Goal: Information Seeking & Learning: Learn about a topic

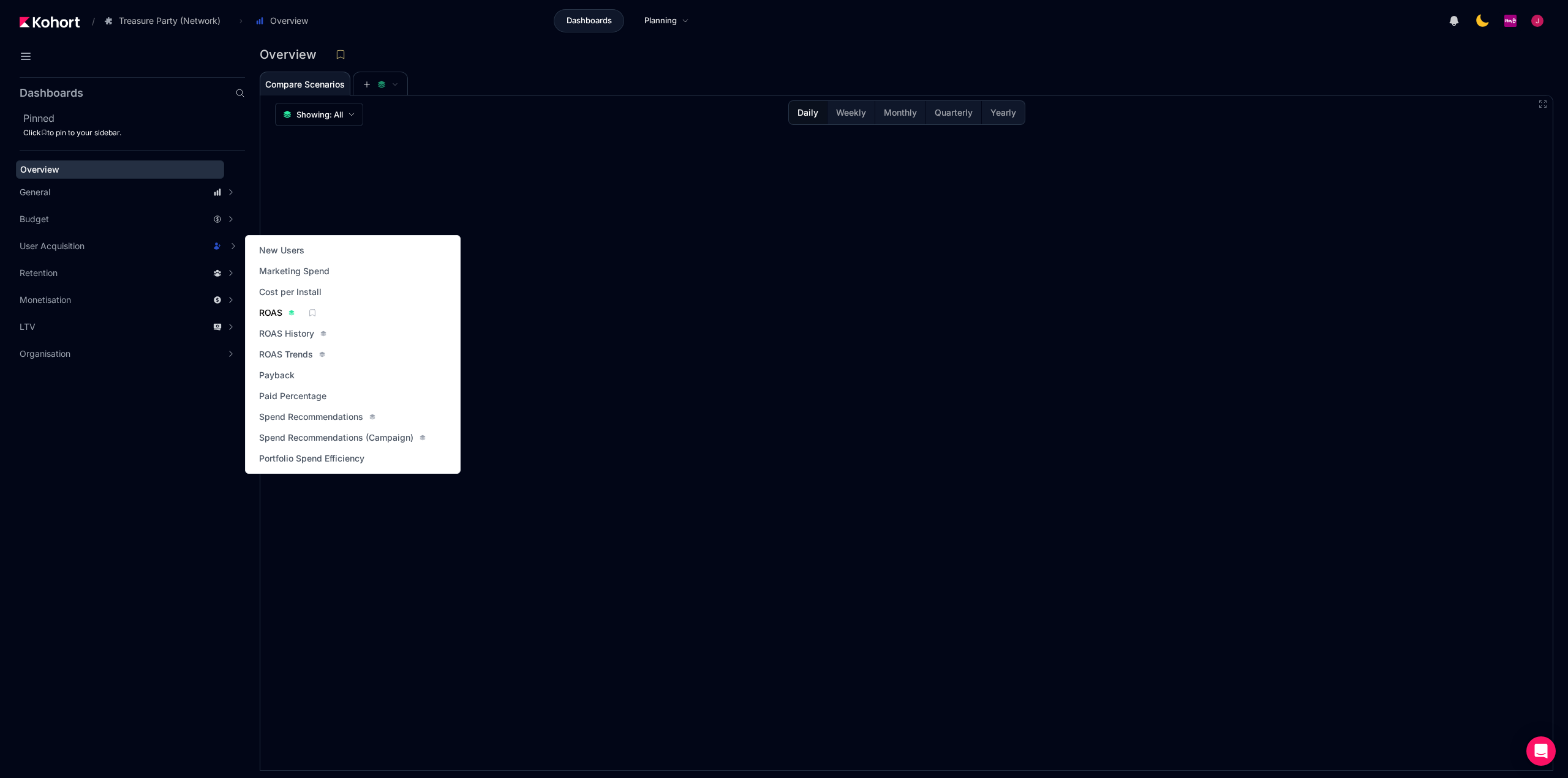
click at [270, 312] on span "ROAS" at bounding box center [270, 312] width 23 height 12
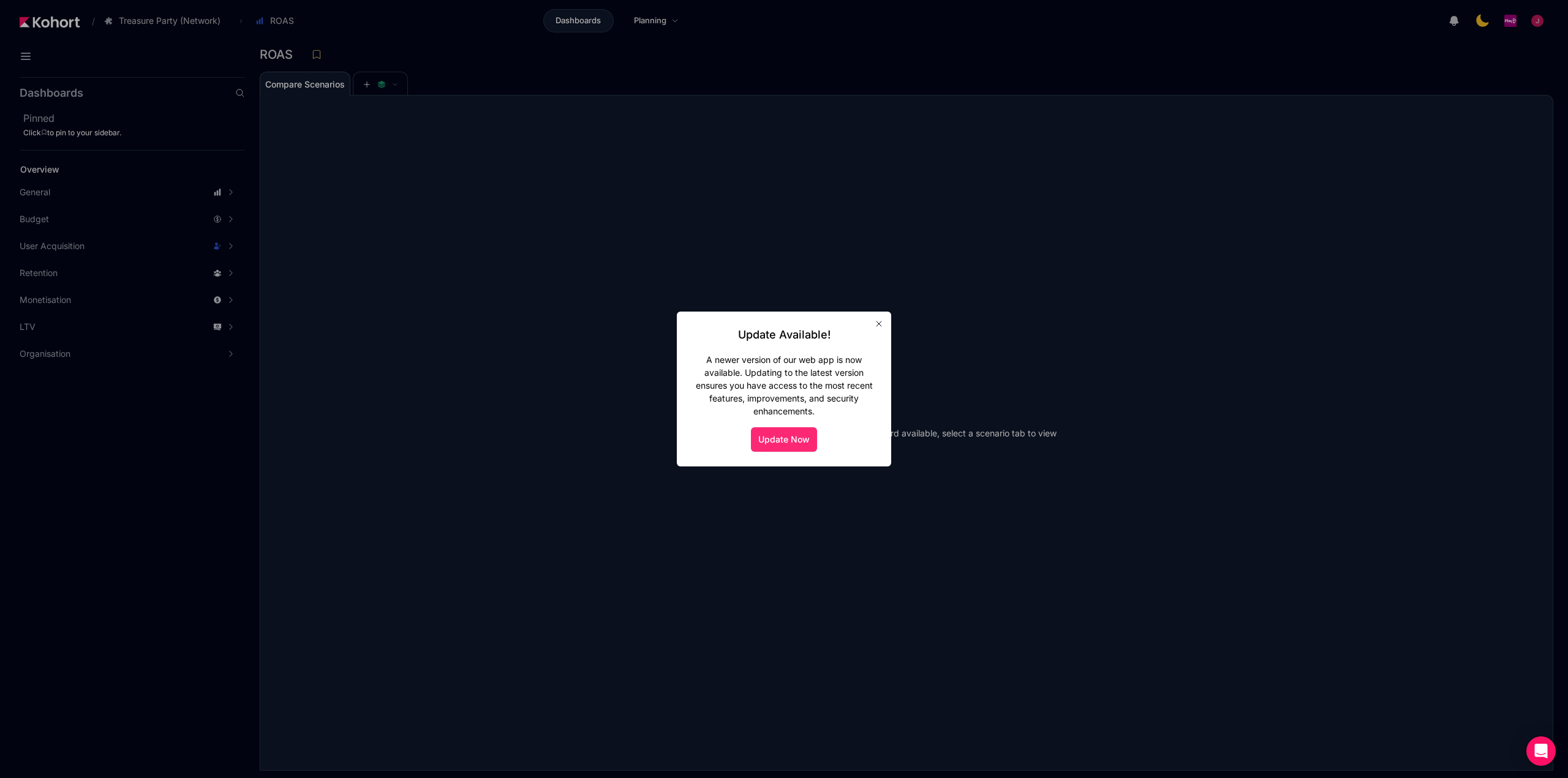
click at [785, 437] on button "Update Now" at bounding box center [784, 439] width 66 height 24
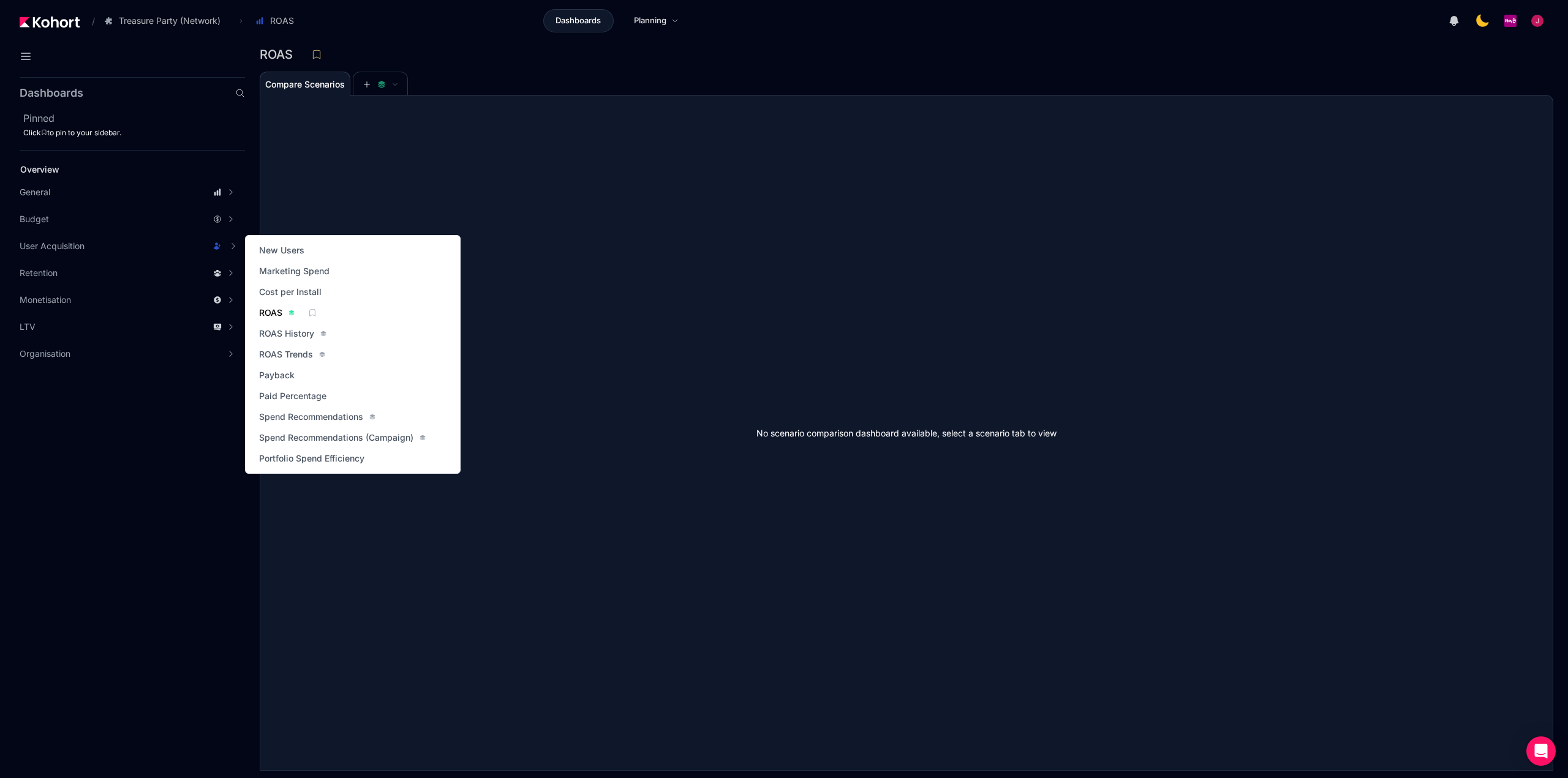
click at [272, 314] on span "ROAS" at bounding box center [270, 312] width 23 height 12
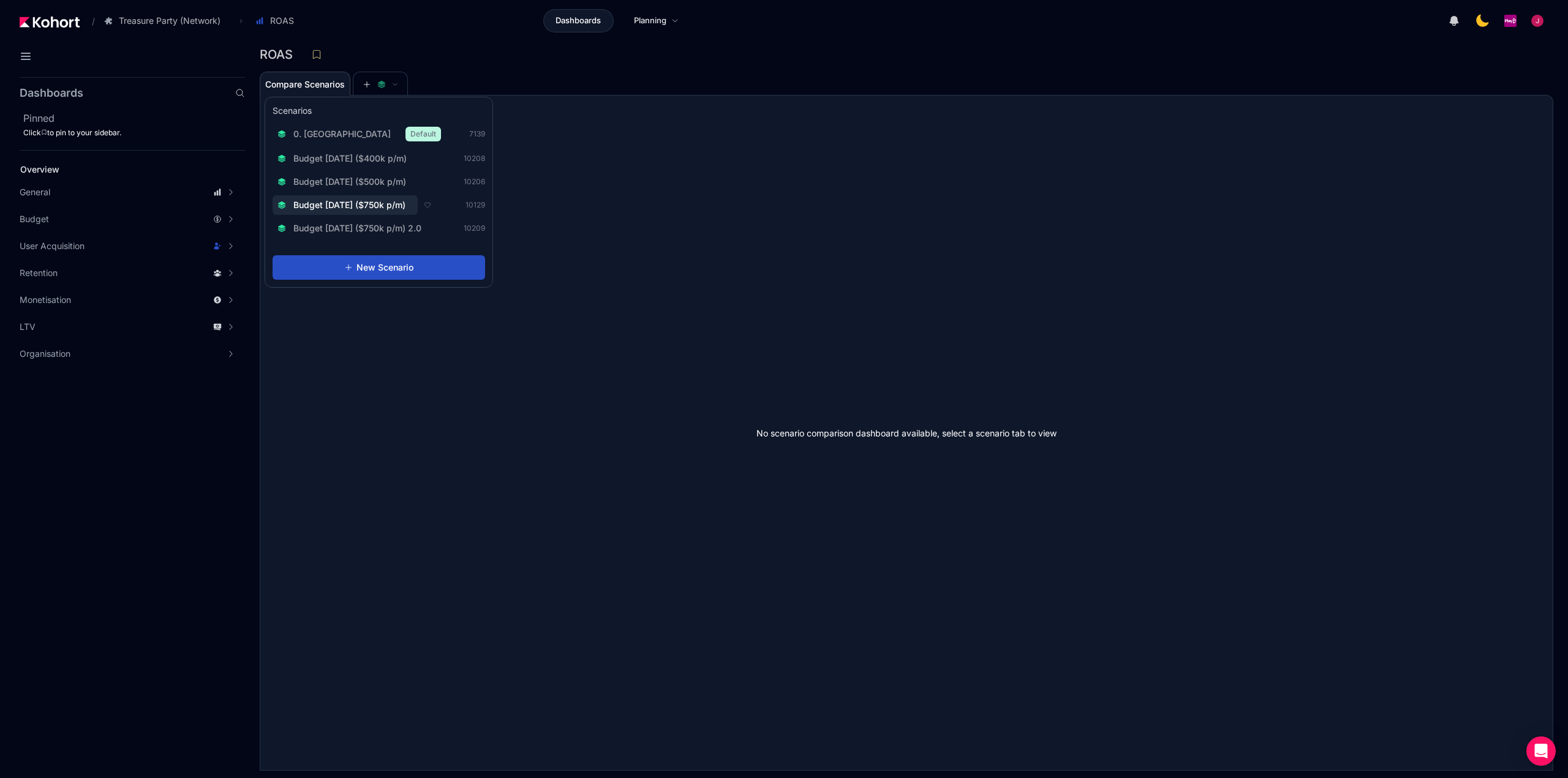
click at [403, 207] on span "Budget [DATE] ($750k p/m)" at bounding box center [349, 205] width 112 height 12
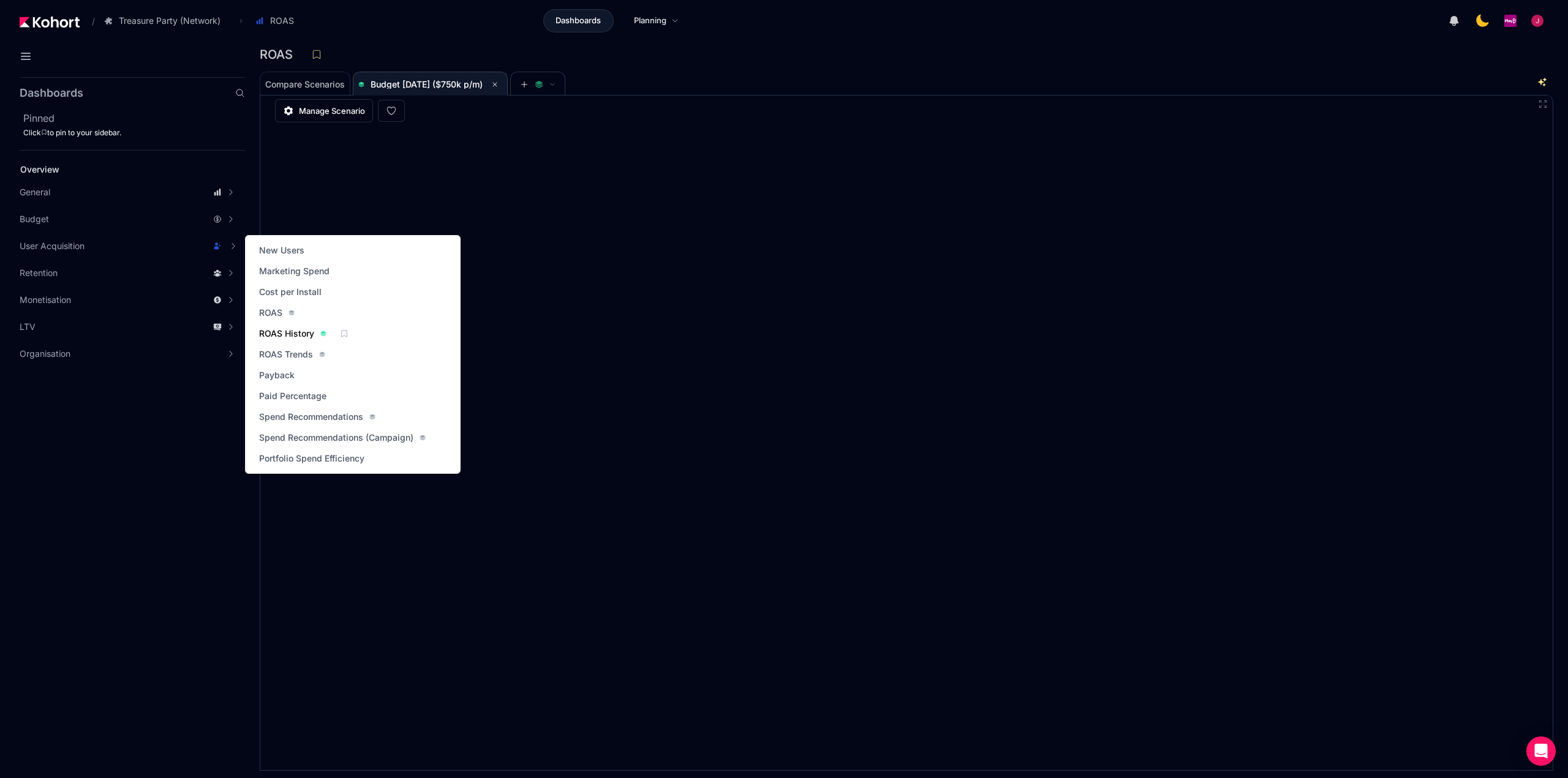
click at [286, 334] on span "ROAS History" at bounding box center [286, 333] width 55 height 12
click at [279, 356] on span "ROAS Trends" at bounding box center [286, 354] width 54 height 12
click at [273, 310] on span "ROAS" at bounding box center [270, 312] width 23 height 12
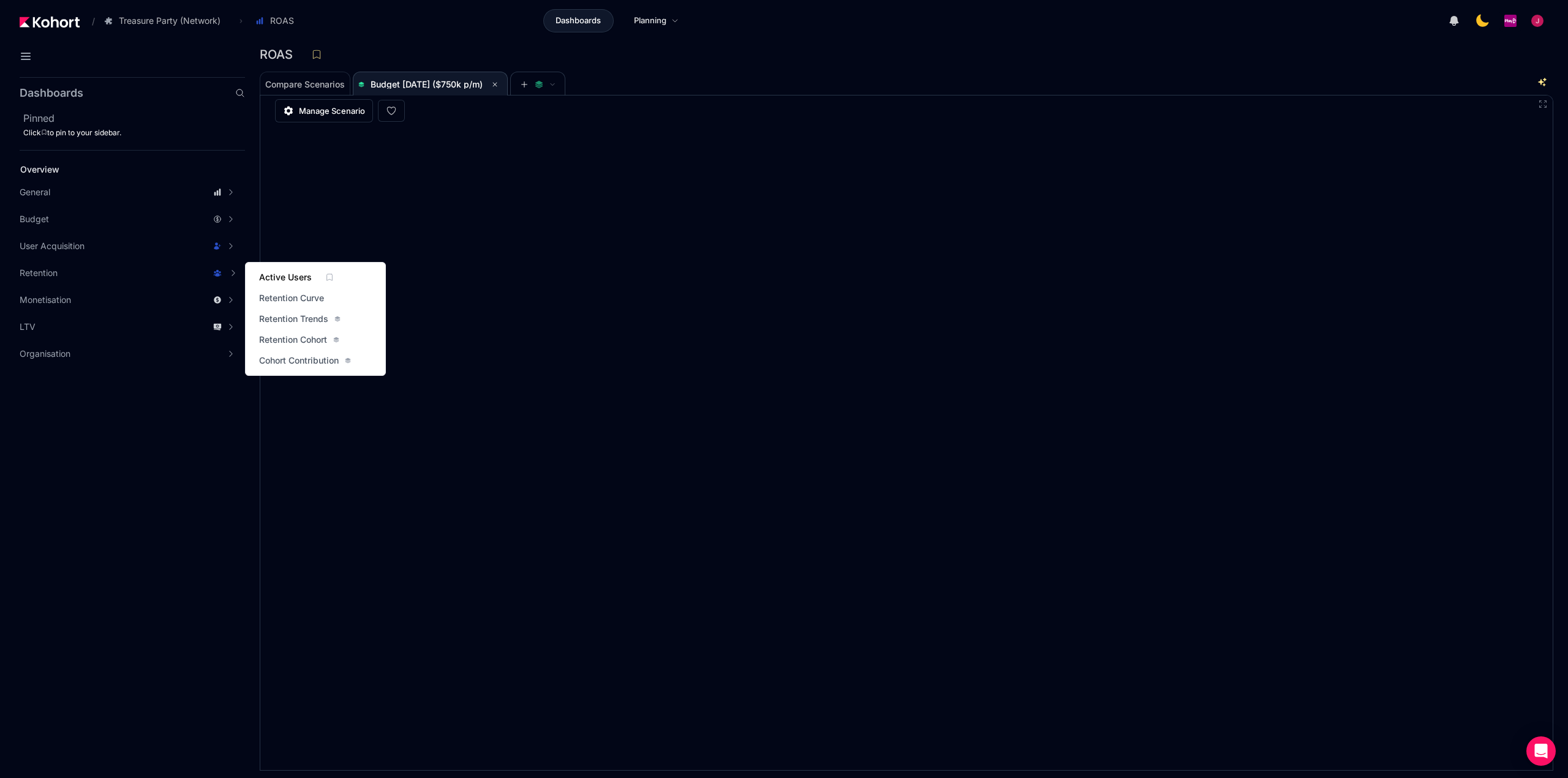
click at [286, 275] on span "Active Users" at bounding box center [285, 277] width 52 height 12
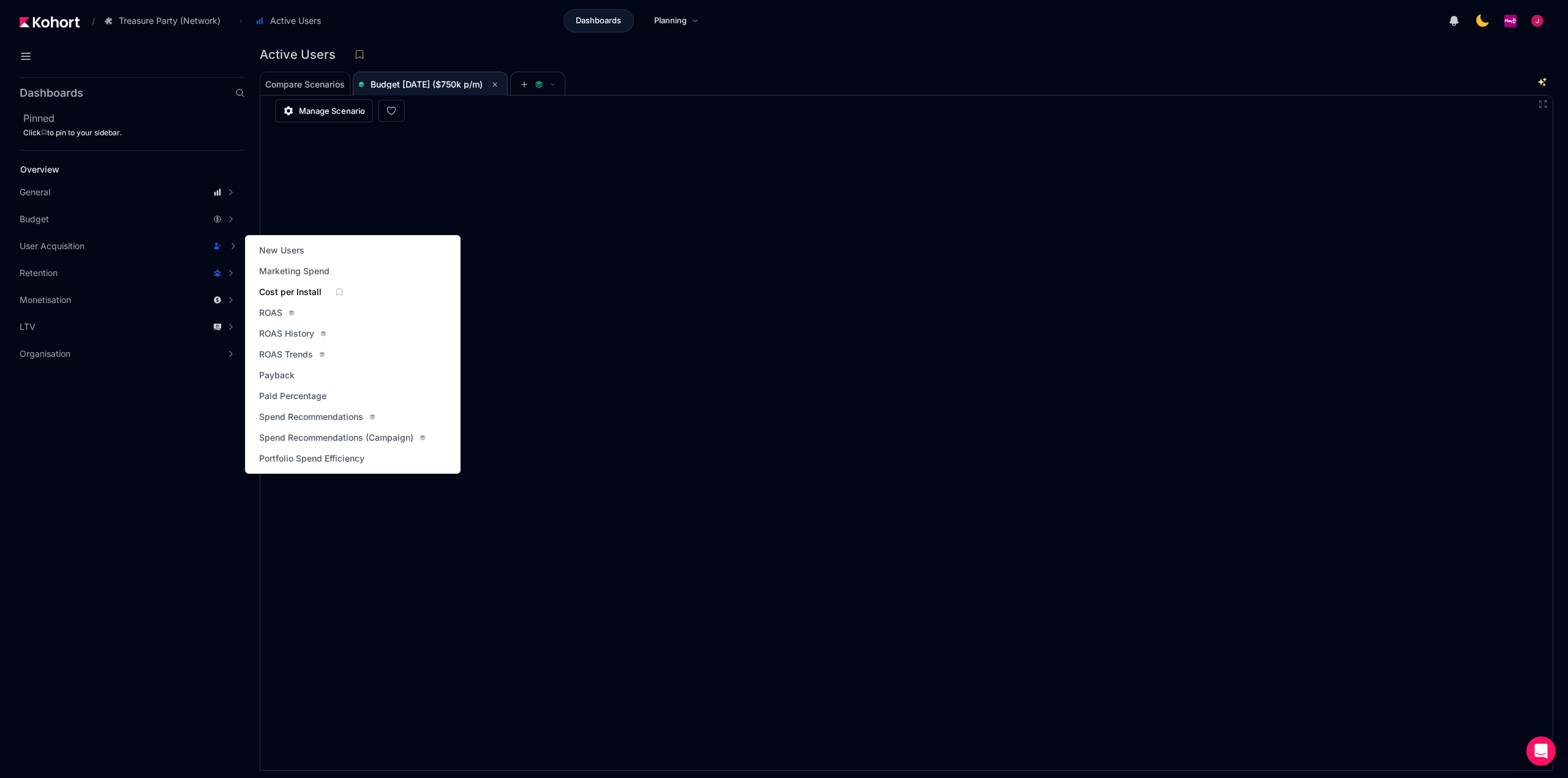
click at [291, 291] on span "Cost per Install" at bounding box center [290, 292] width 62 height 12
click at [270, 310] on span "ROAS" at bounding box center [270, 312] width 23 height 12
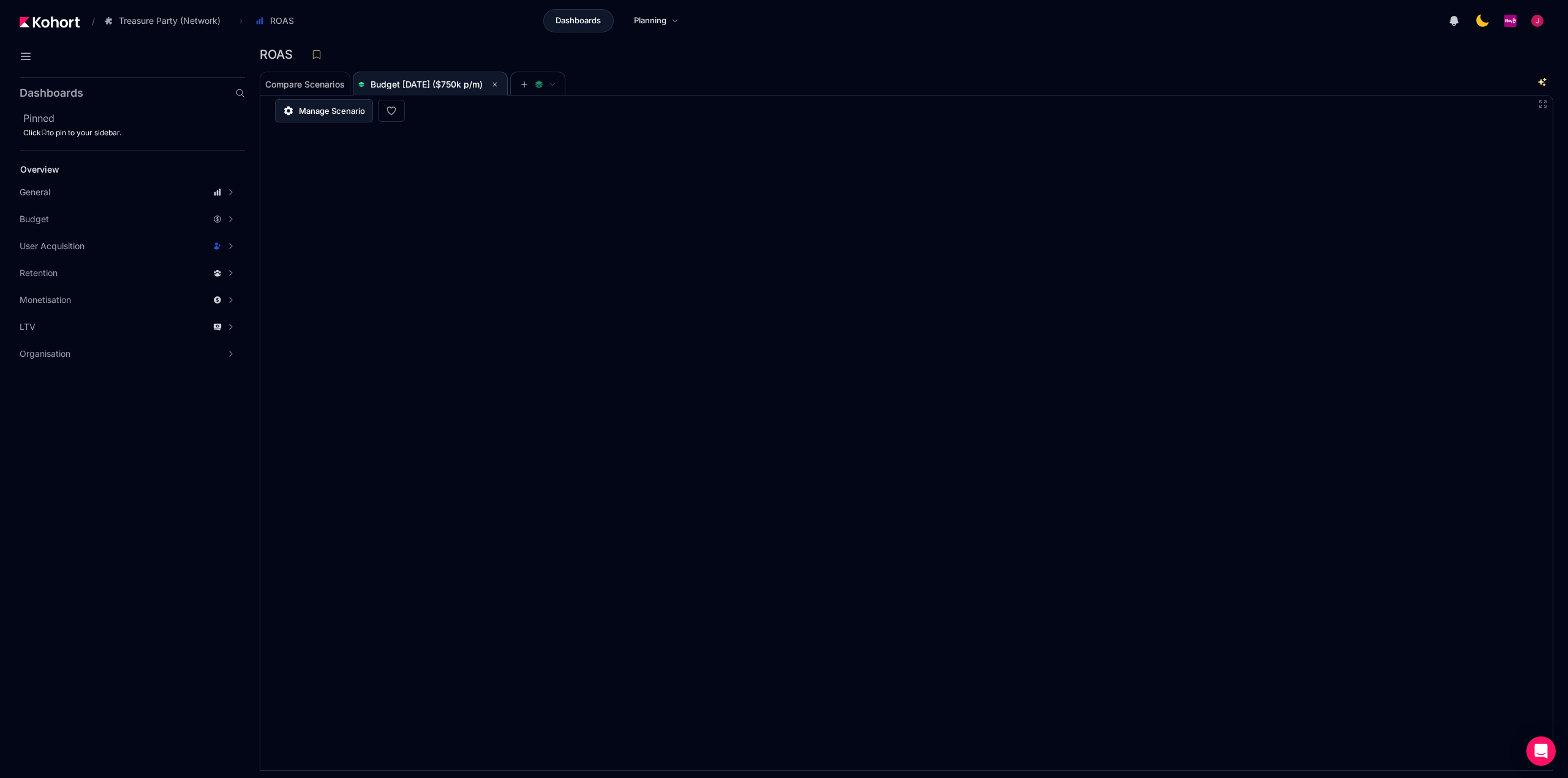
click at [341, 110] on span "Manage Scenario" at bounding box center [332, 110] width 66 height 12
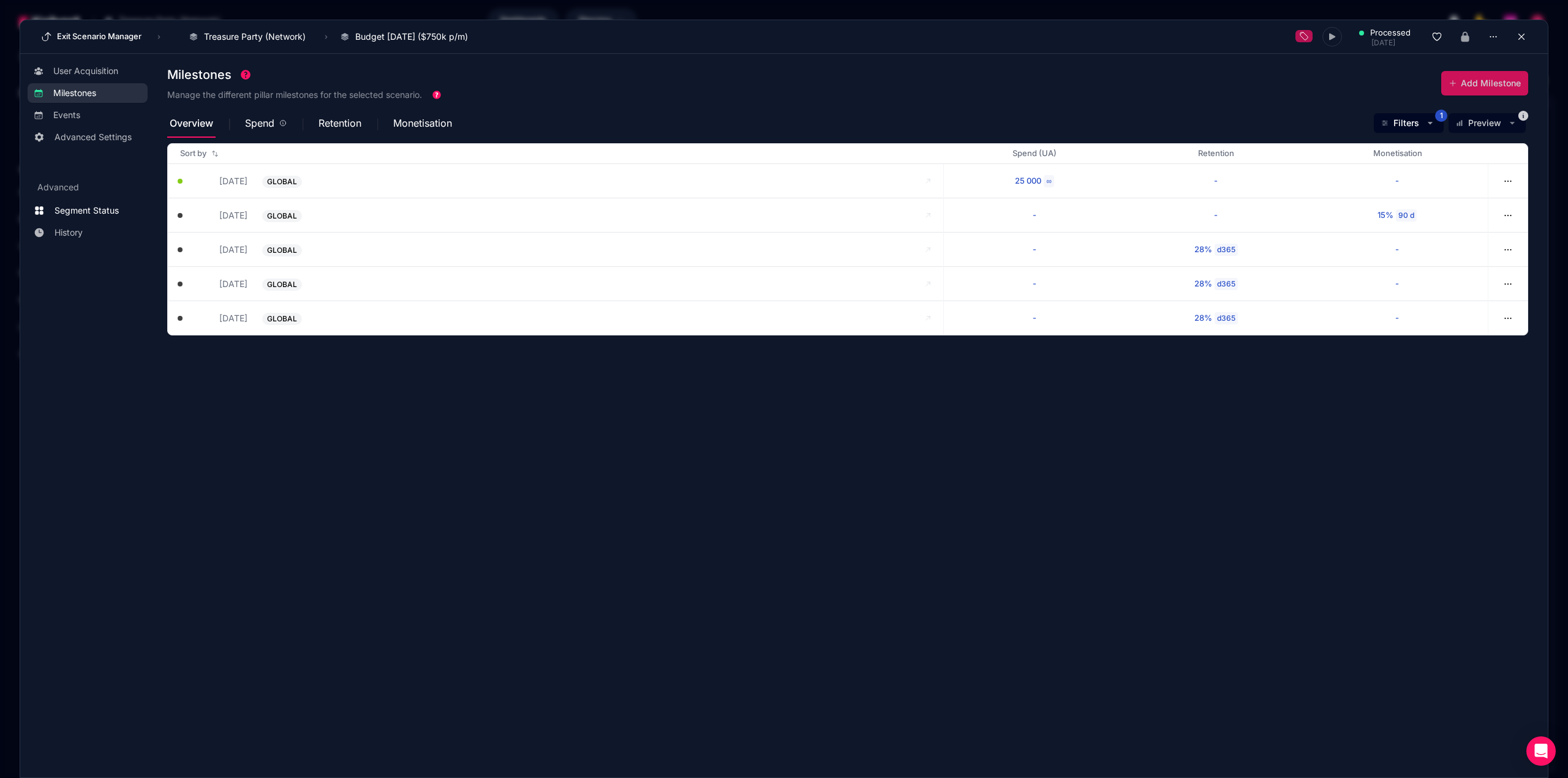
click at [78, 209] on span "Segment Status" at bounding box center [87, 210] width 65 height 12
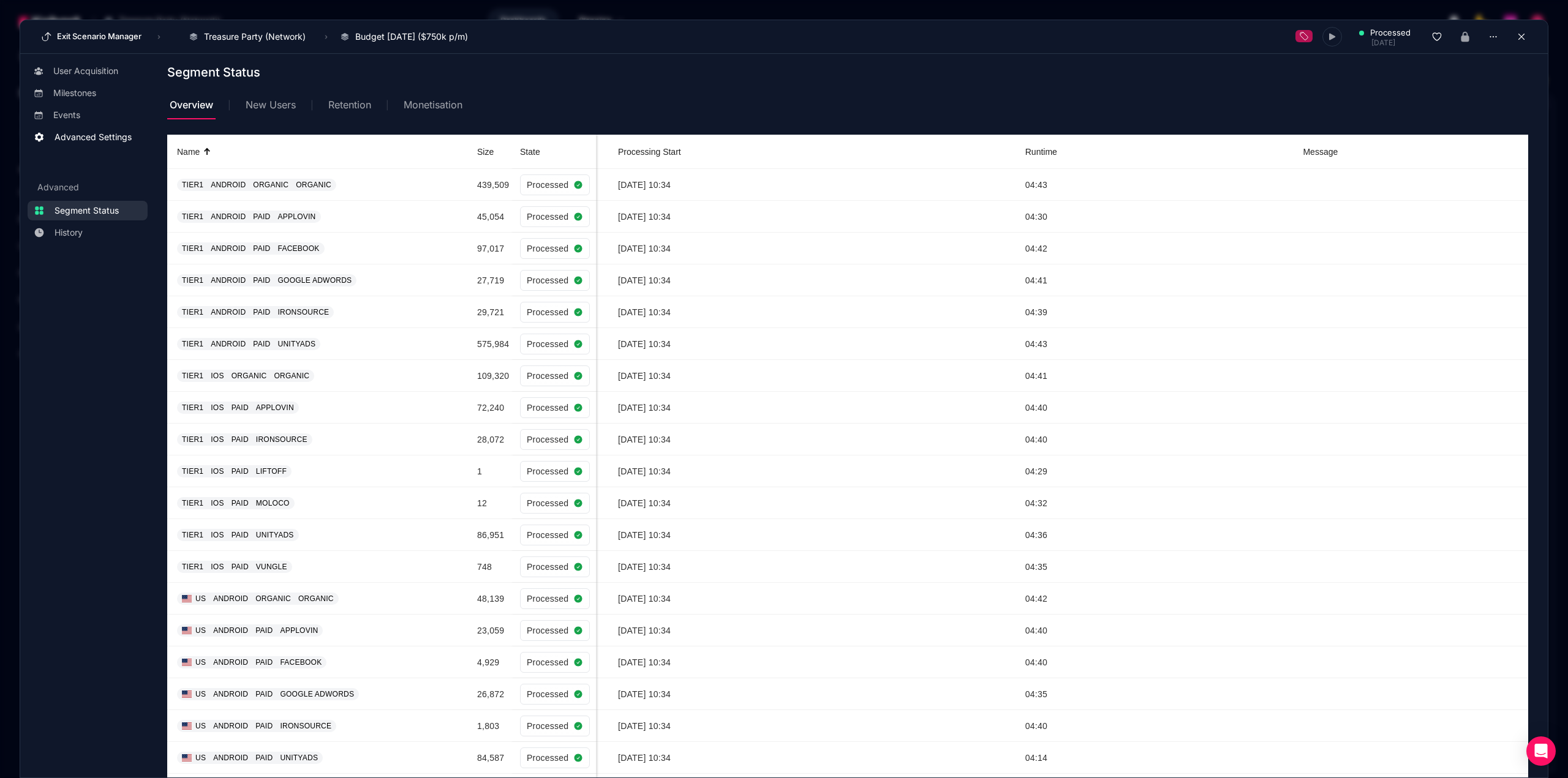
click at [102, 132] on span "Advanced Settings" at bounding box center [94, 136] width 77 height 12
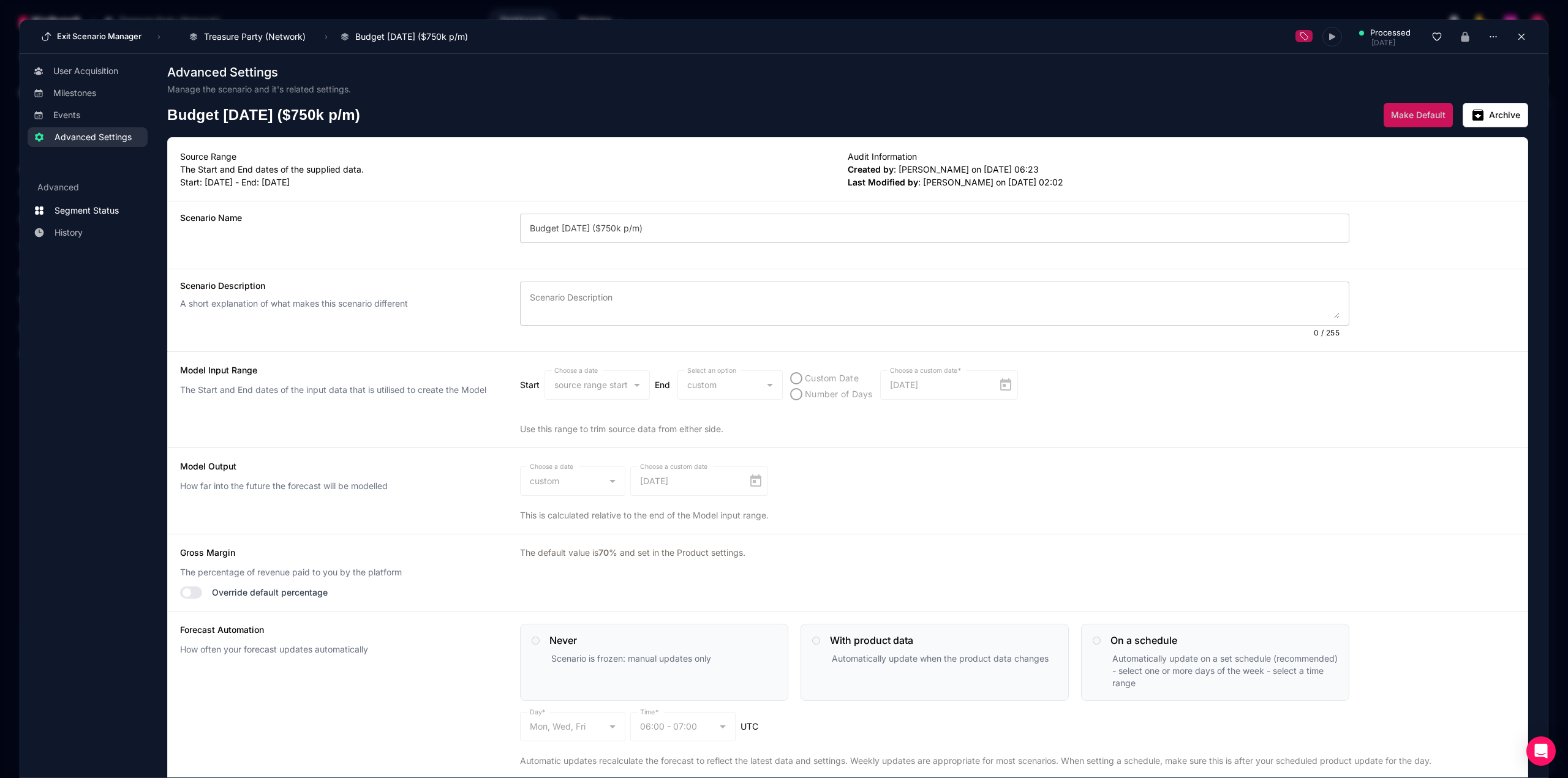
click at [81, 212] on span "Segment Status" at bounding box center [87, 210] width 65 height 12
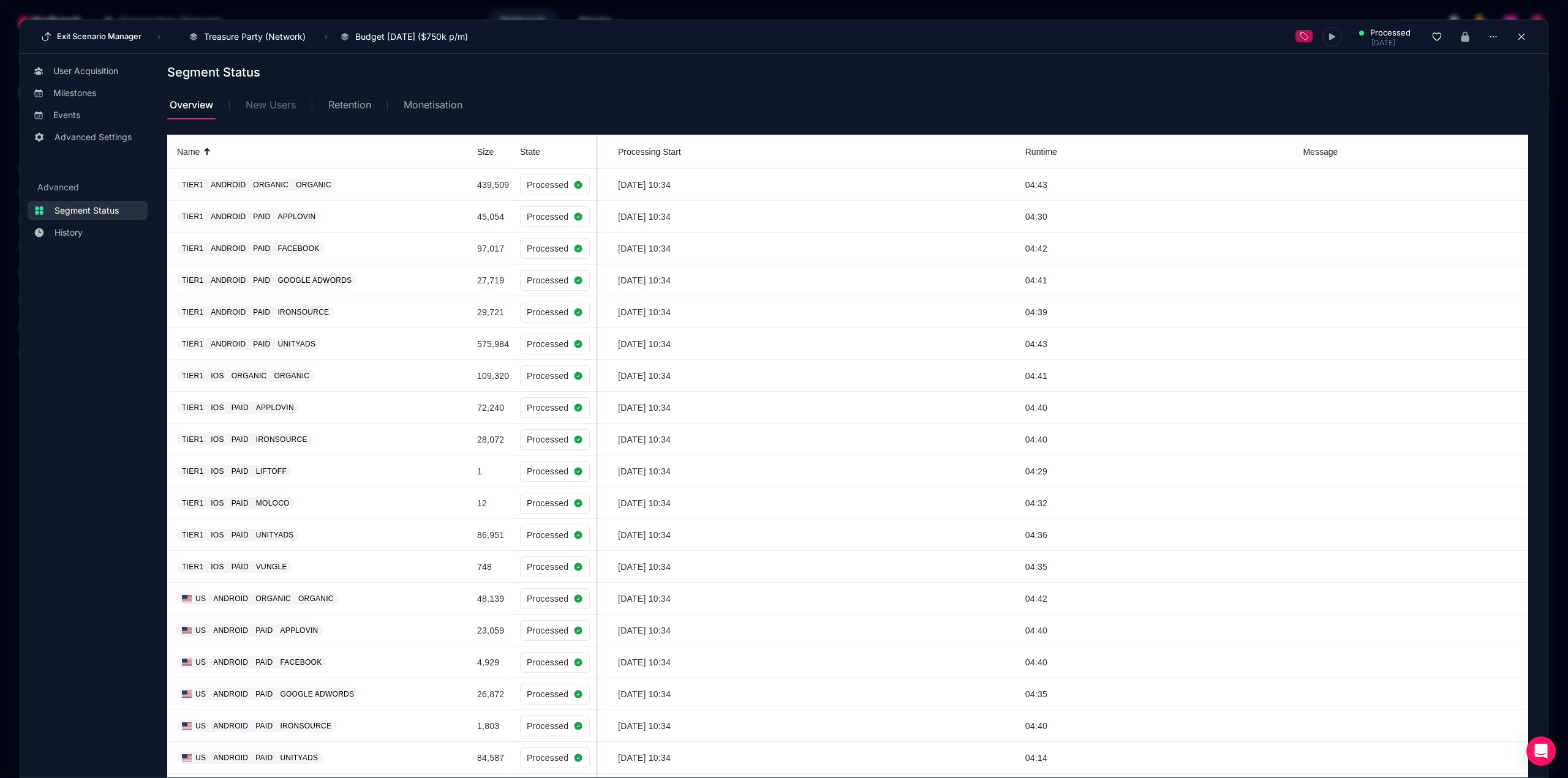
click at [270, 106] on span "New Users" at bounding box center [270, 105] width 50 height 10
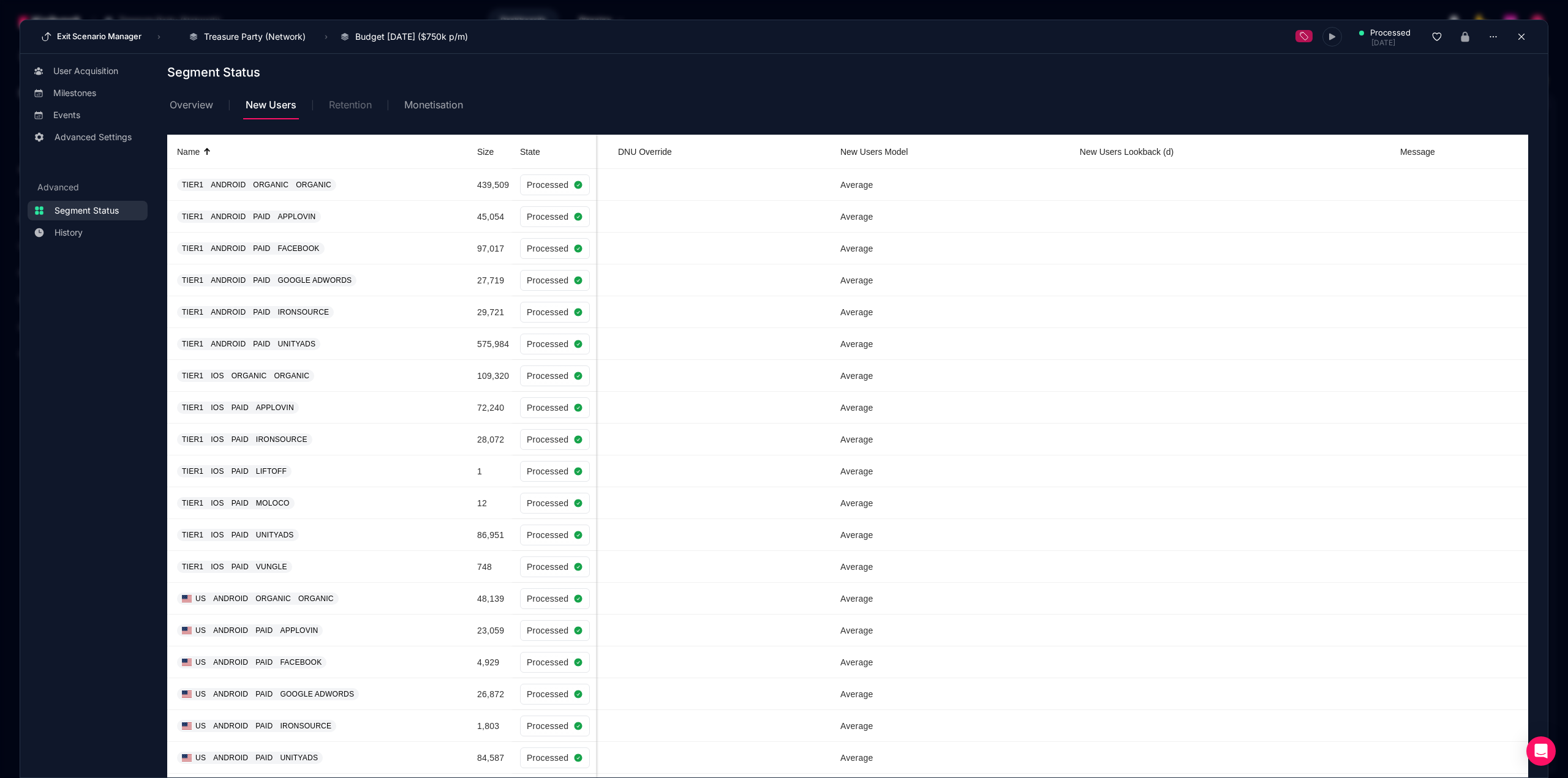
click at [350, 103] on span "Retention" at bounding box center [350, 105] width 43 height 10
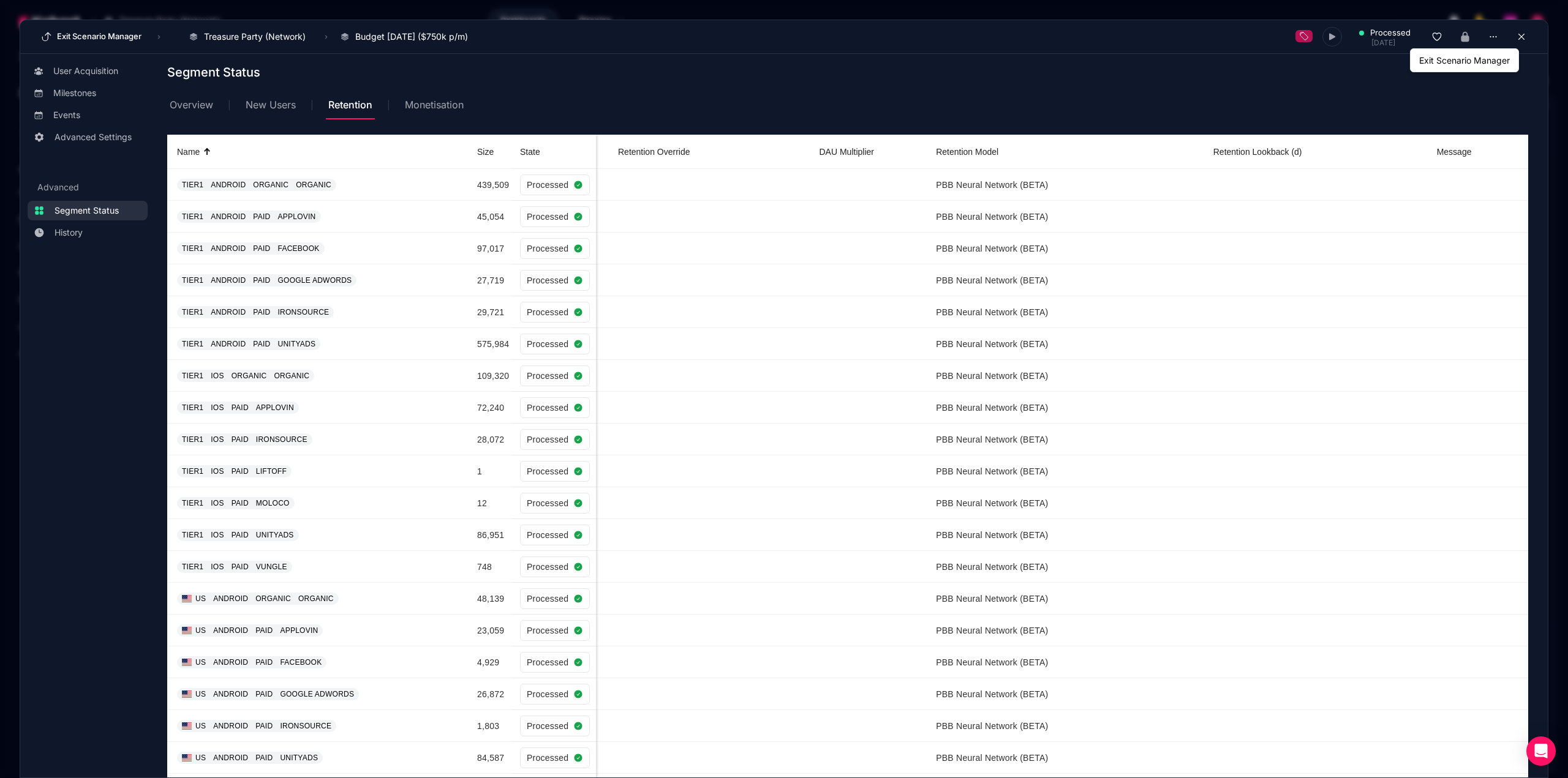
click at [1516, 32] on icon at bounding box center [1521, 37] width 11 height 11
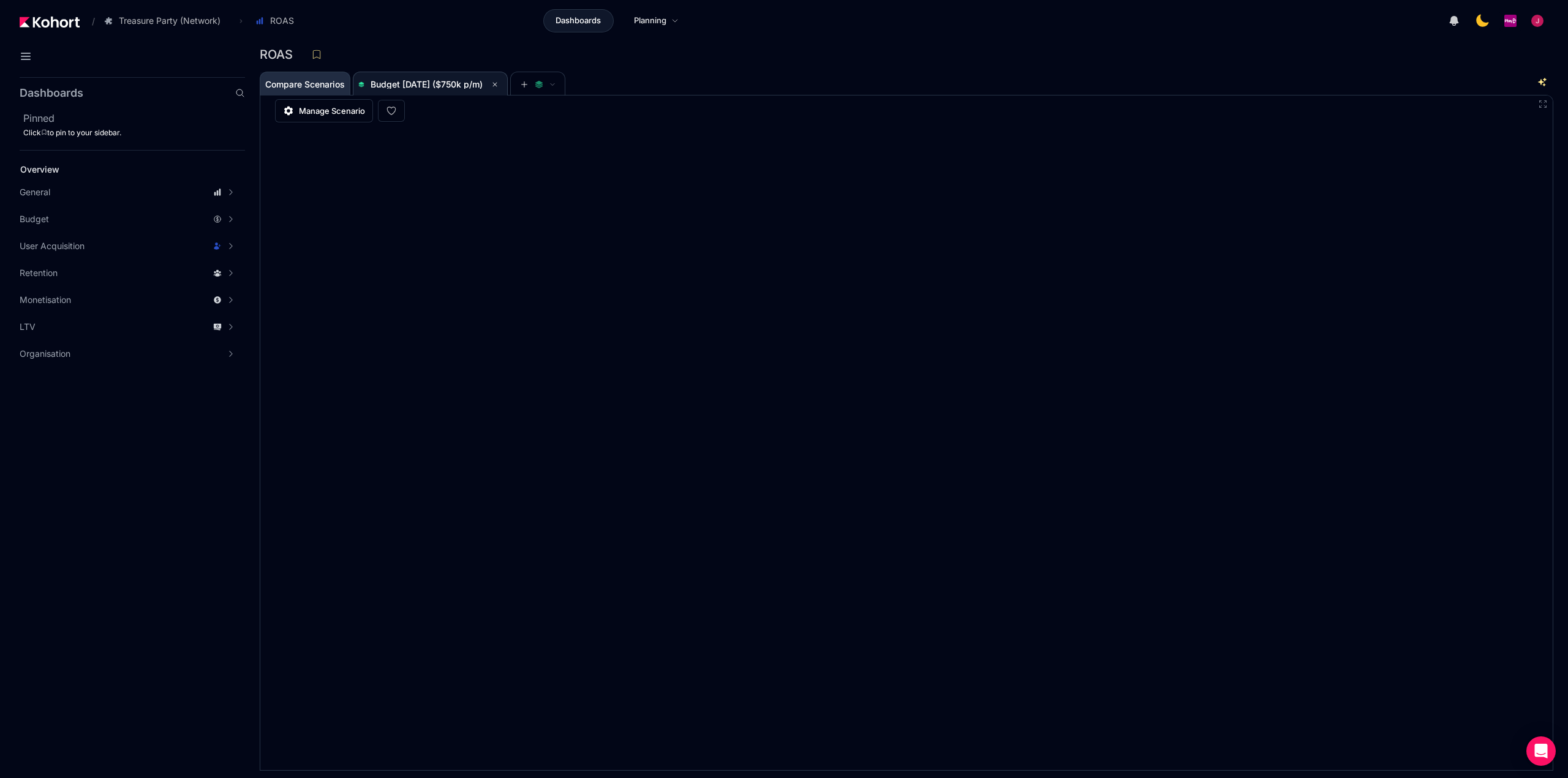
click at [299, 82] on span "Compare Scenarios" at bounding box center [305, 84] width 80 height 9
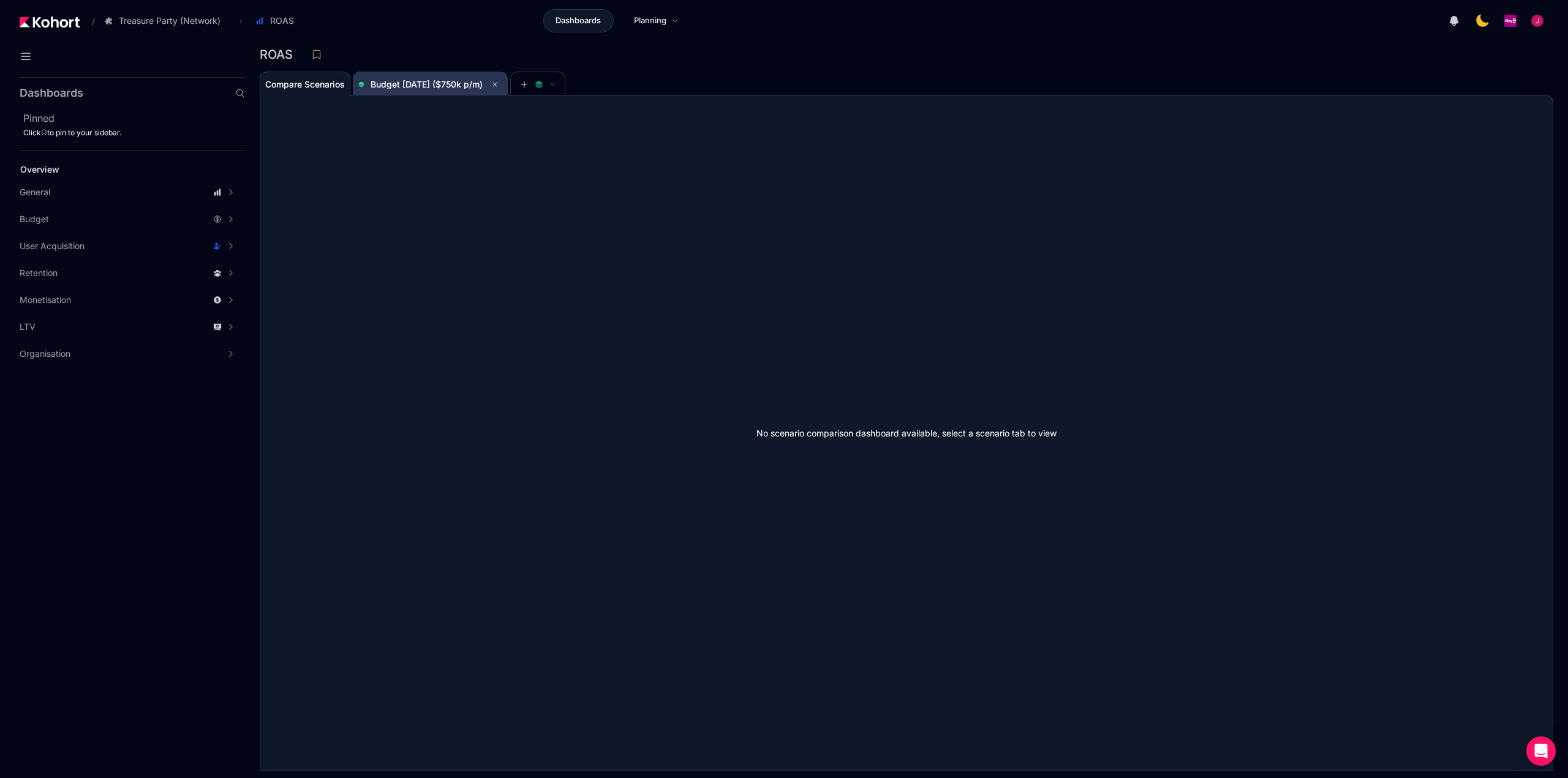
click at [409, 82] on span "Budget [DATE] ($750k p/m)" at bounding box center [426, 84] width 112 height 10
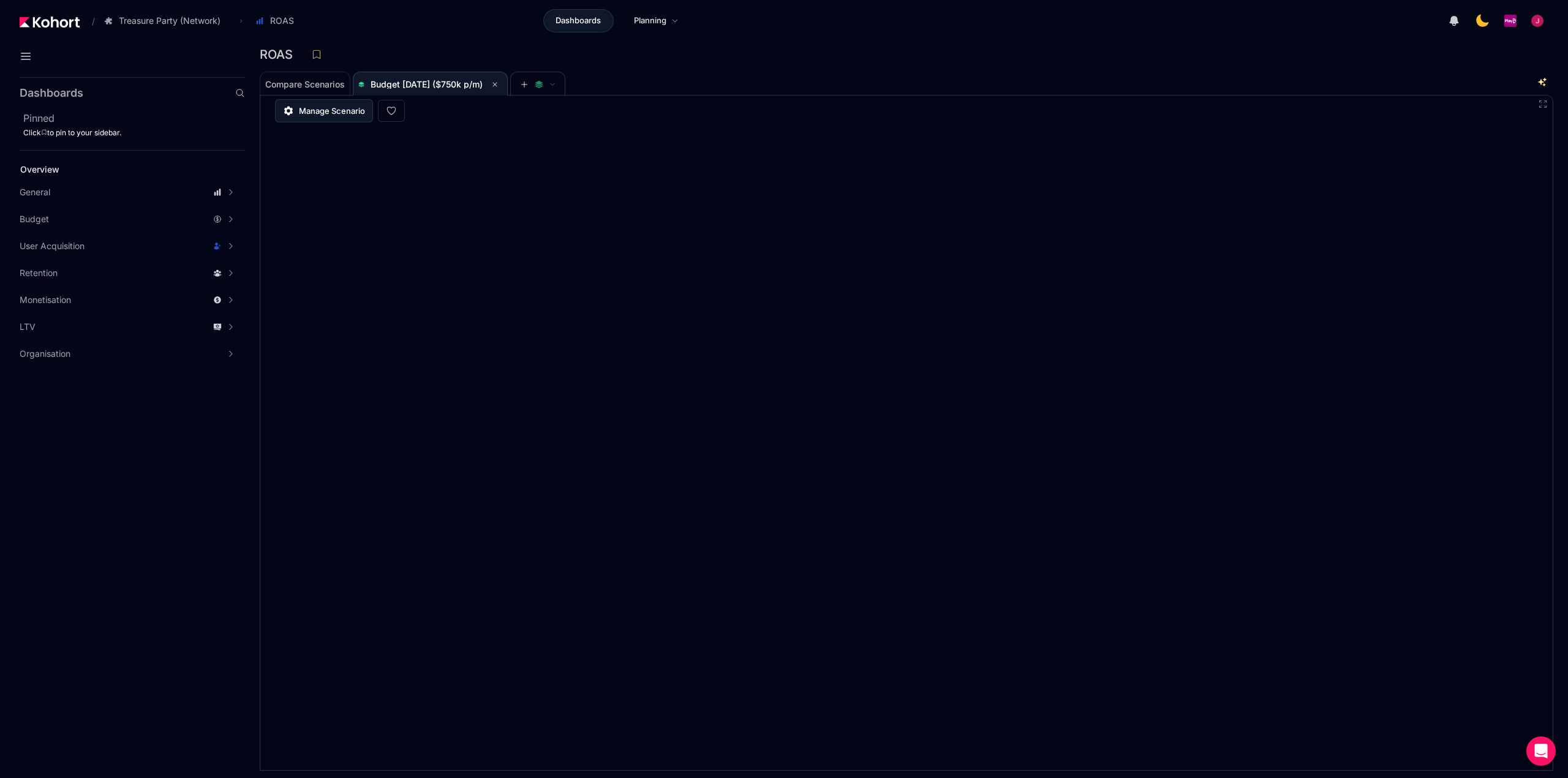
click at [319, 110] on span "Manage Scenario" at bounding box center [332, 110] width 66 height 12
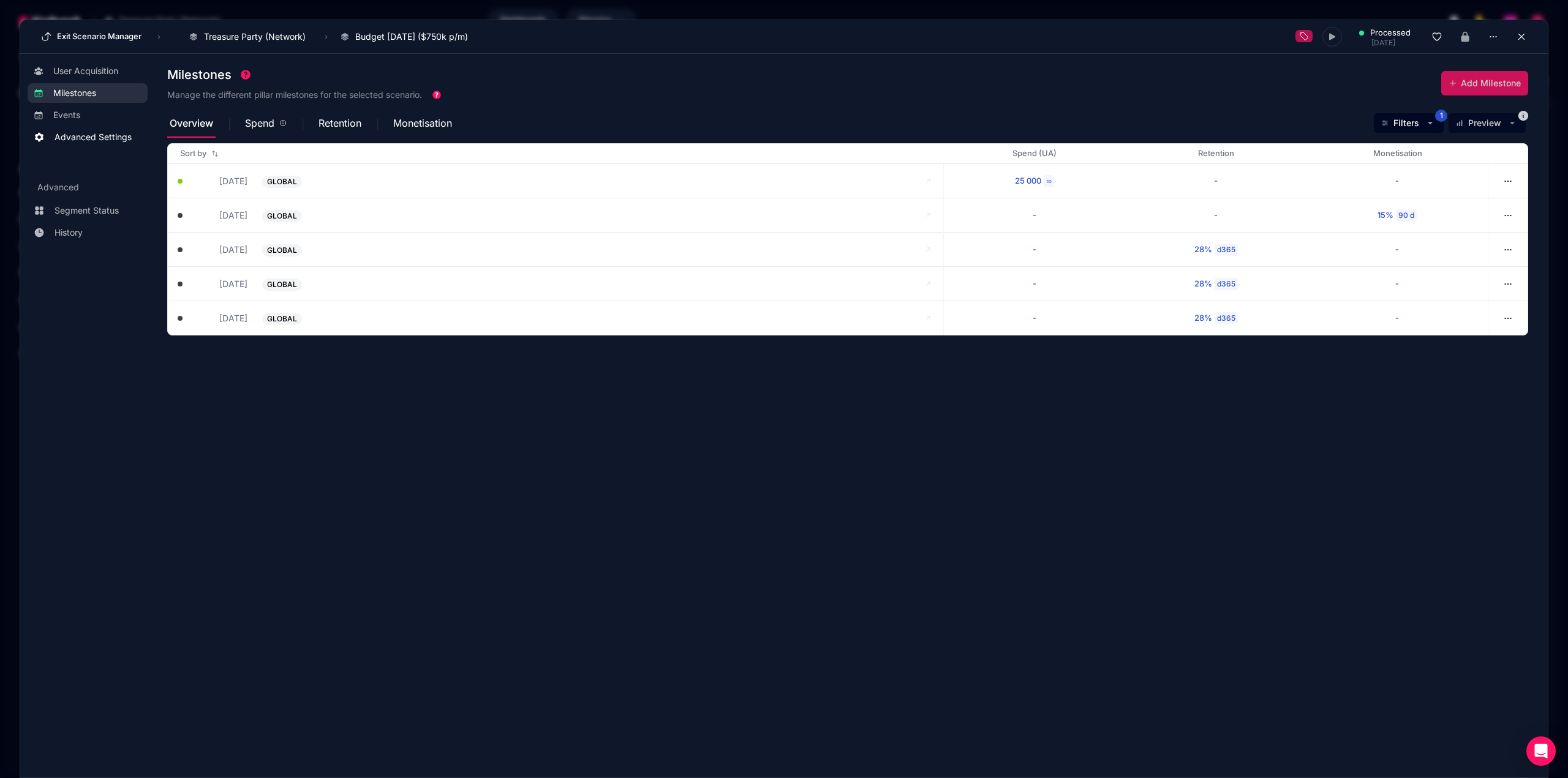
click at [98, 131] on span "Advanced Settings" at bounding box center [94, 136] width 77 height 12
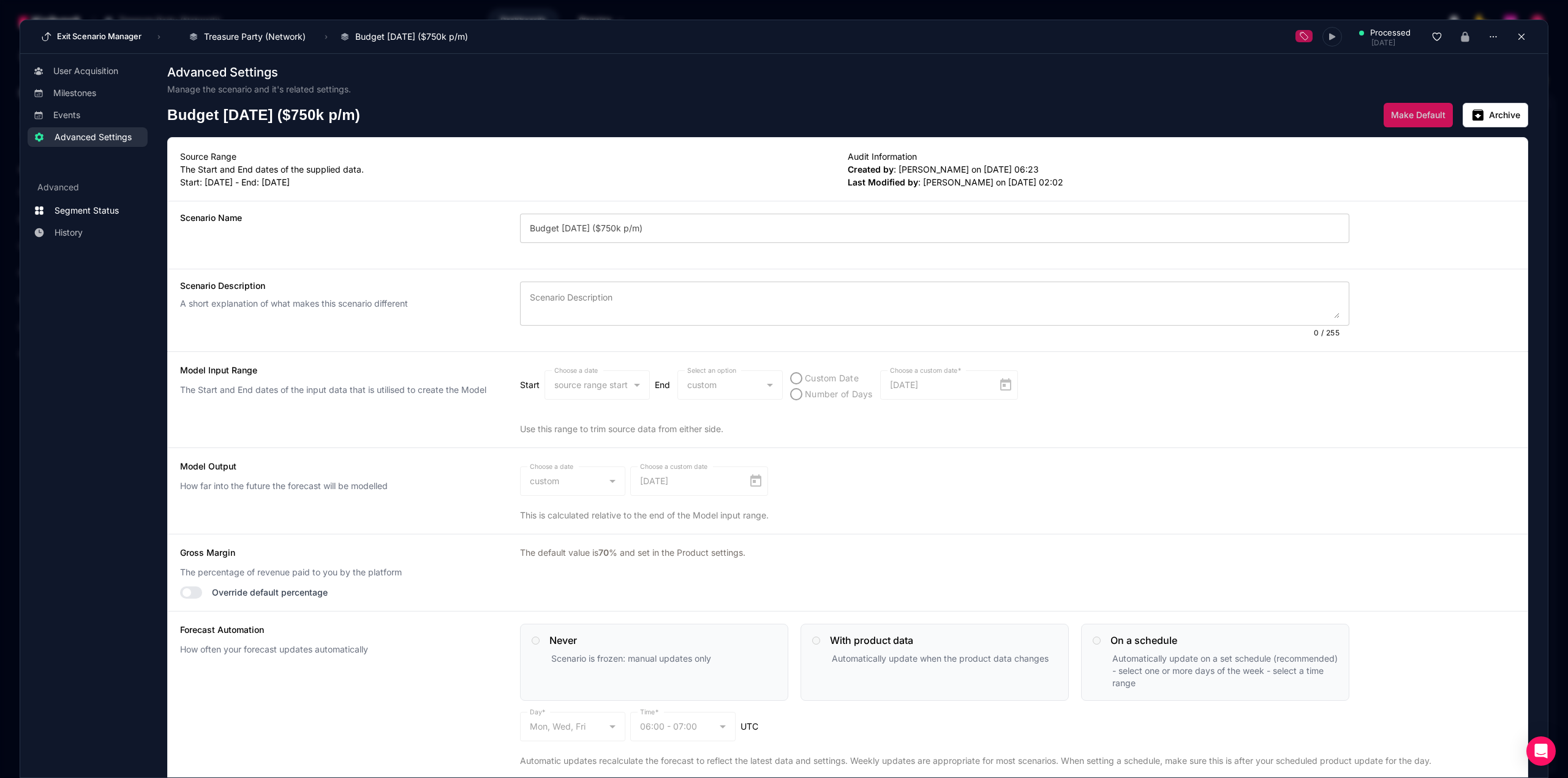
click at [84, 207] on span "Segment Status" at bounding box center [87, 210] width 65 height 12
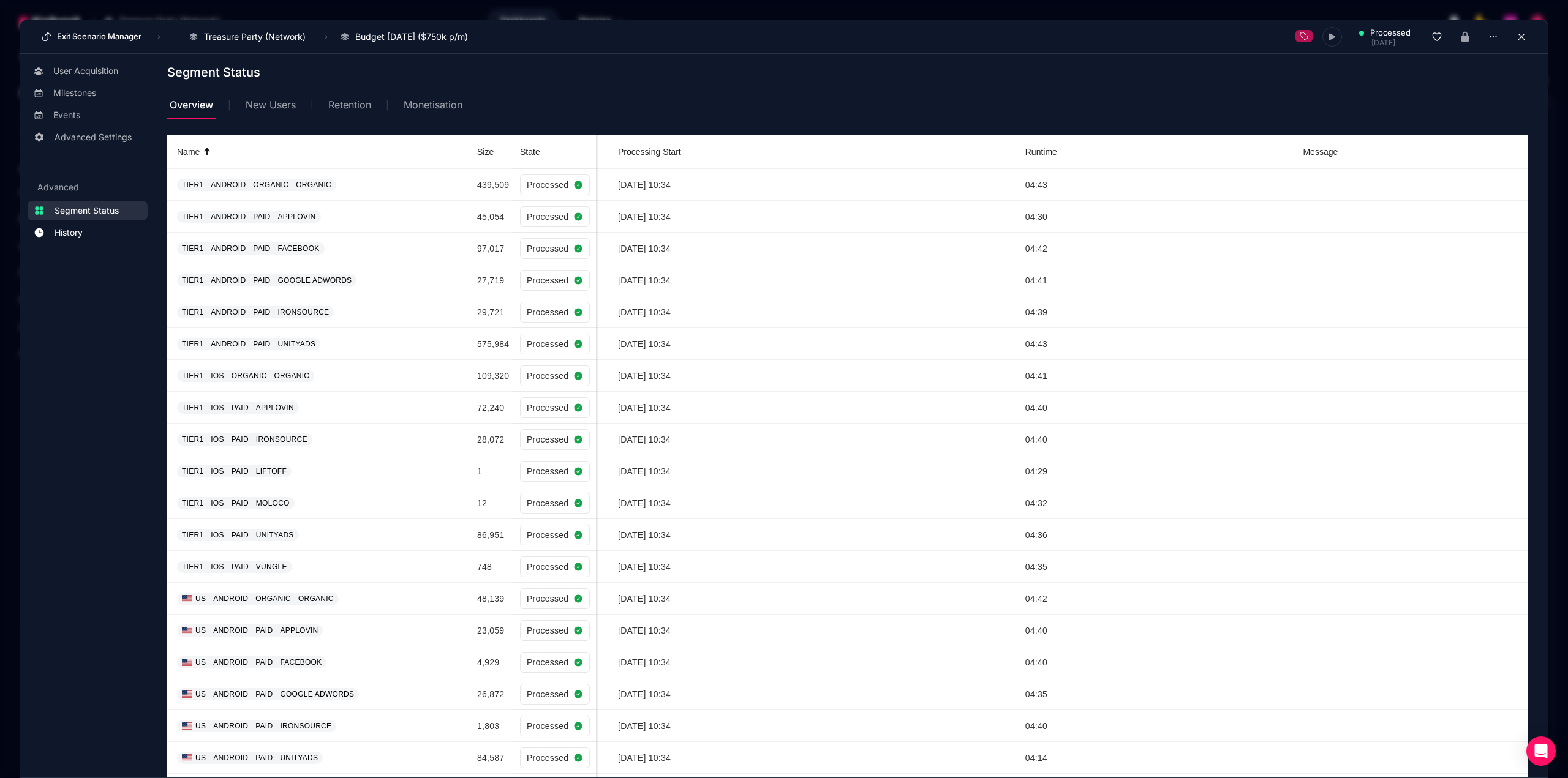
click at [72, 231] on span "History" at bounding box center [69, 232] width 28 height 12
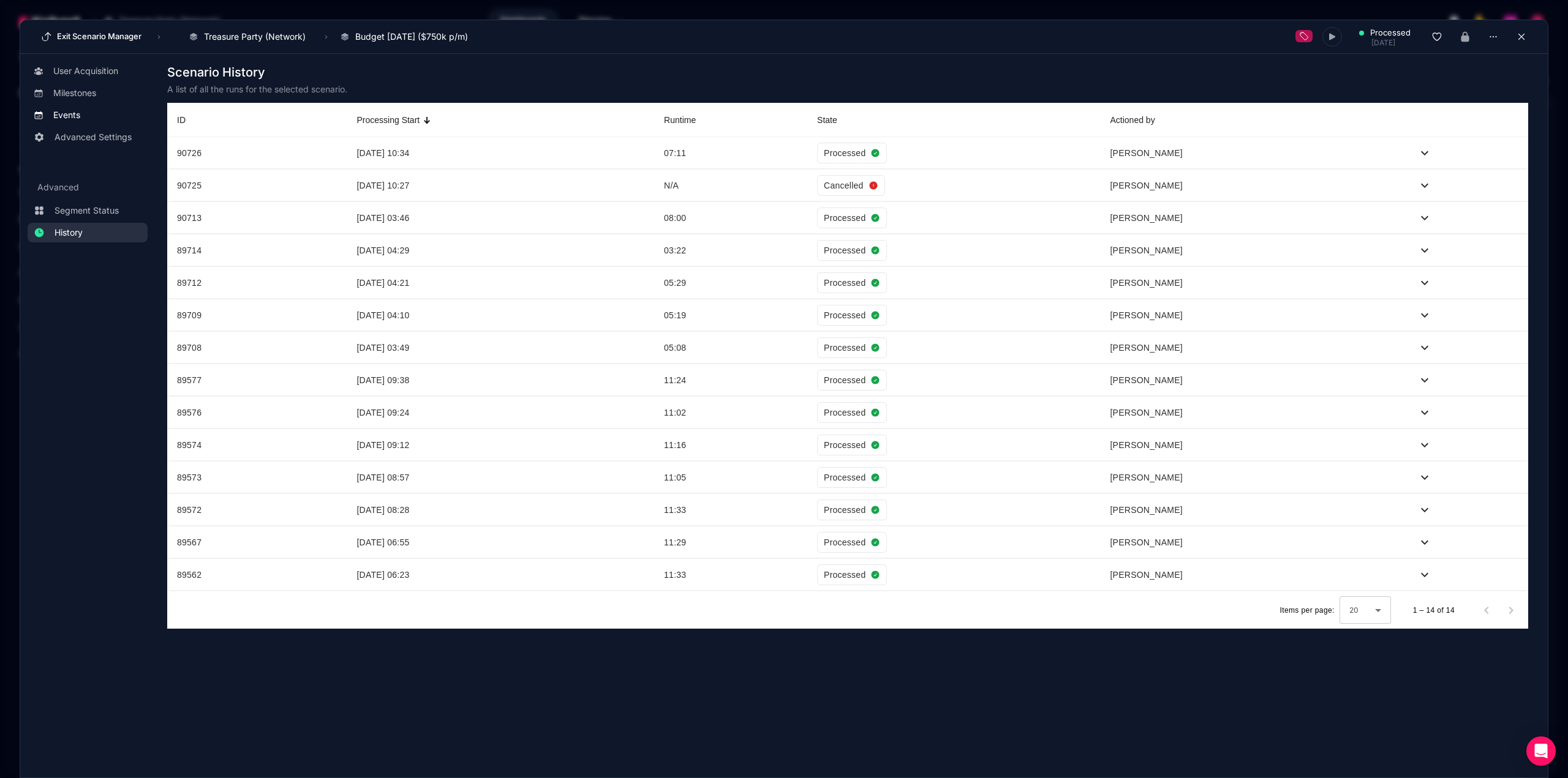
click at [77, 115] on span "Events" at bounding box center [66, 114] width 27 height 12
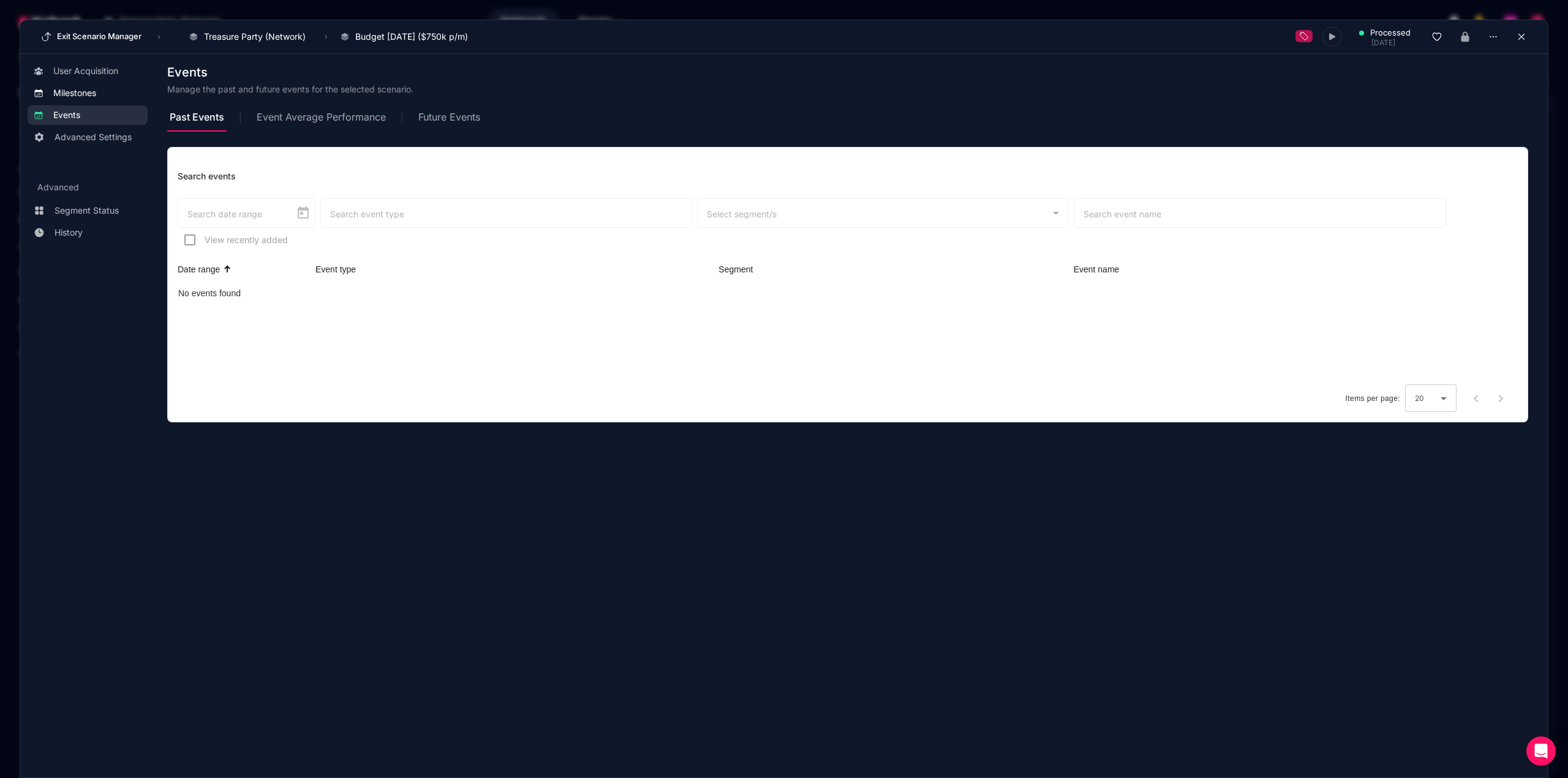
click at [90, 91] on span "Milestones" at bounding box center [74, 93] width 43 height 12
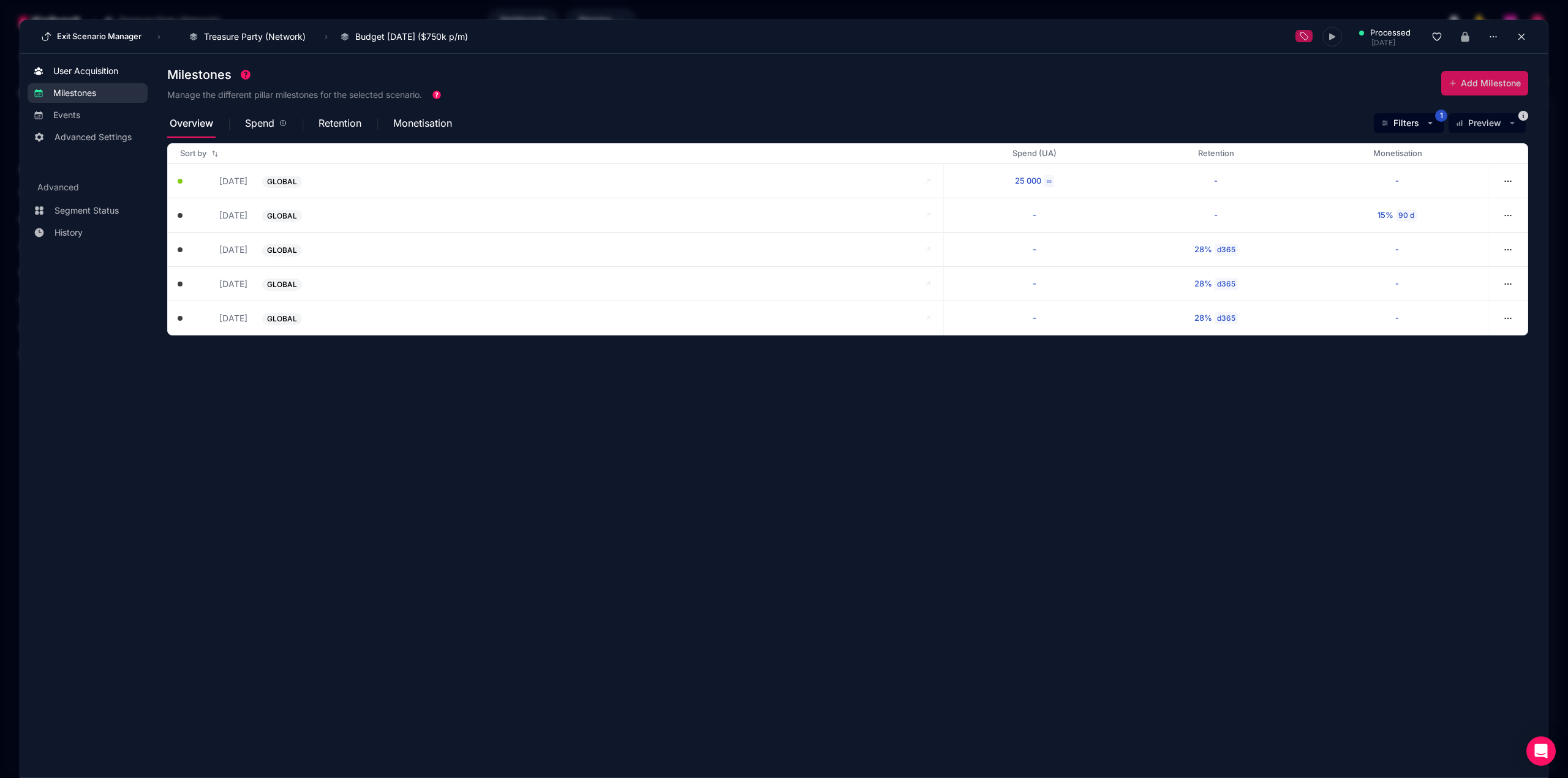
click at [82, 62] on link "User Acquisition" at bounding box center [87, 71] width 120 height 19
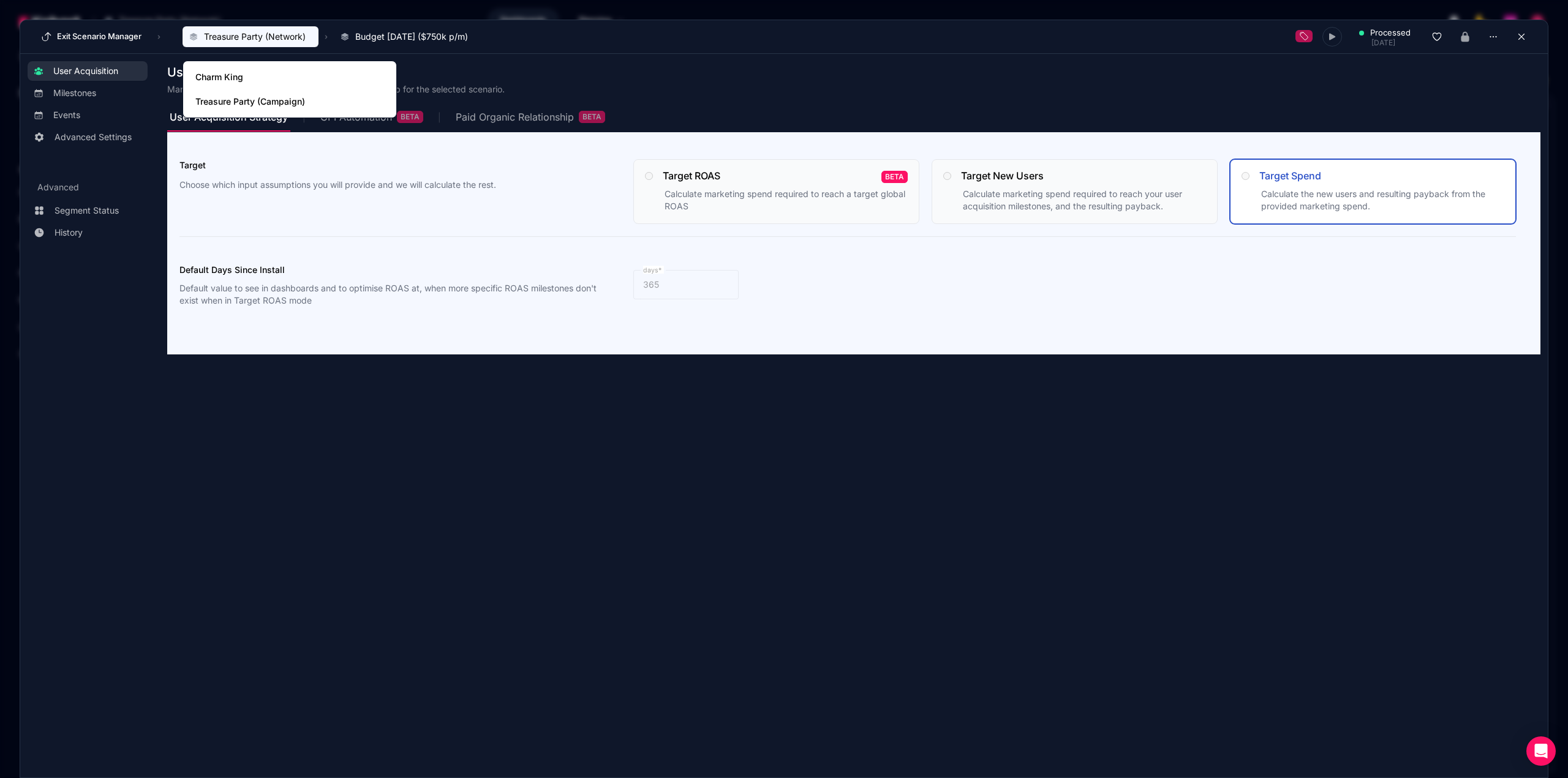
click at [252, 32] on span "Treasure Party (Network)" at bounding box center [255, 36] width 102 height 12
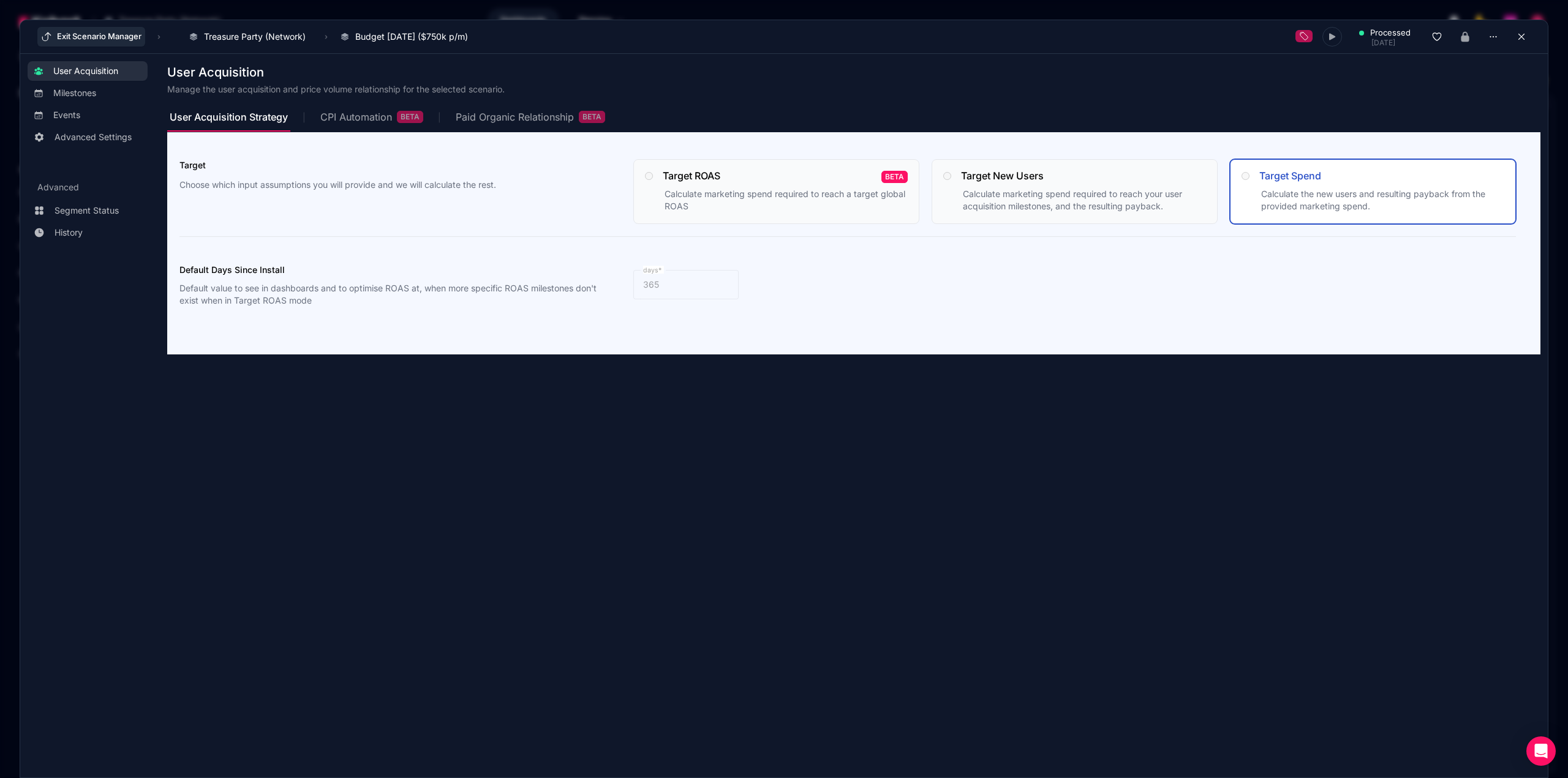
click at [77, 39] on button "Exit Scenario Manager" at bounding box center [91, 36] width 108 height 19
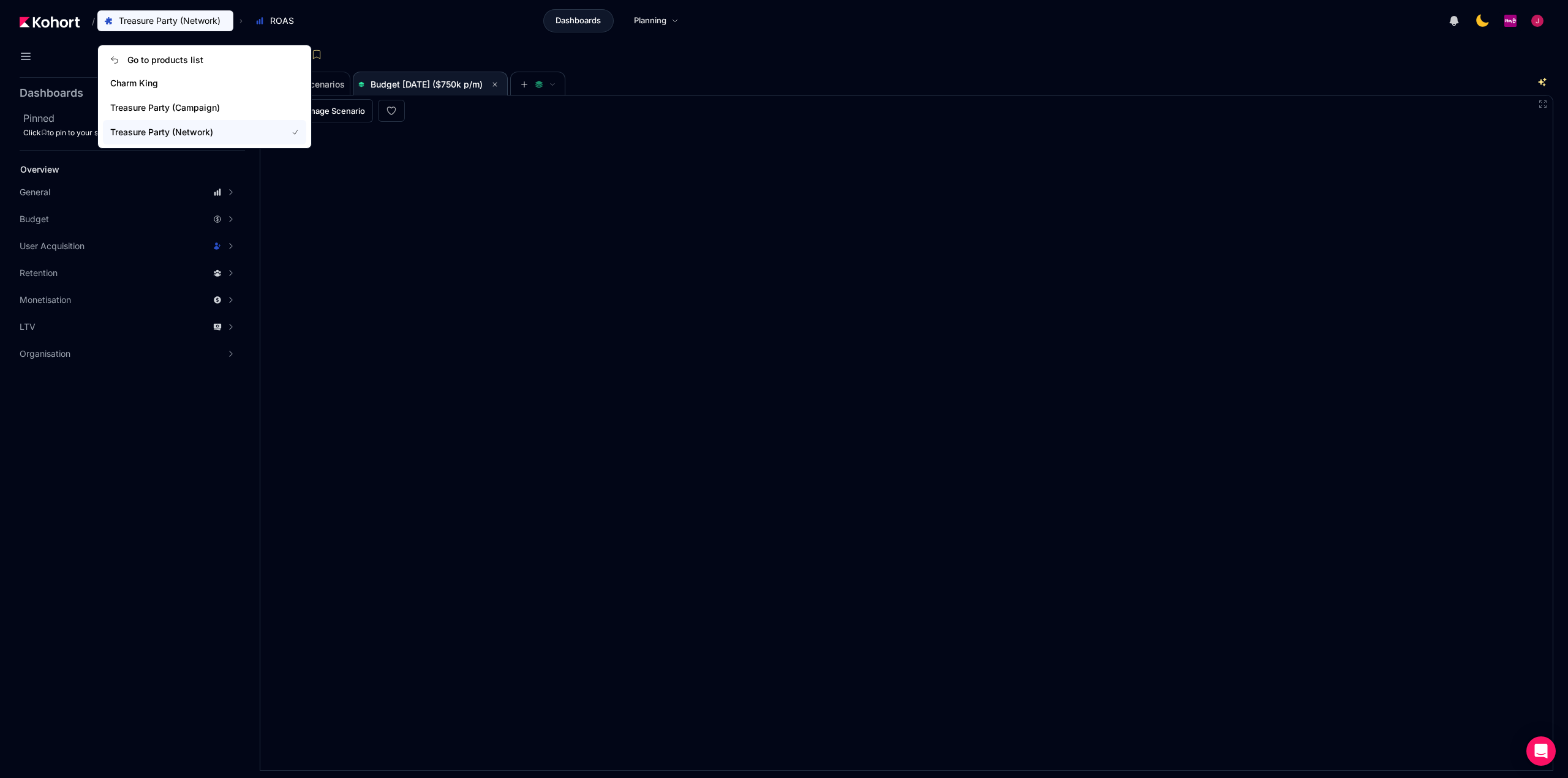
click at [215, 19] on span "Treasure Party (Network)" at bounding box center [169, 20] width 102 height 12
click at [186, 106] on span "Treasure Party (Campaign)" at bounding box center [191, 107] width 161 height 12
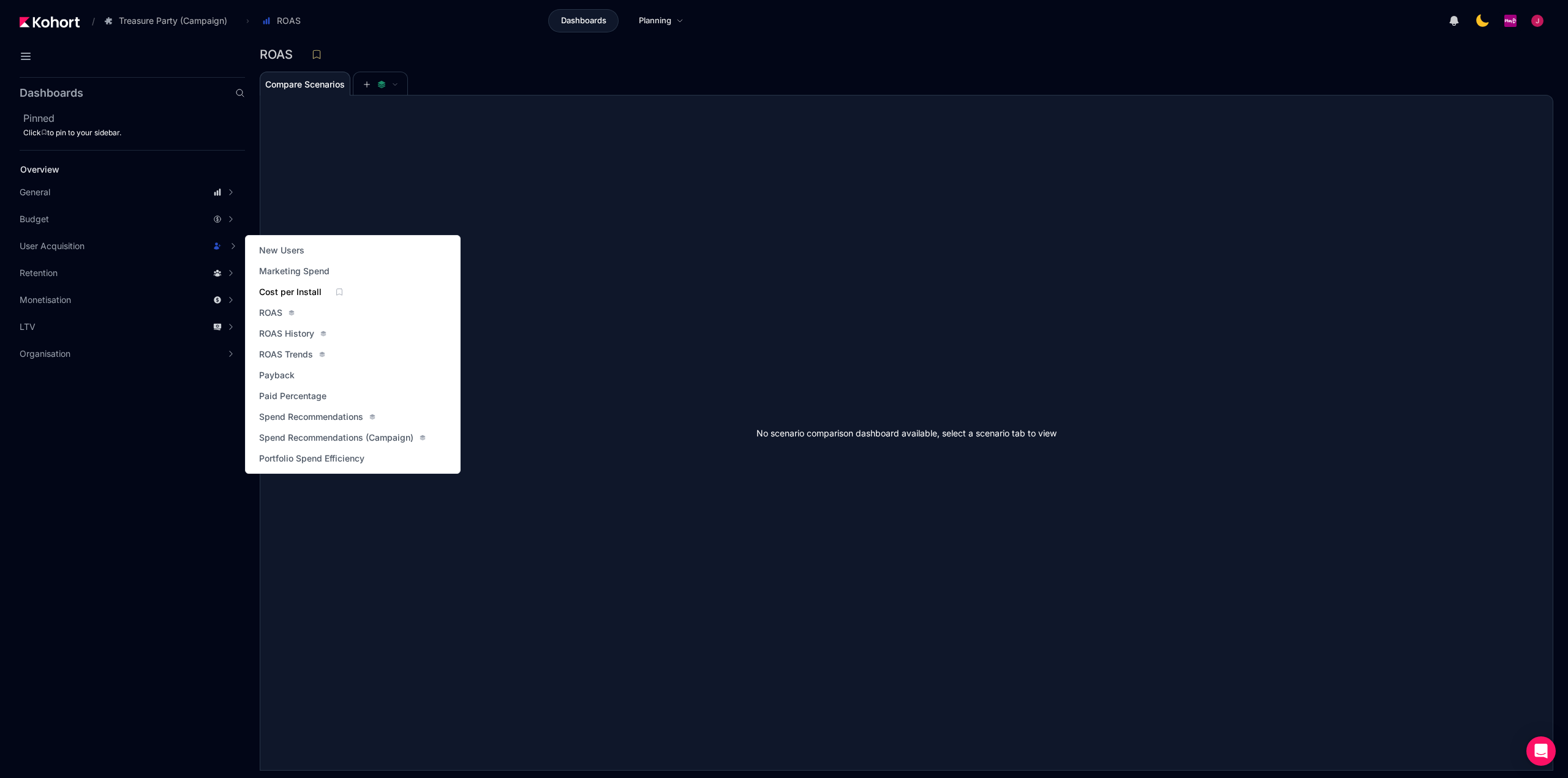
click at [296, 289] on span "Cost per Install" at bounding box center [290, 292] width 62 height 12
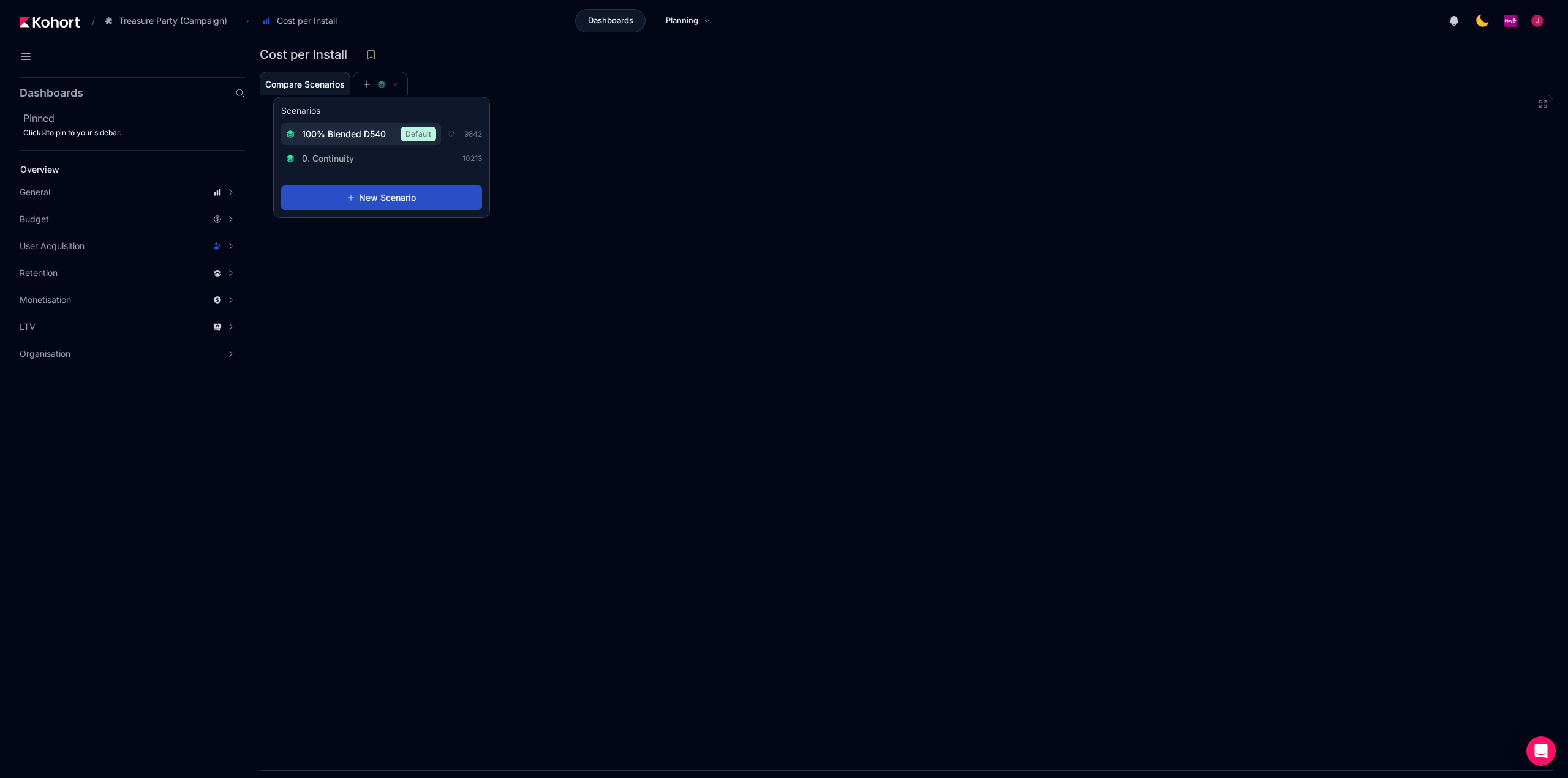
click at [361, 135] on span "100% Blended D540" at bounding box center [344, 134] width 84 height 12
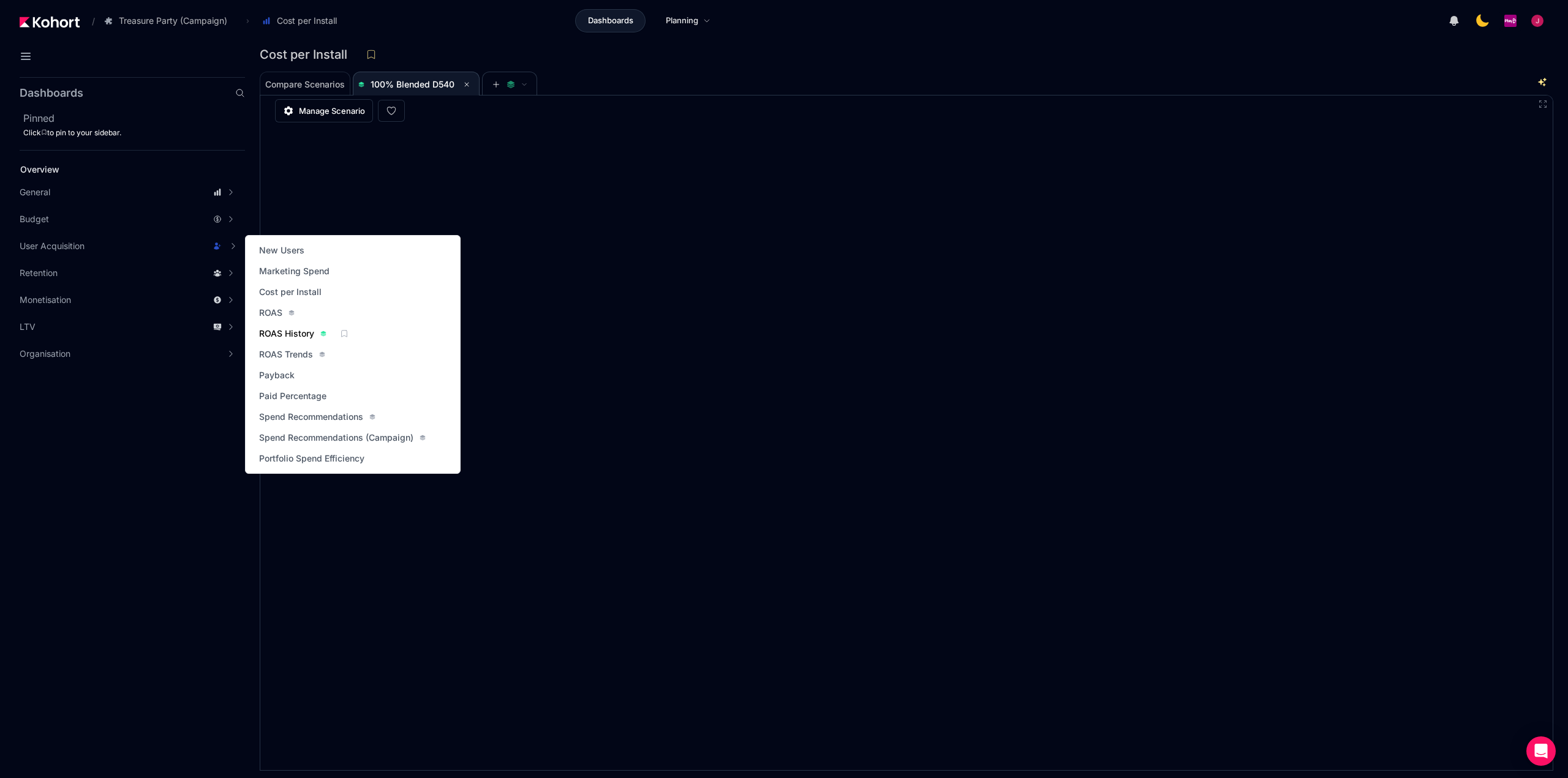
click at [294, 331] on span "ROAS History" at bounding box center [286, 333] width 55 height 12
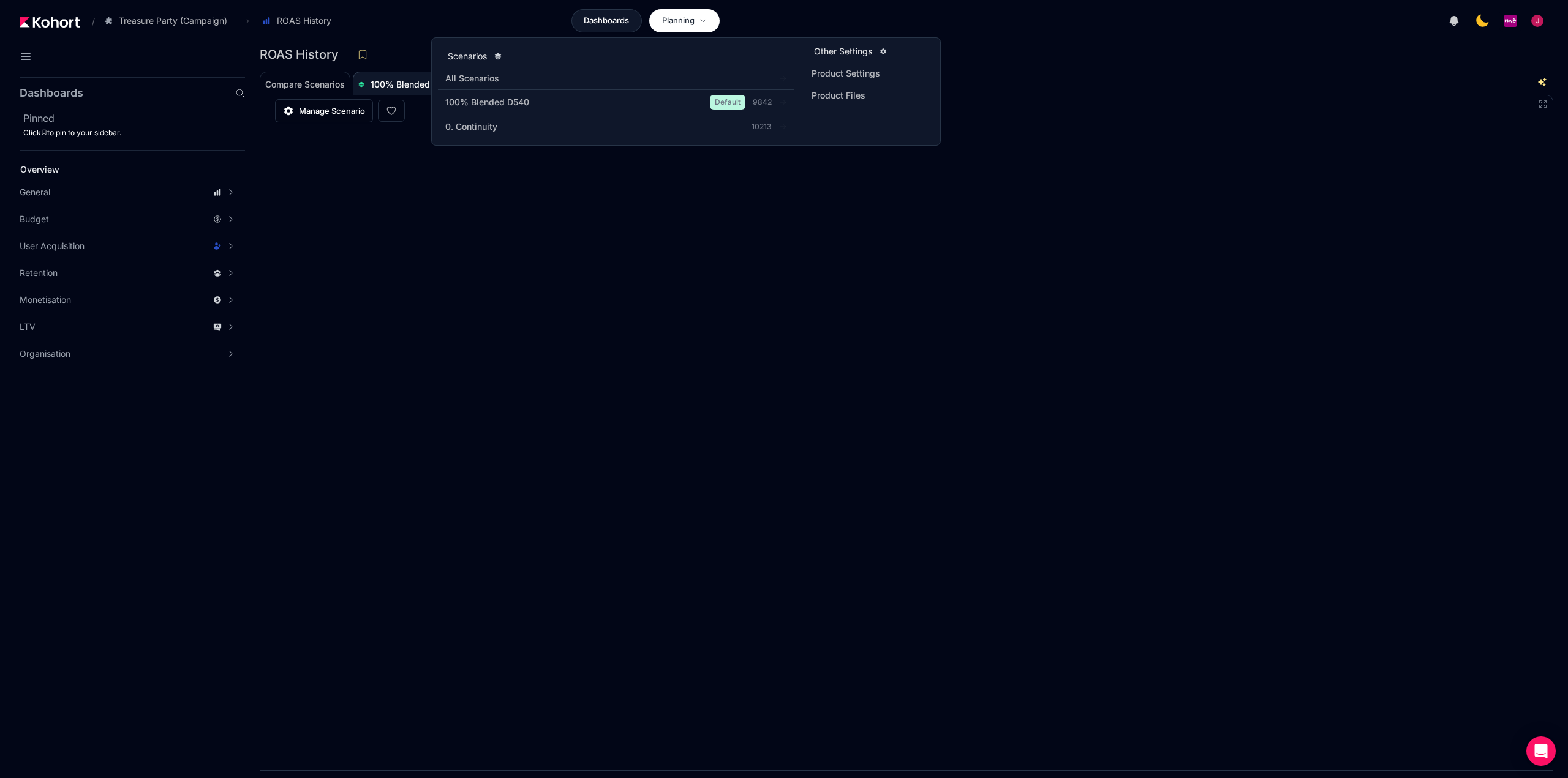
click at [691, 19] on span "Planning" at bounding box center [678, 20] width 32 height 12
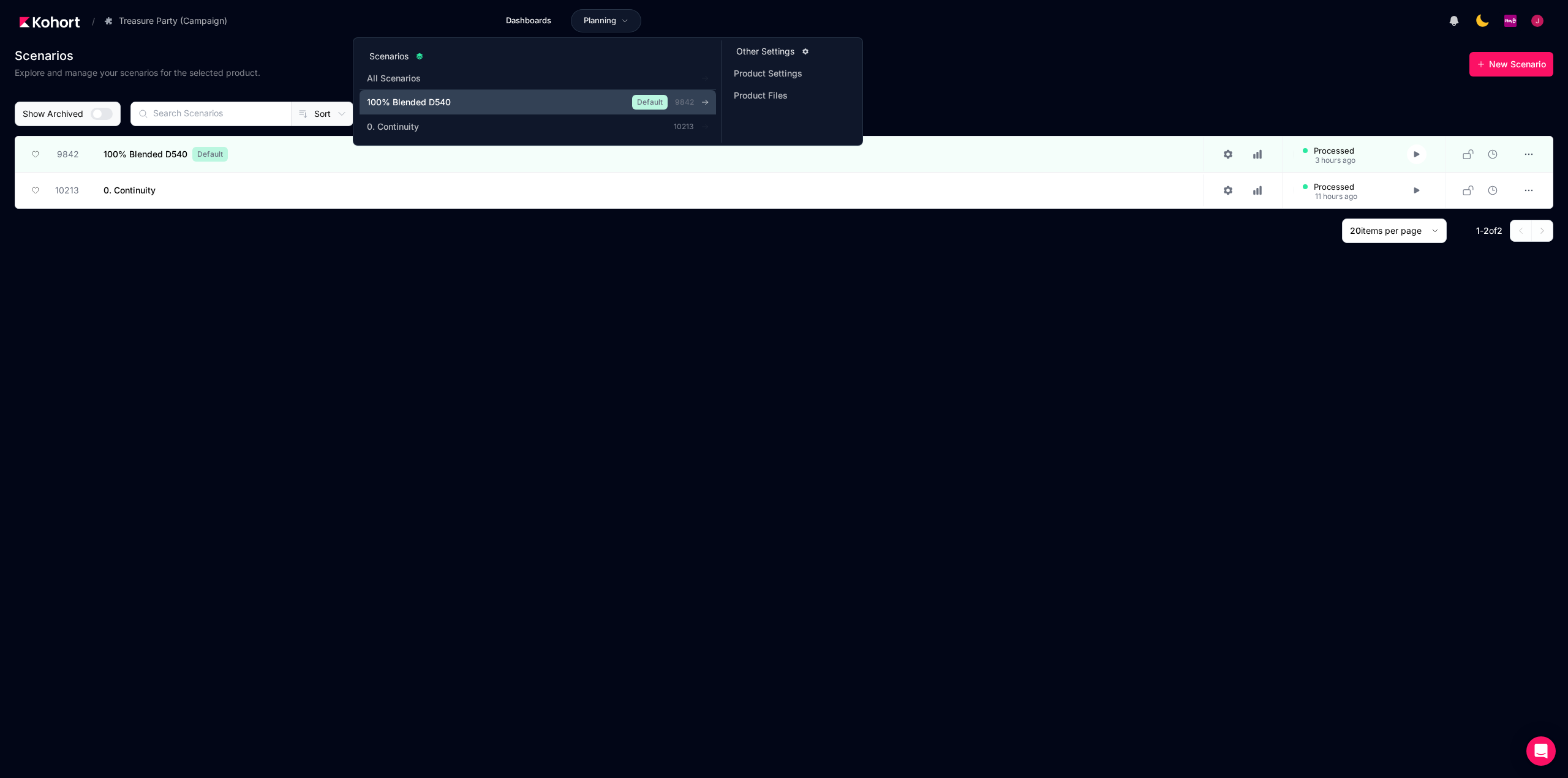
click at [400, 104] on span "100% Blended D540" at bounding box center [409, 102] width 84 height 12
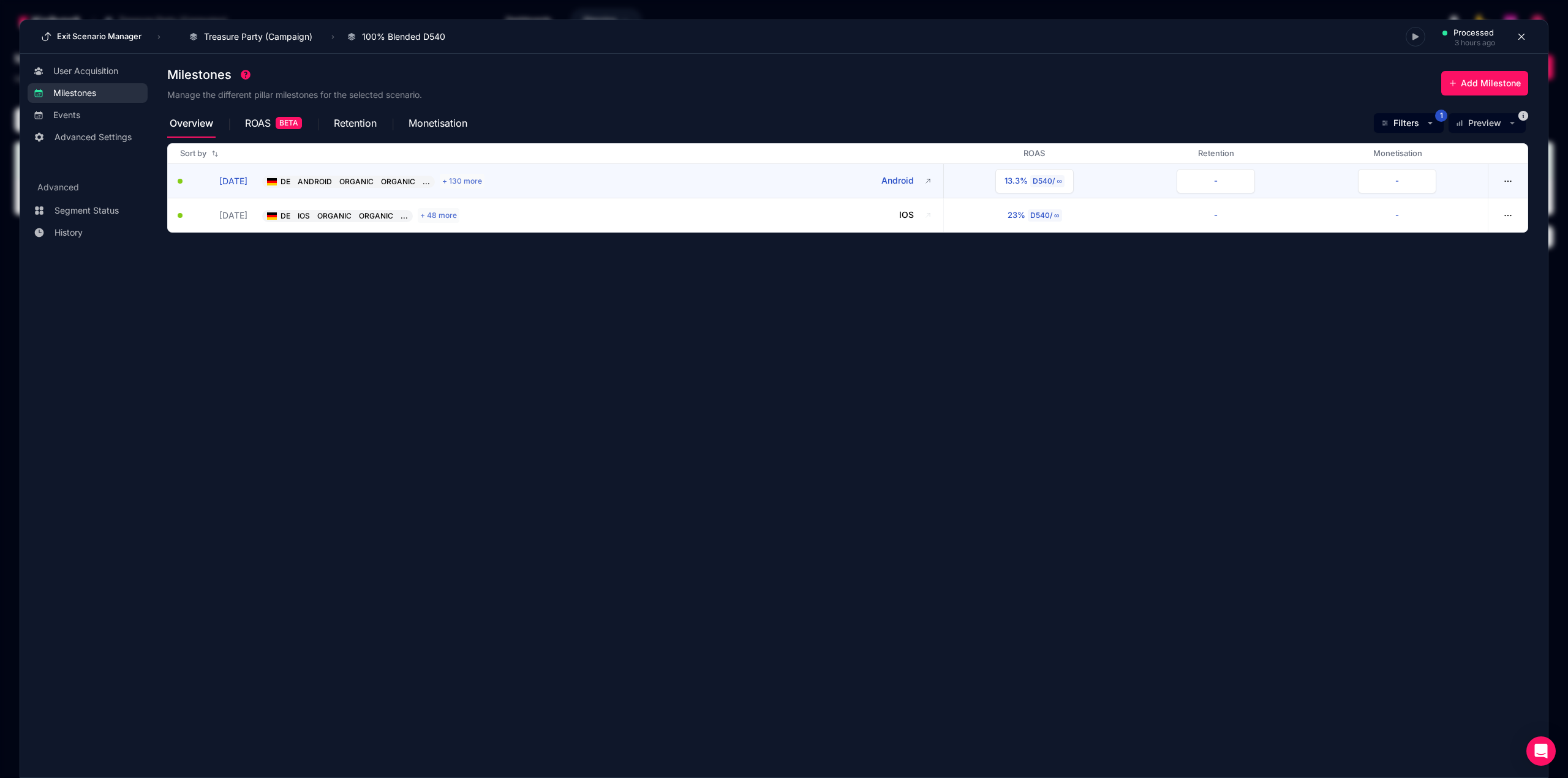
click at [266, 181] on div "DE" at bounding box center [278, 181] width 31 height 12
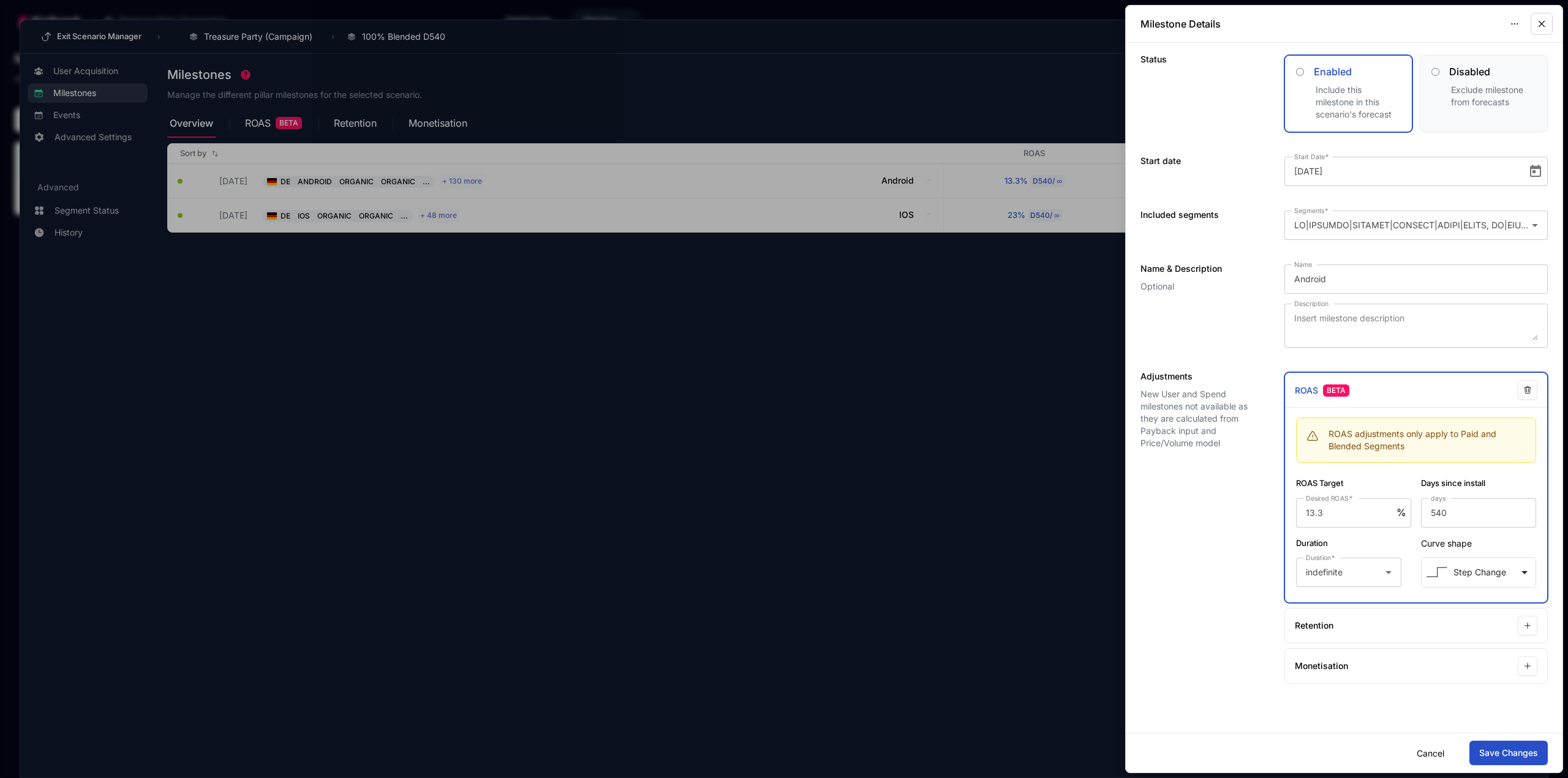
click at [1533, 27] on button "button" at bounding box center [1541, 23] width 22 height 22
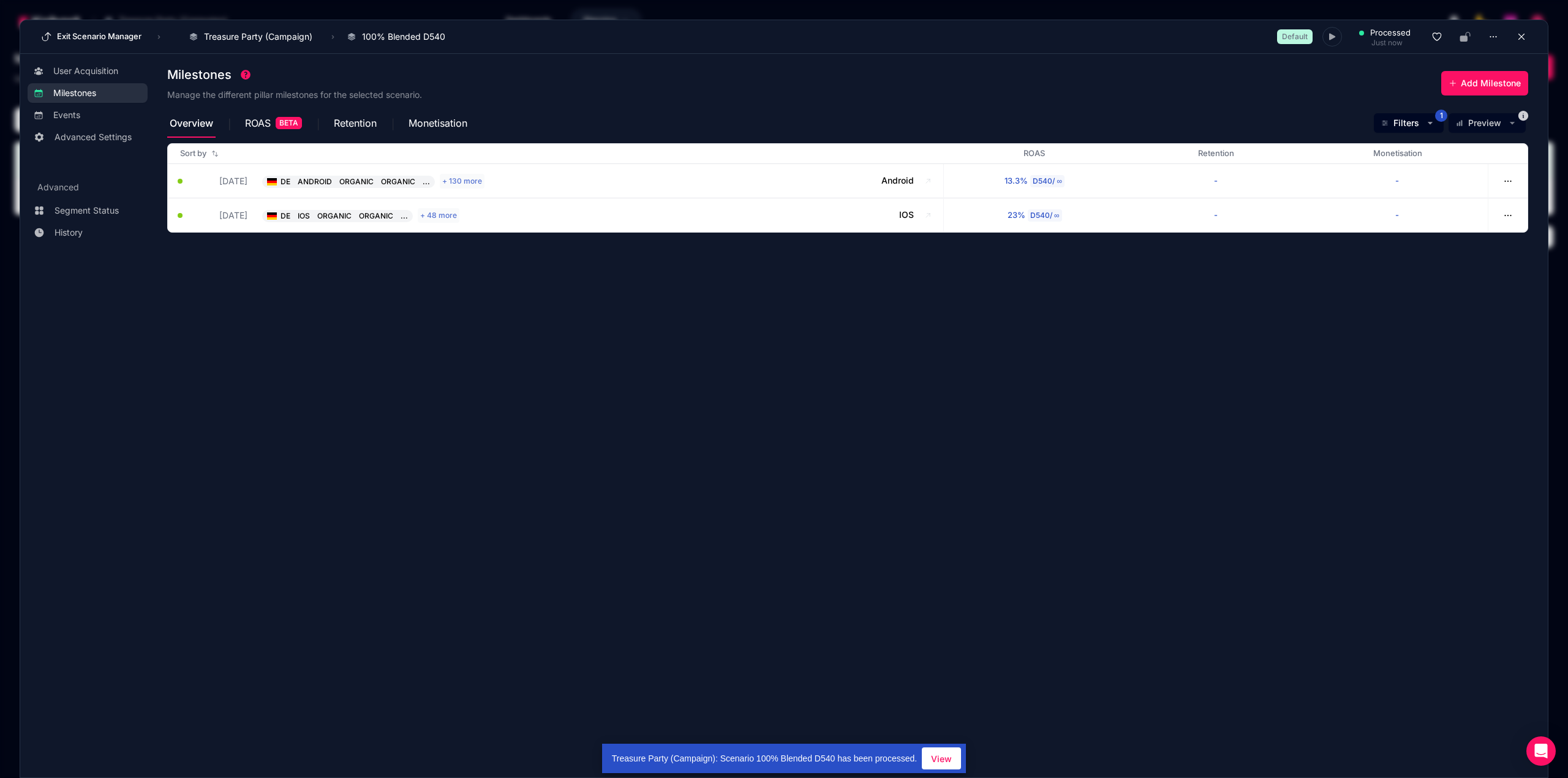
click at [303, 310] on section "Milestones Manage the different pillar milestones for the selected scenario. Ad…" at bounding box center [857, 410] width 1380 height 697
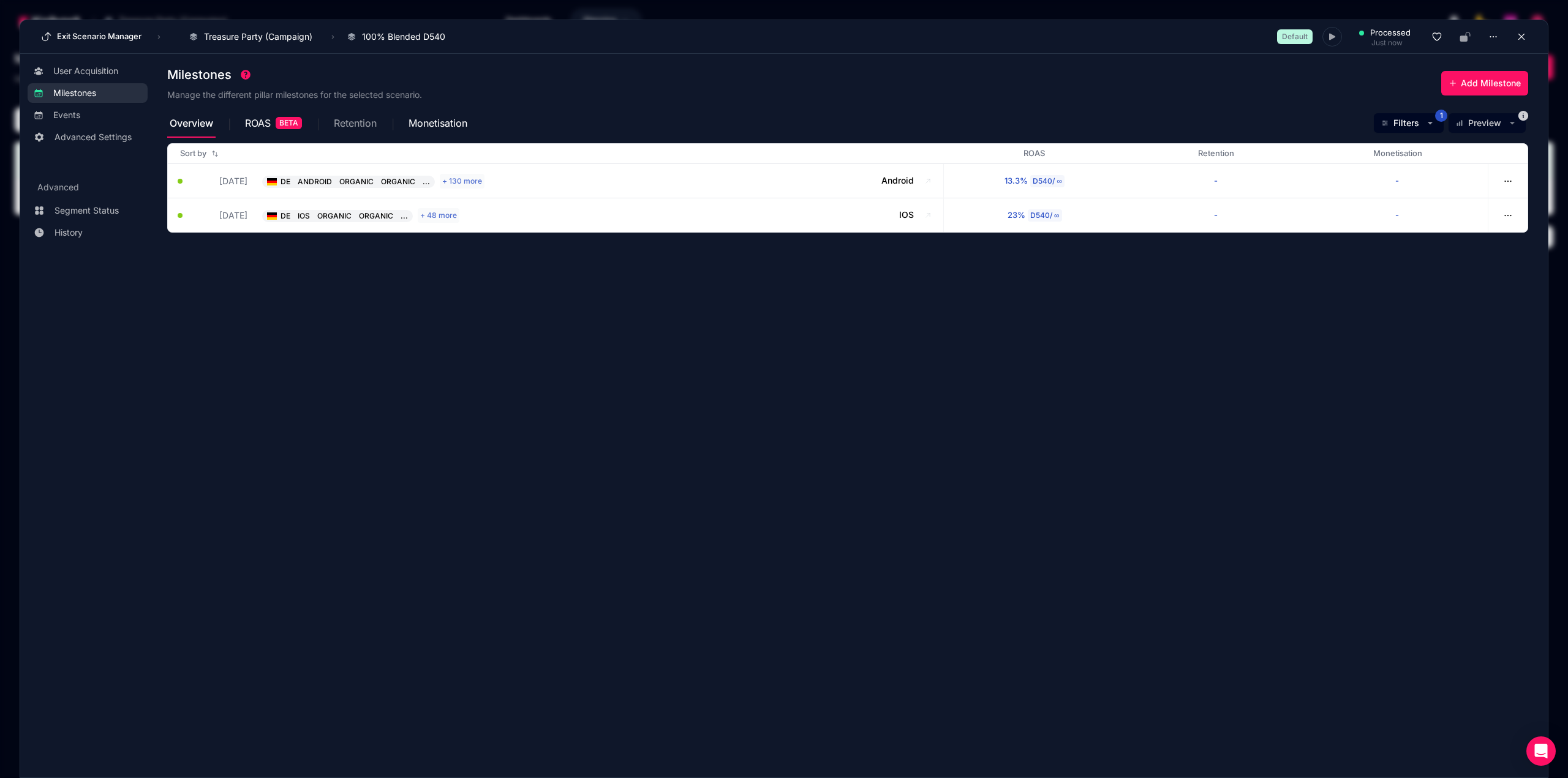
click at [363, 127] on span "Retention" at bounding box center [355, 123] width 43 height 10
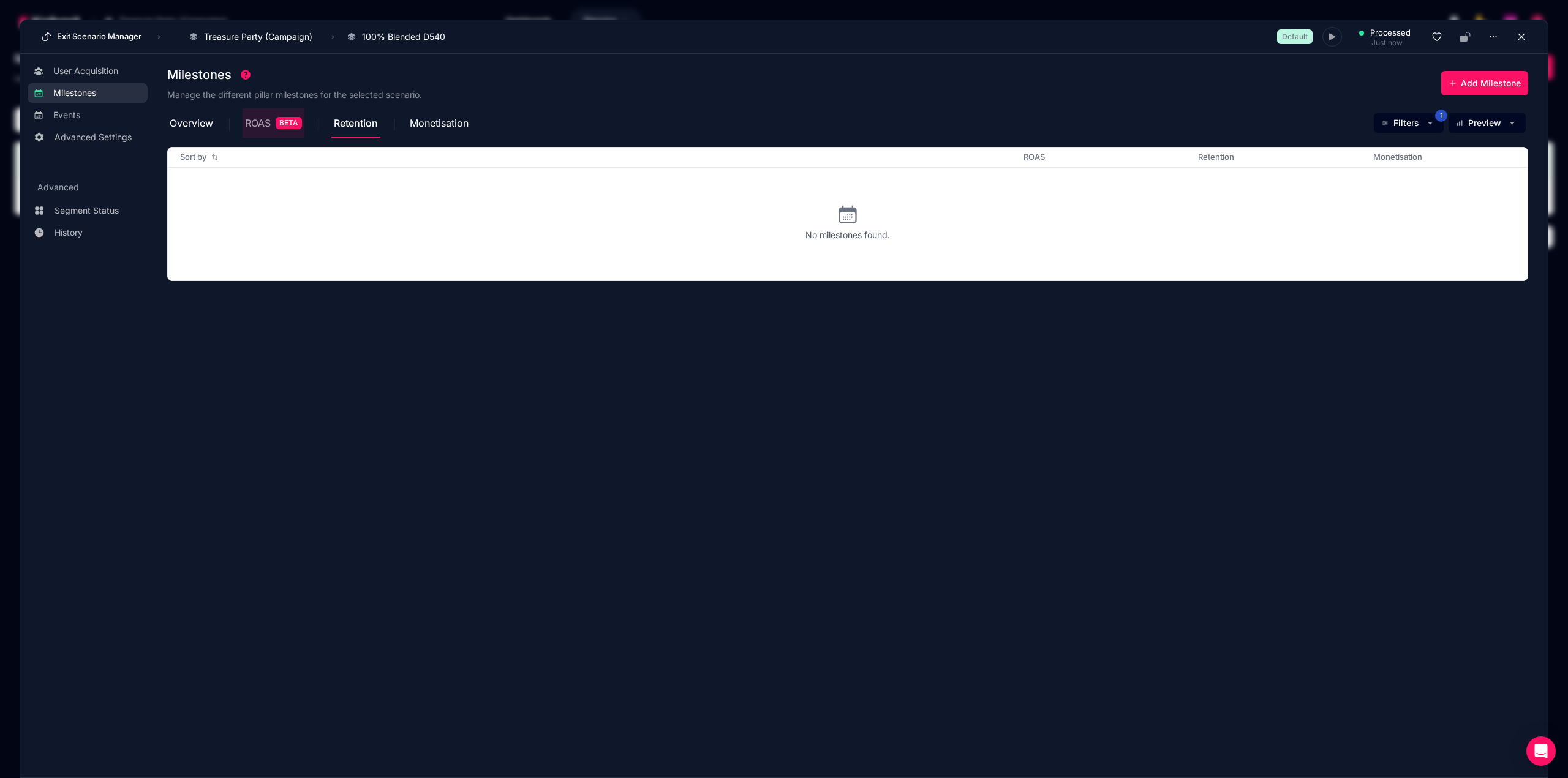
click at [252, 121] on span "ROAS" at bounding box center [258, 123] width 26 height 10
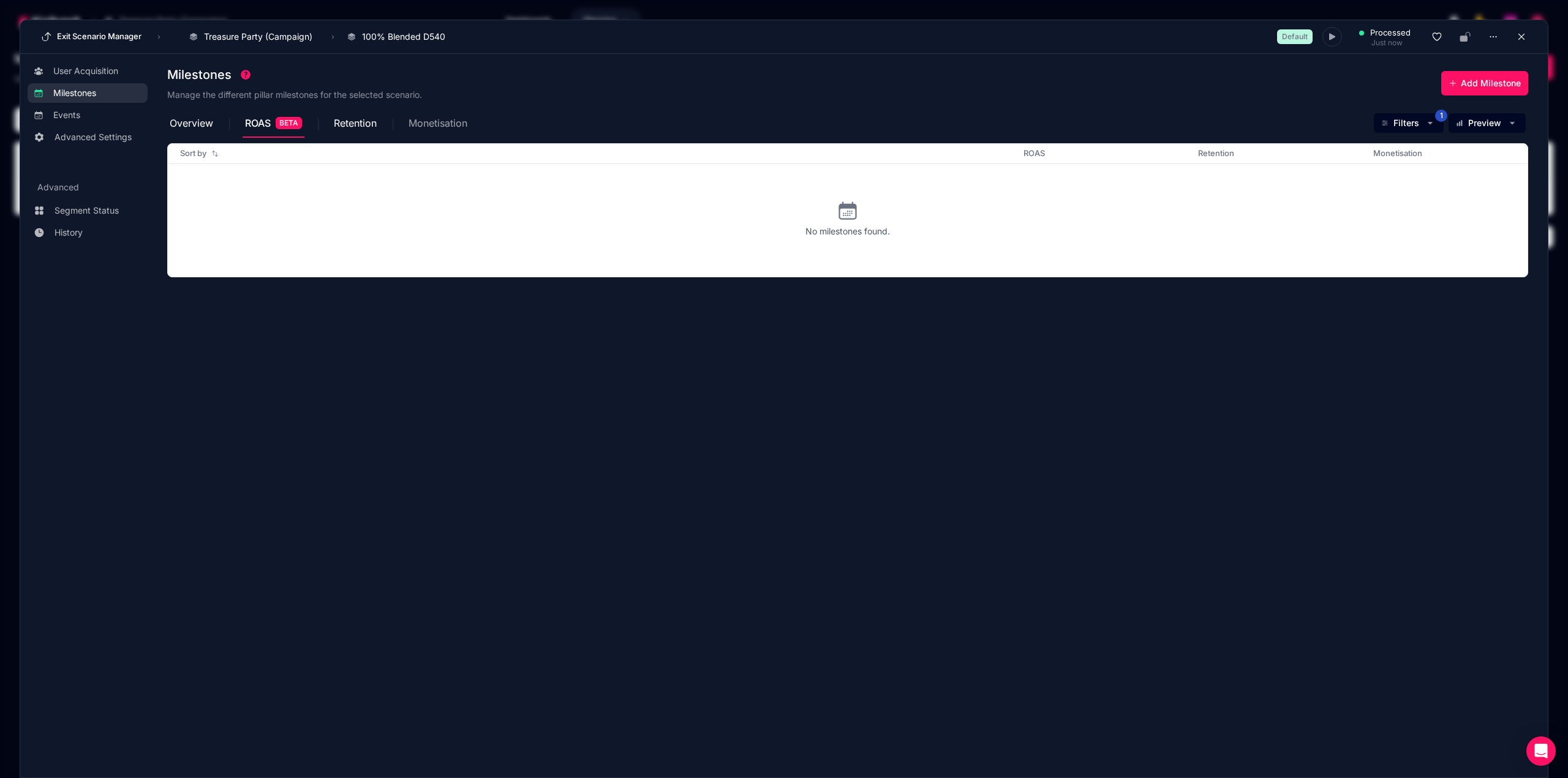
drag, startPoint x: 444, startPoint y: 126, endPoint x: 428, endPoint y: 125, distance: 16.0
click at [444, 125] on span "Monetisation" at bounding box center [437, 123] width 59 height 10
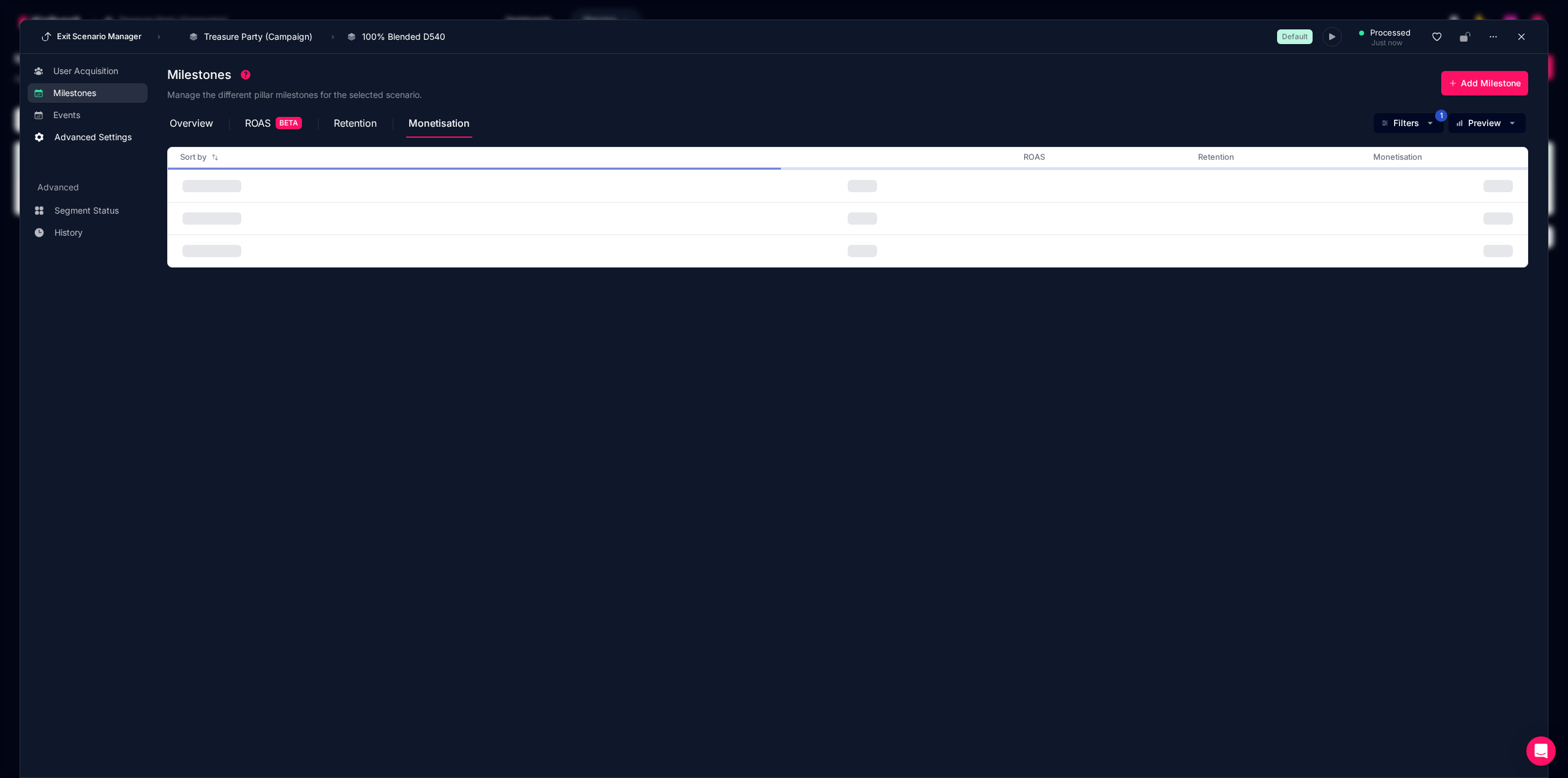
click at [113, 139] on span "Advanced Settings" at bounding box center [94, 136] width 77 height 12
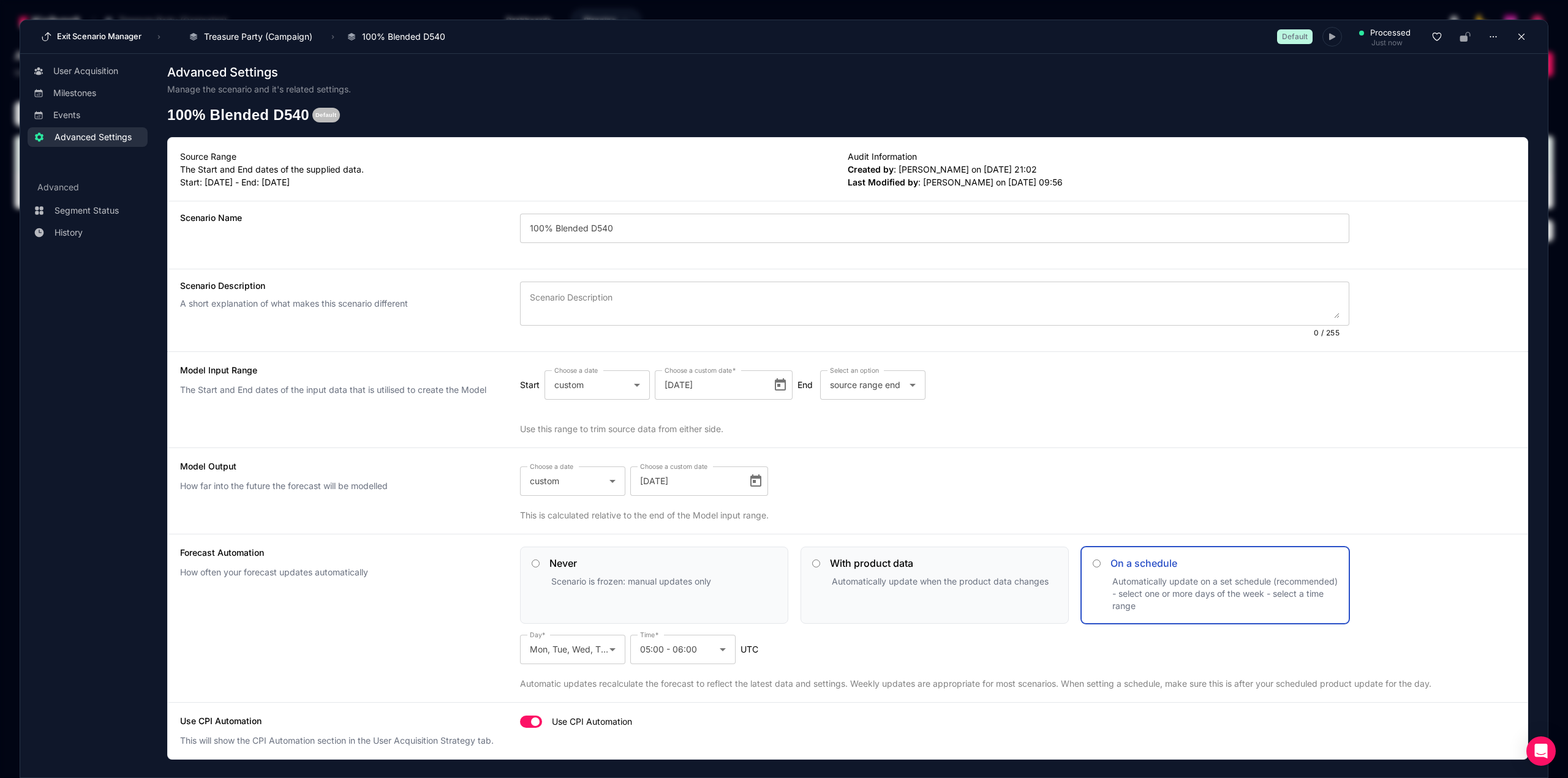
scroll to position [14, 0]
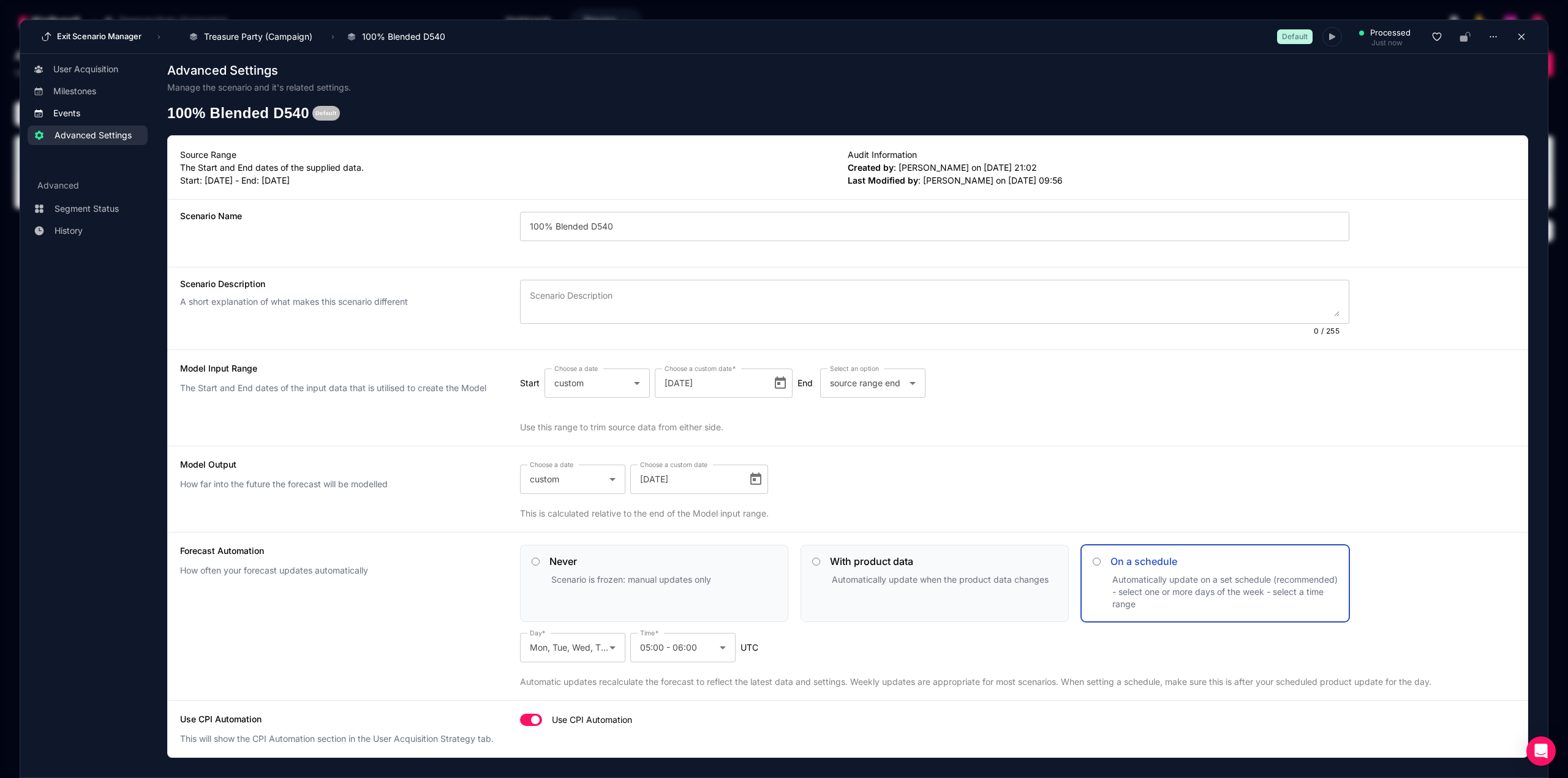
click at [61, 103] on link "Events" at bounding box center [87, 113] width 120 height 19
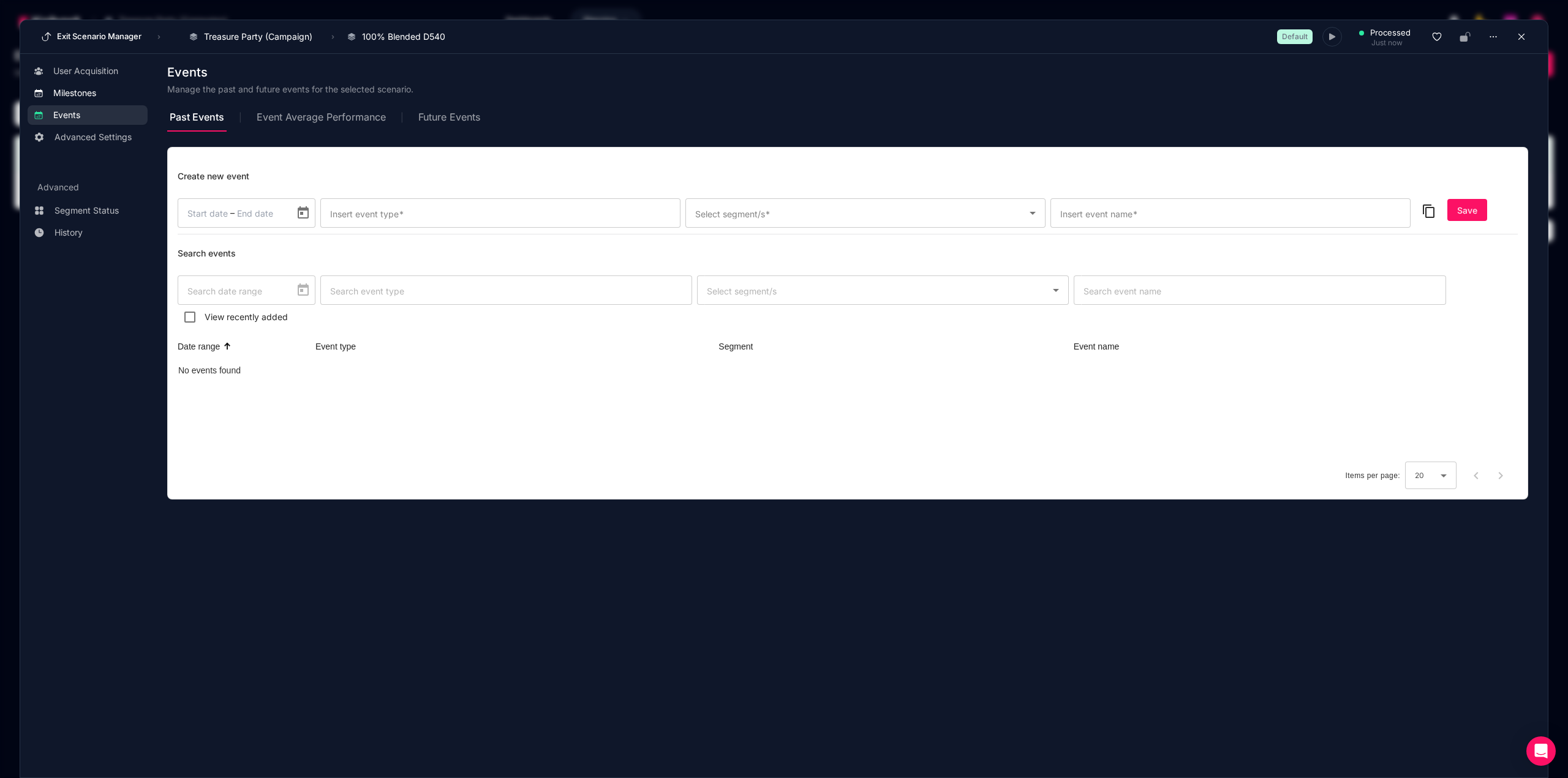
click at [77, 95] on span "Milestones" at bounding box center [74, 93] width 43 height 12
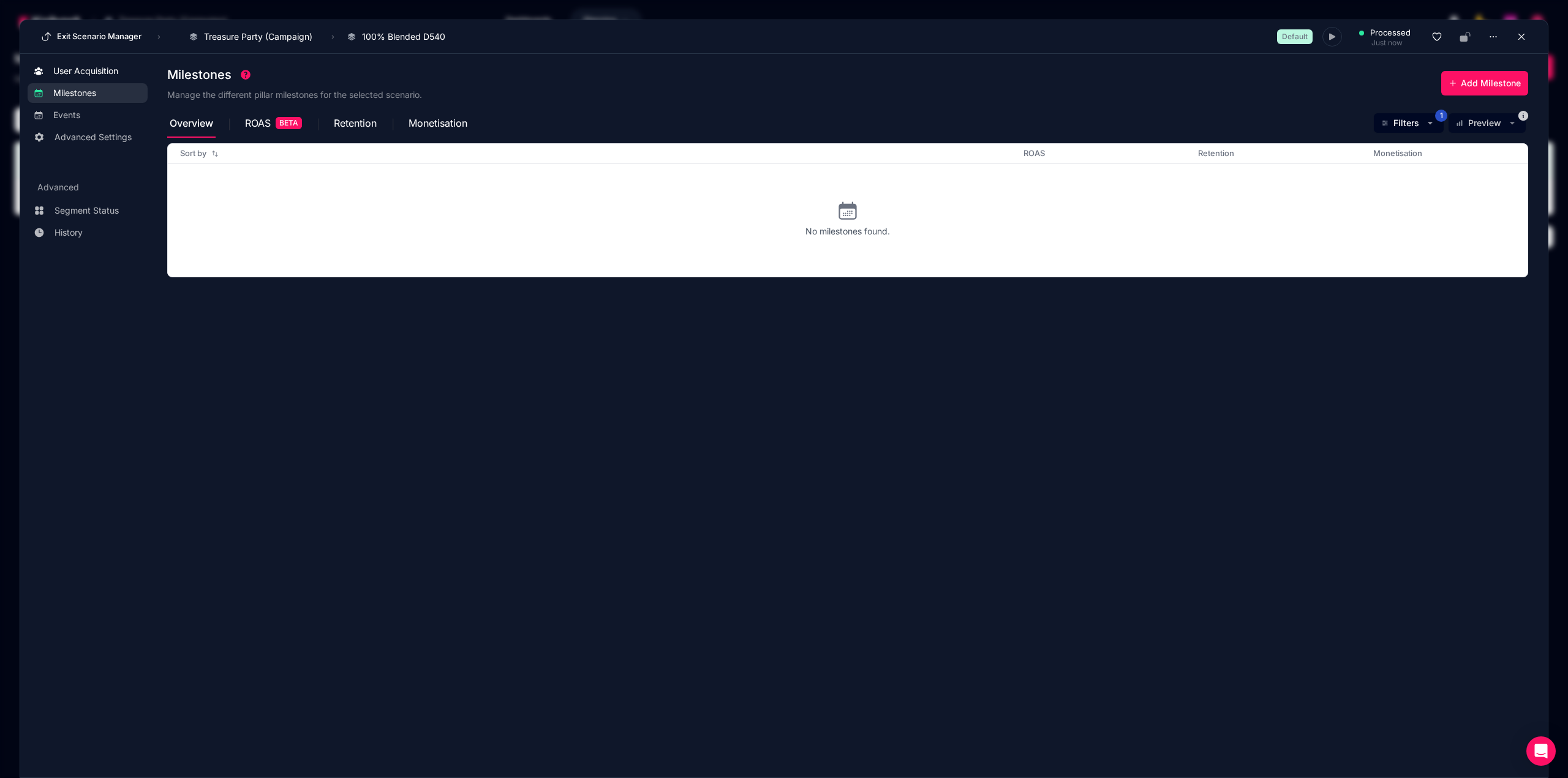
click at [88, 78] on link "User Acquisition" at bounding box center [87, 71] width 120 height 19
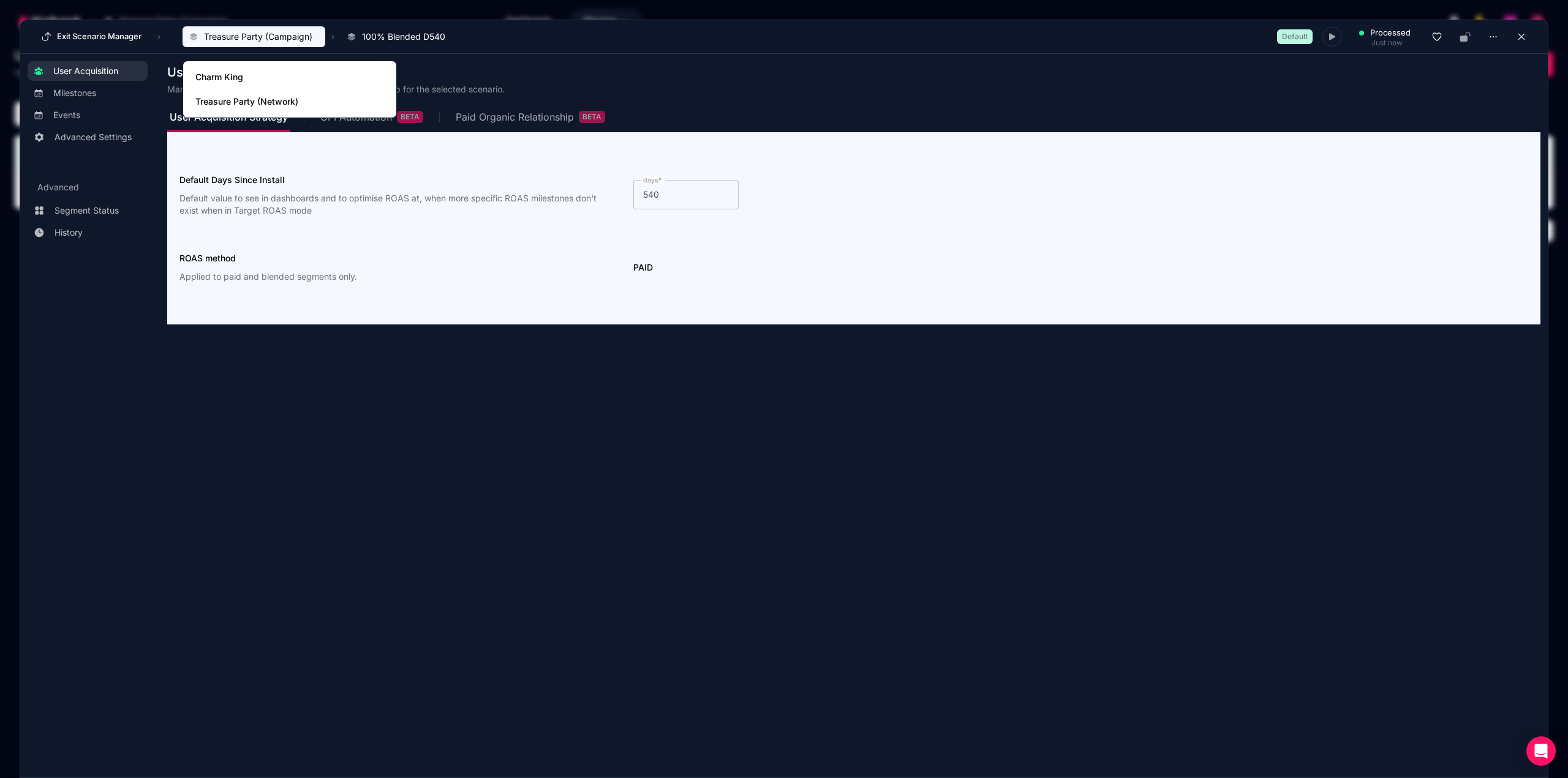
click at [256, 42] on span "Treasure Party (Campaign)" at bounding box center [258, 36] width 108 height 12
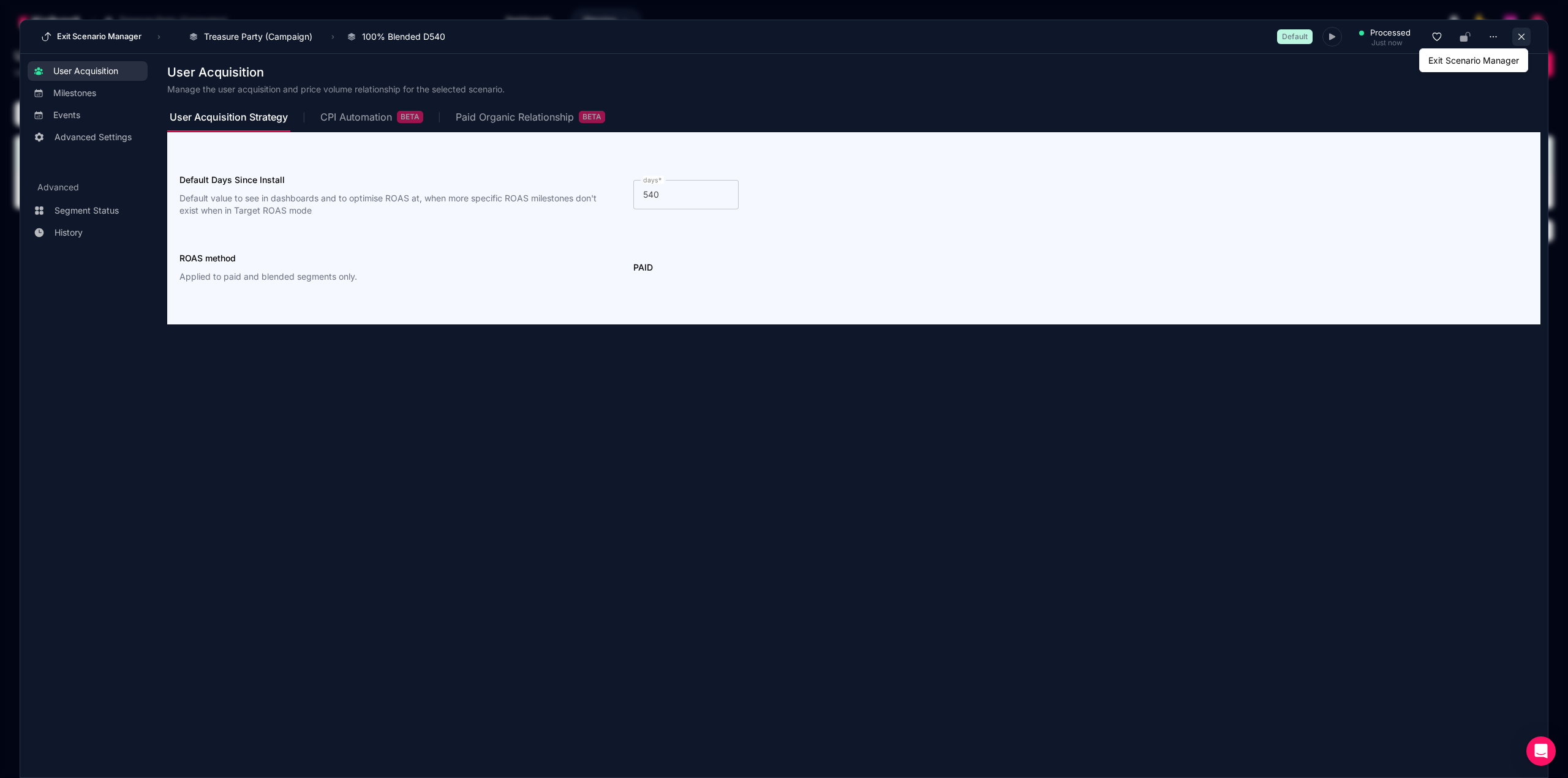
click at [1519, 38] on icon at bounding box center [1521, 37] width 11 height 11
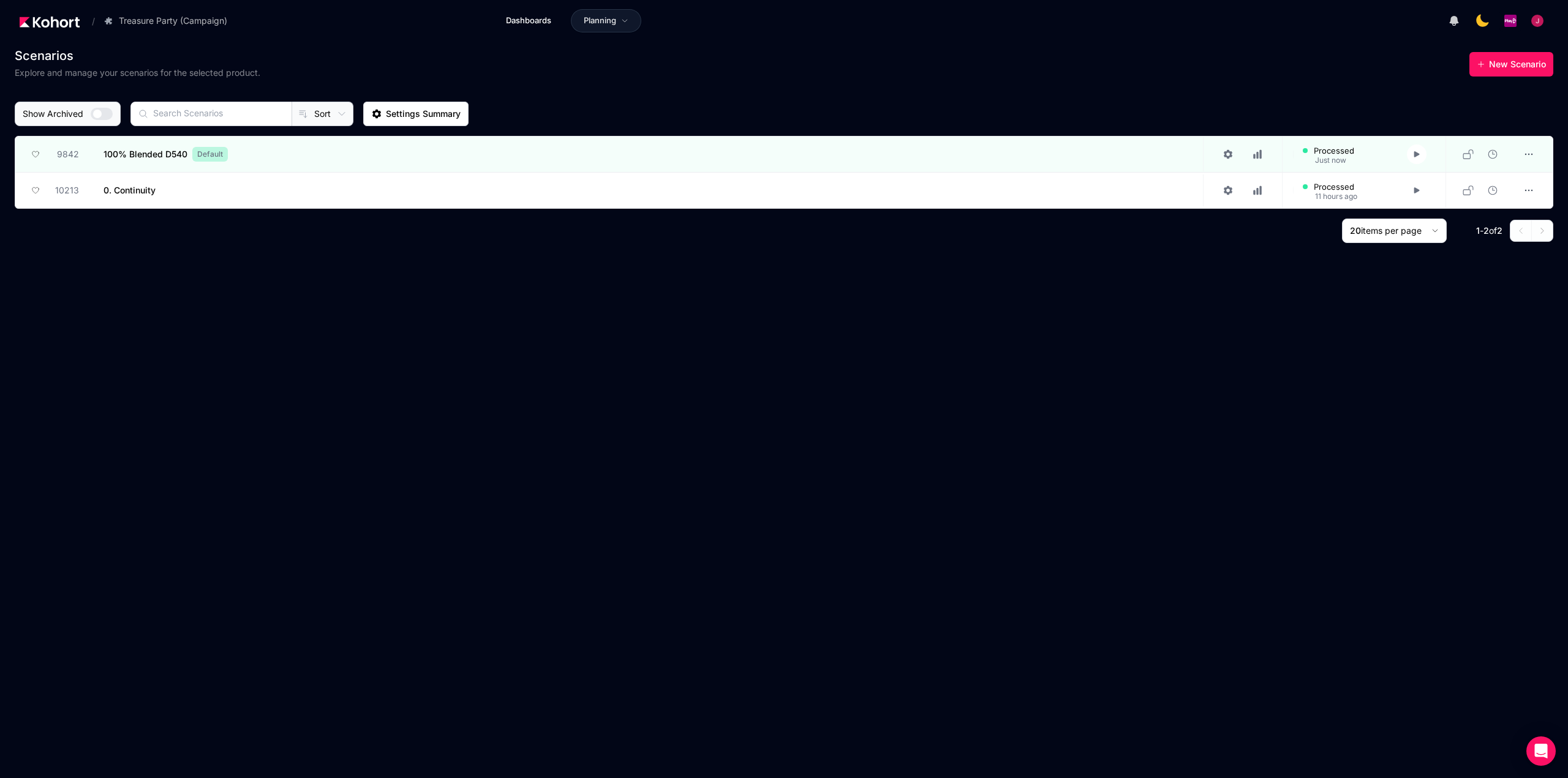
click at [292, 302] on div "Scenarios Explore and manage your scenarios for the selected product. New Scena…" at bounding box center [783, 408] width 1538 height 726
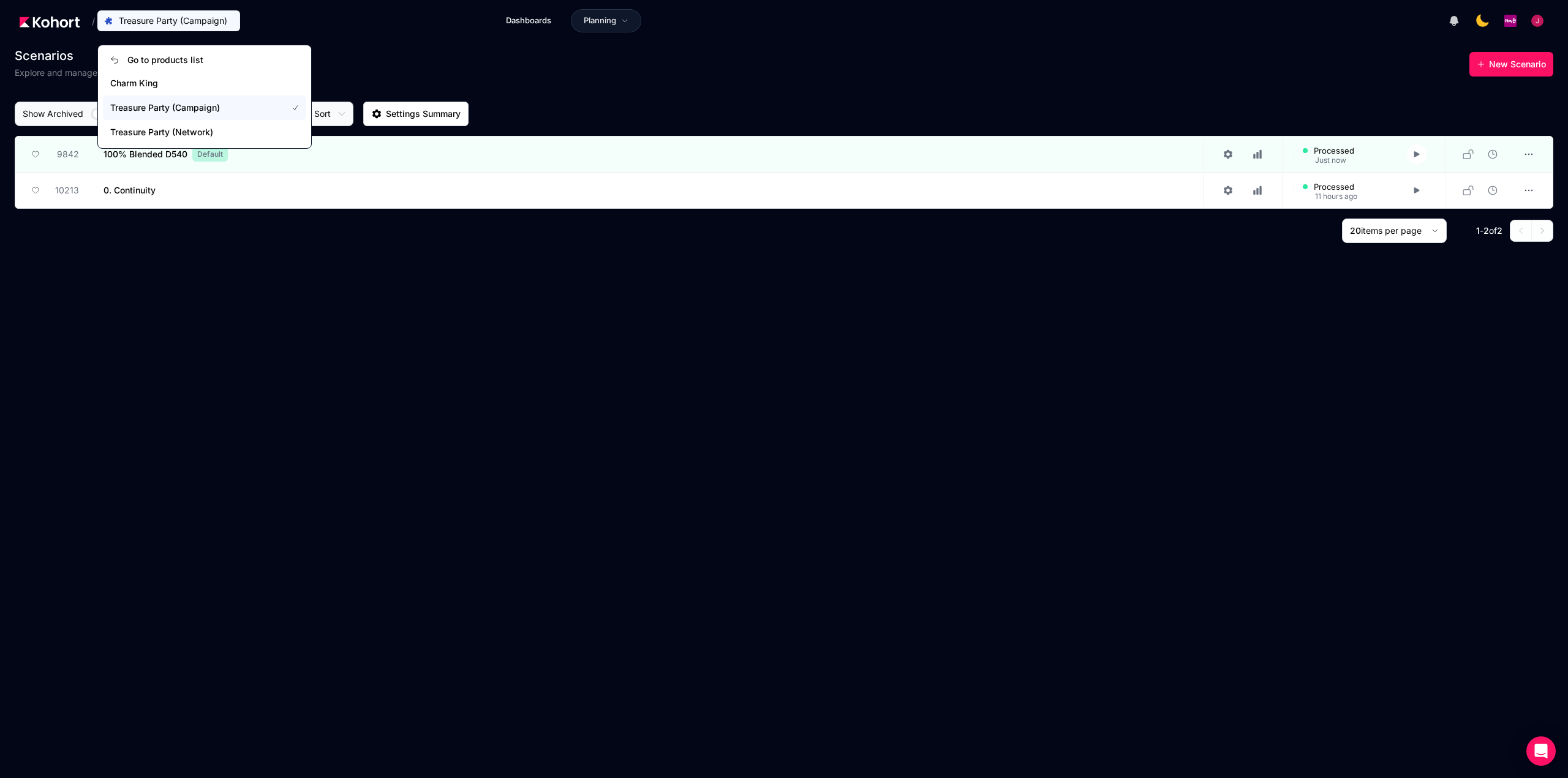
click at [162, 18] on span "Treasure Party (Campaign)" at bounding box center [173, 20] width 108 height 12
click at [172, 116] on span "Treasure Party (Campaign)" at bounding box center [205, 107] width 203 height 24
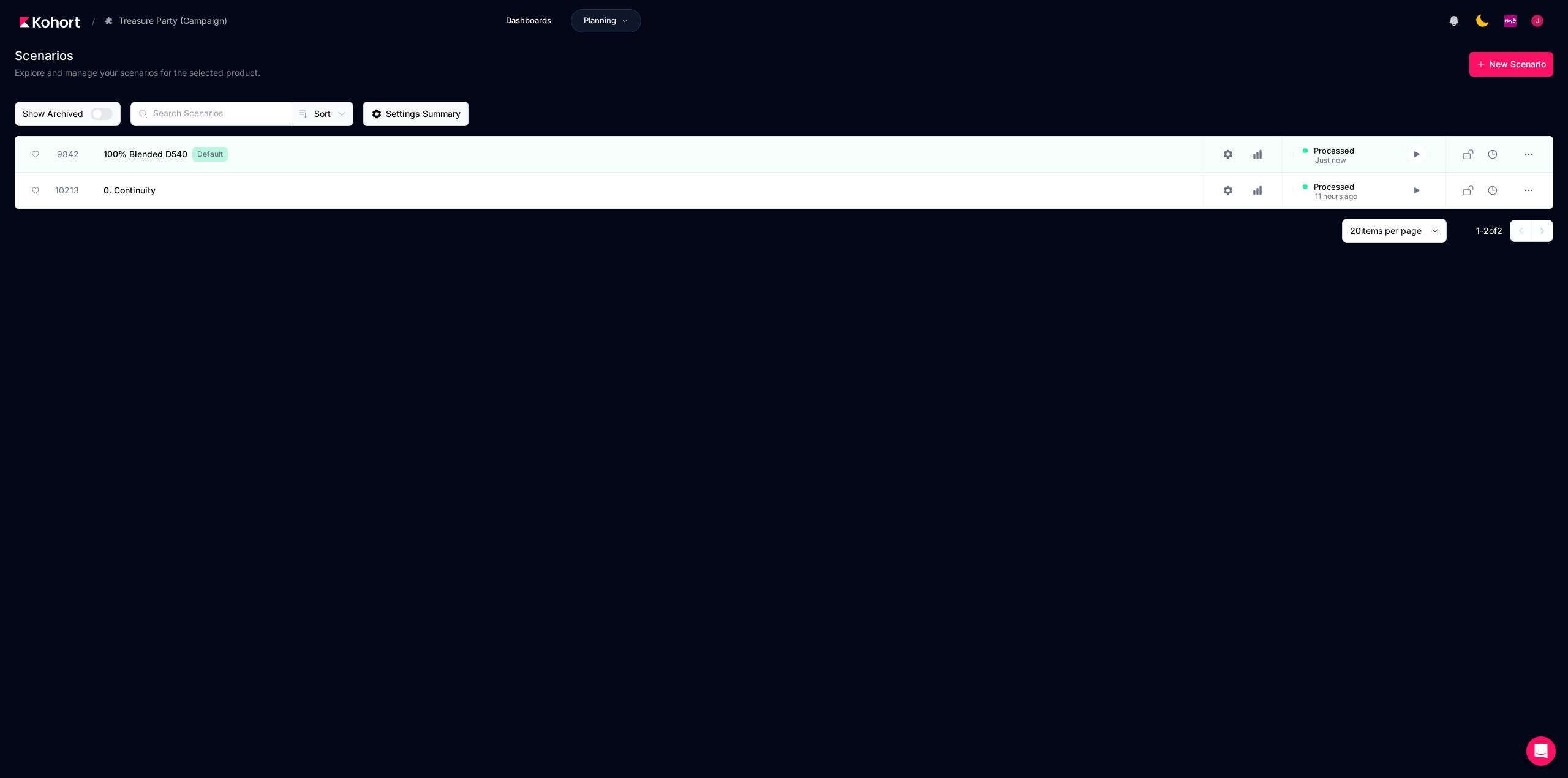
click at [426, 115] on span "Settings Summary" at bounding box center [423, 114] width 75 height 12
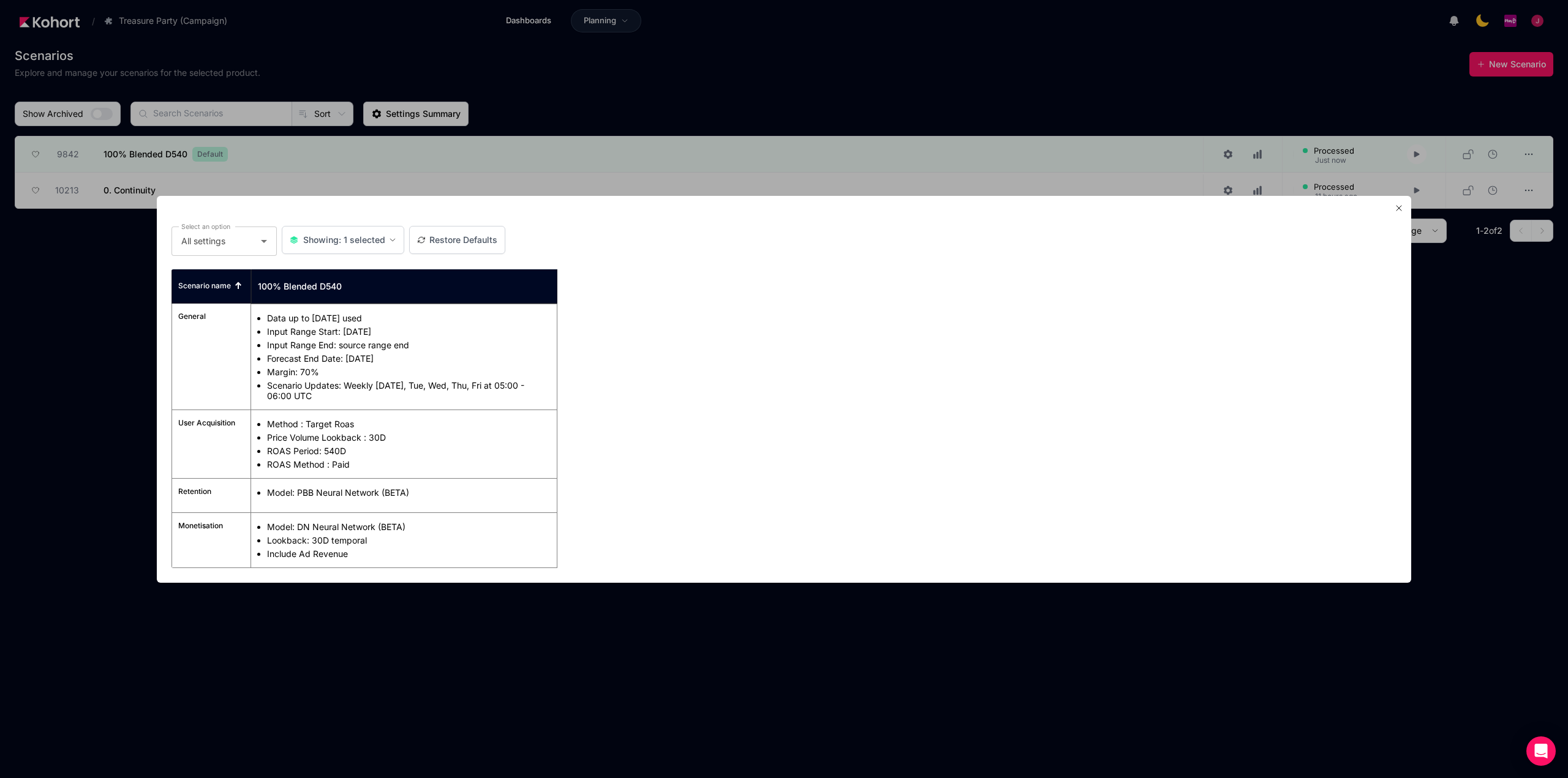
click at [1395, 206] on icon "button" at bounding box center [1399, 208] width 10 height 10
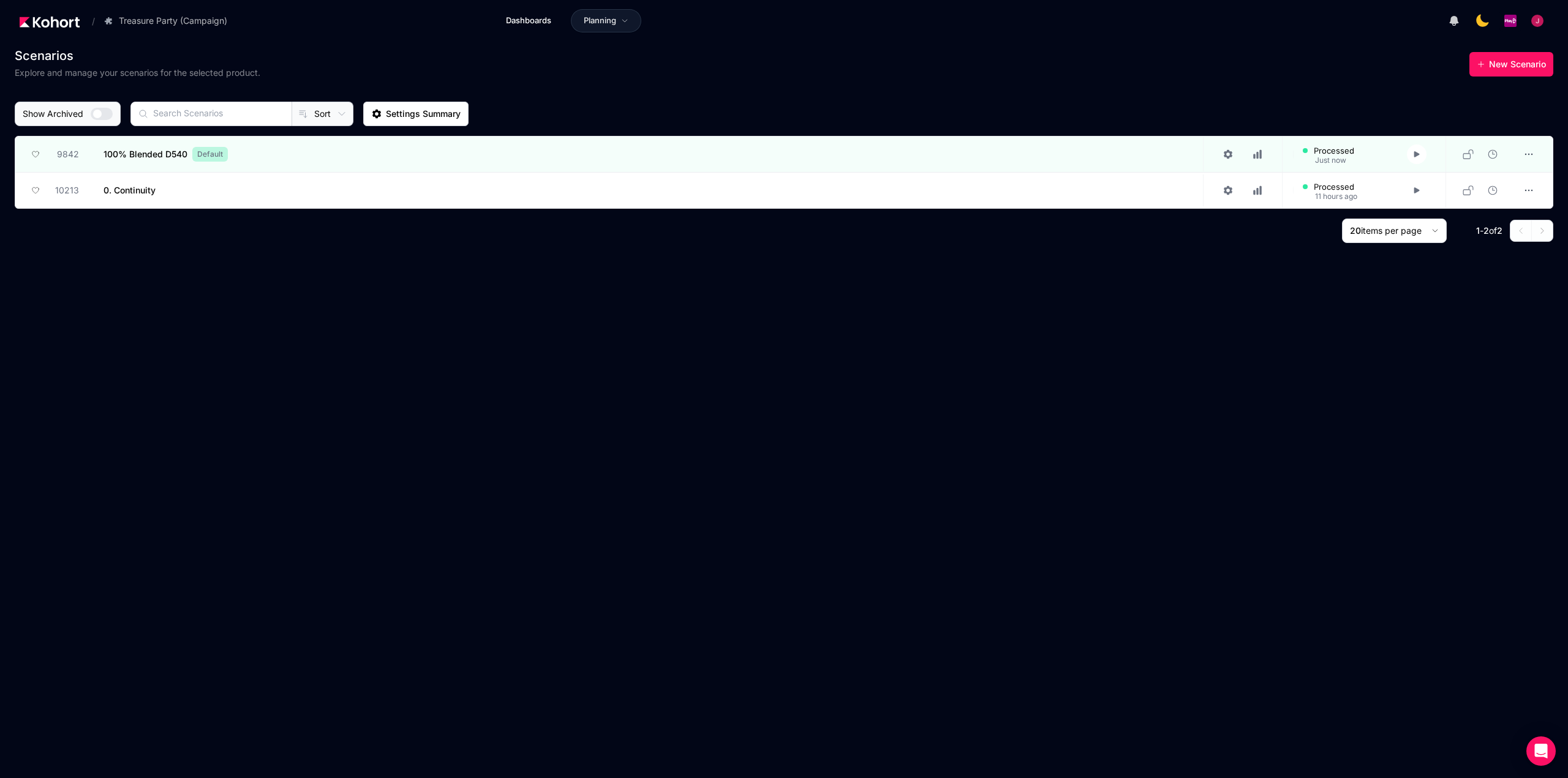
click at [659, 486] on div "Scenarios Explore and manage your scenarios for the selected product. New Scena…" at bounding box center [783, 408] width 1538 height 726
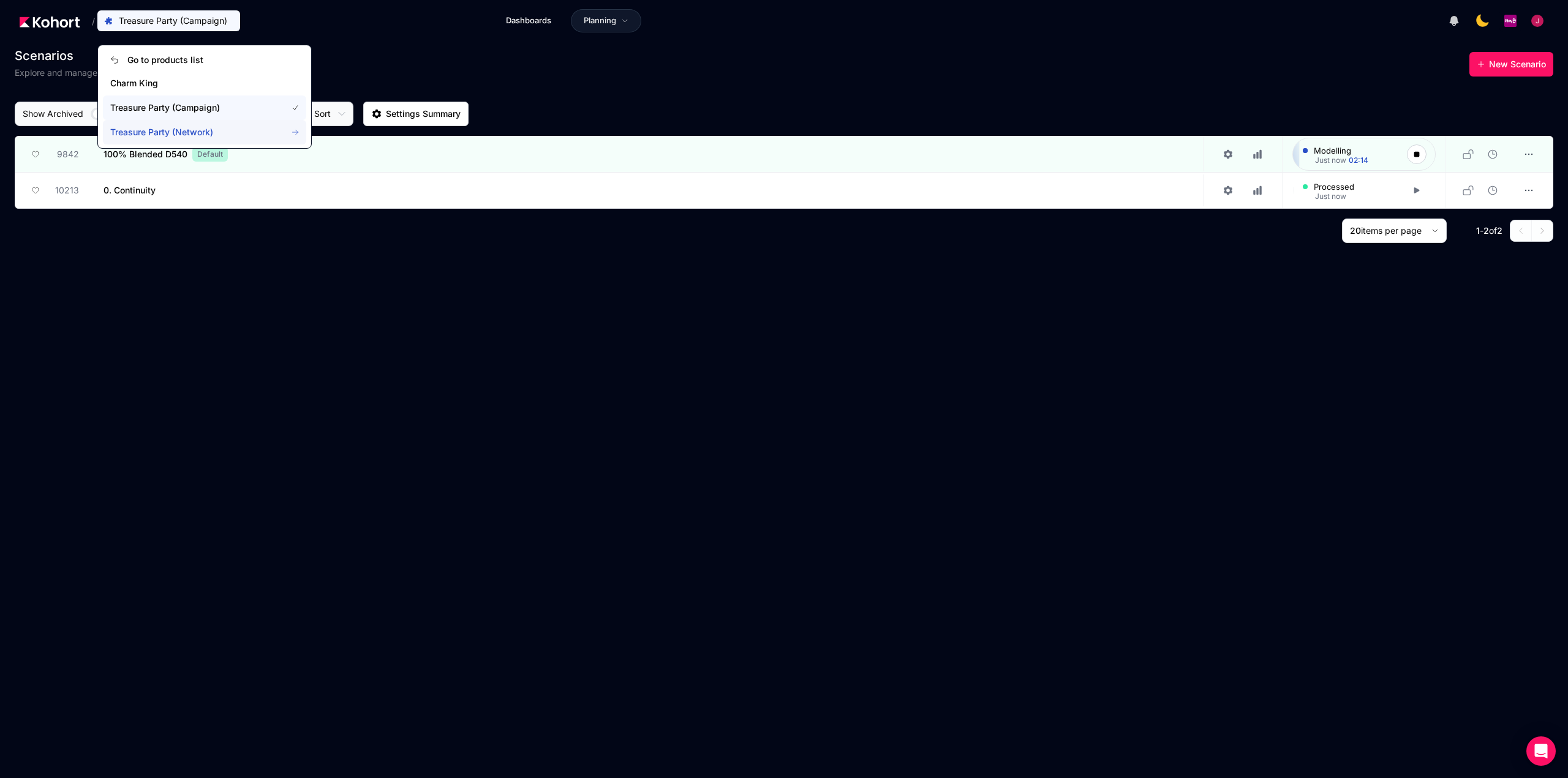
click at [164, 129] on span "Treasure Party (Network)" at bounding box center [191, 131] width 161 height 12
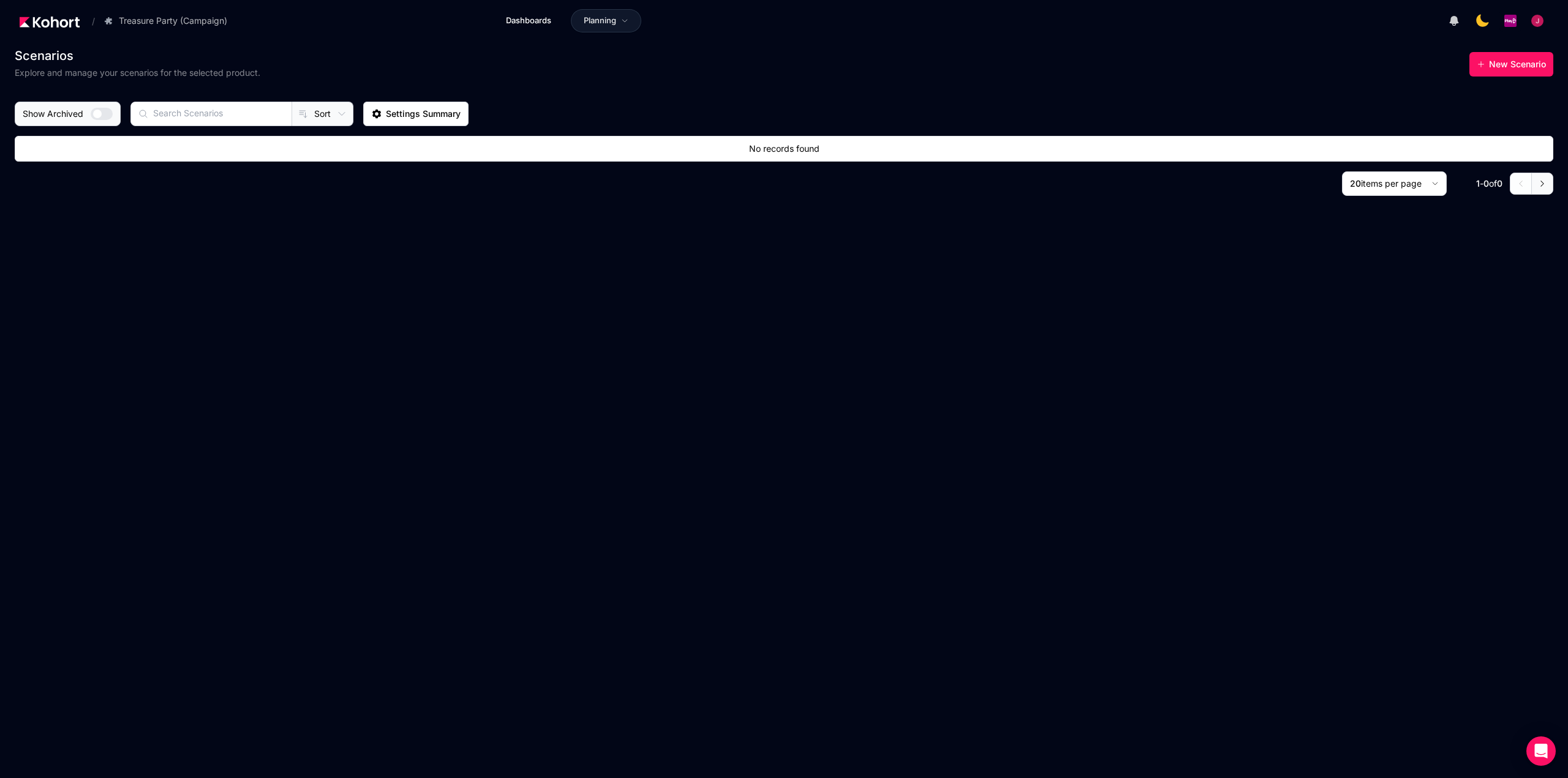
click at [319, 113] on span "Sort" at bounding box center [322, 114] width 16 height 12
click at [319, 113] on div at bounding box center [784, 389] width 1568 height 778
click at [48, 59] on span "Scenarios" at bounding box center [44, 55] width 59 height 12
click at [60, 21] on img at bounding box center [49, 22] width 60 height 11
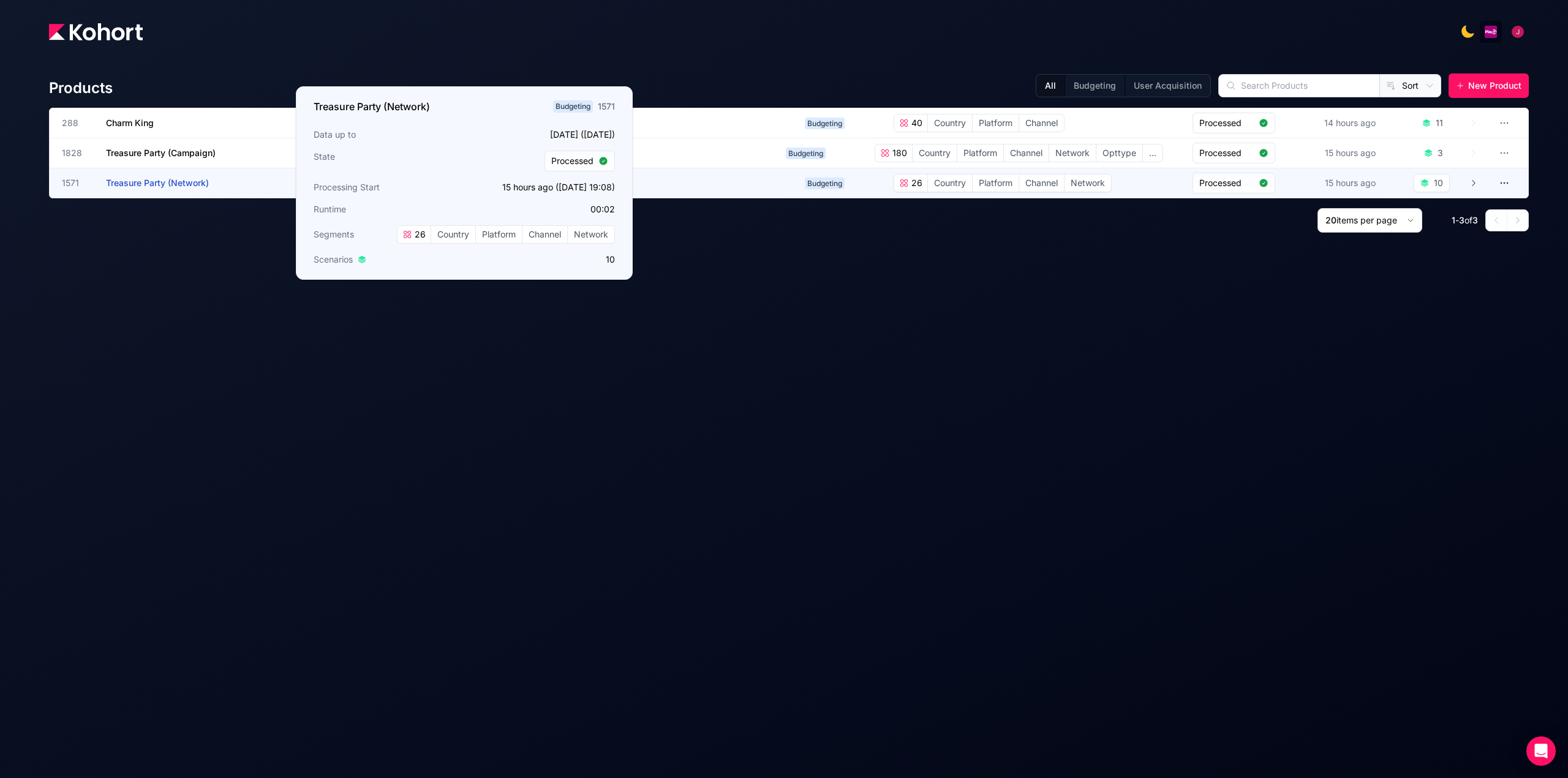
click at [178, 181] on span "Treasure Party (Network)" at bounding box center [157, 182] width 103 height 10
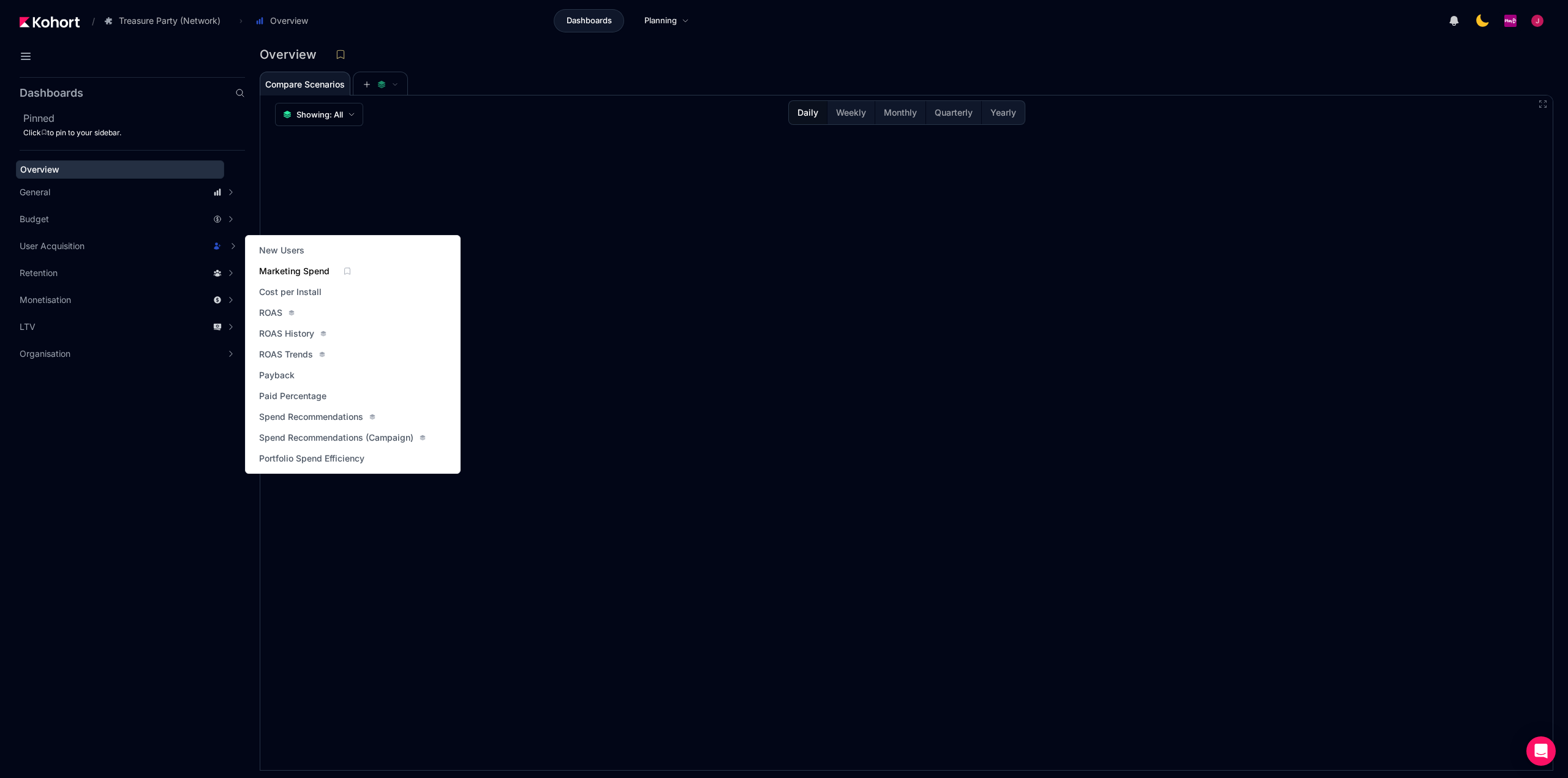
click at [295, 273] on span "Marketing Spend" at bounding box center [294, 271] width 70 height 12
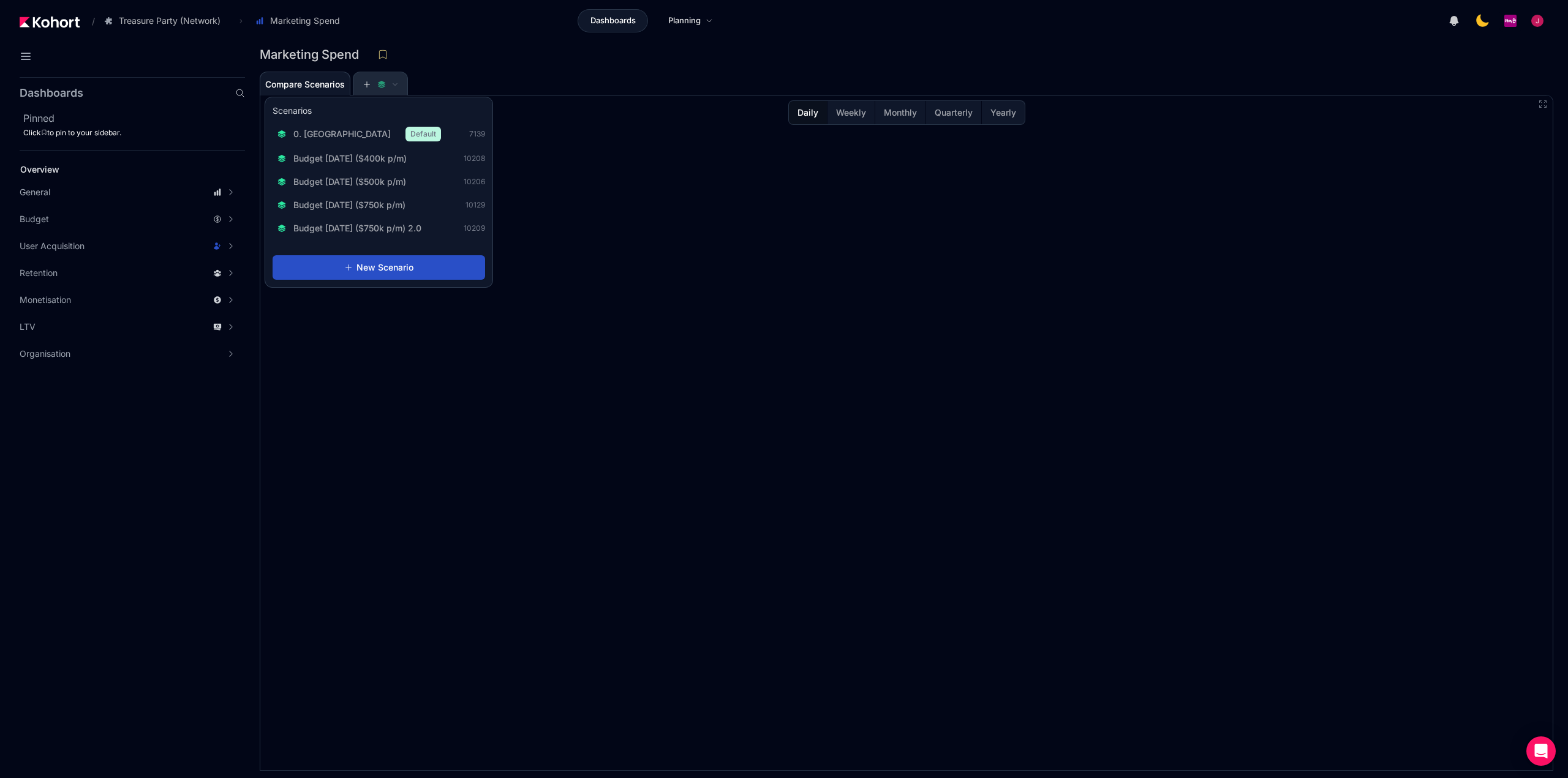
click at [392, 85] on span at bounding box center [380, 84] width 35 height 9
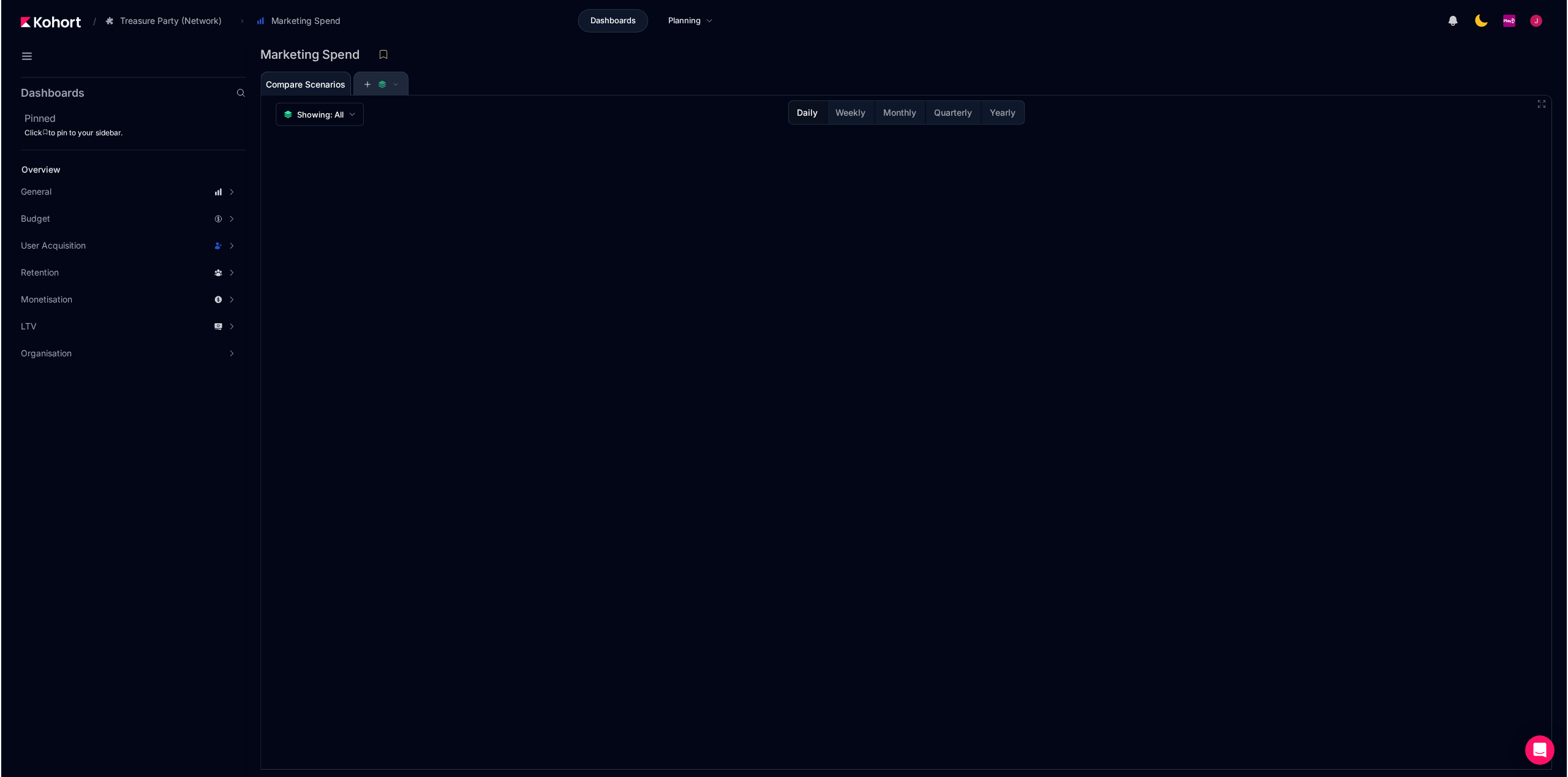
scroll to position [1, 0]
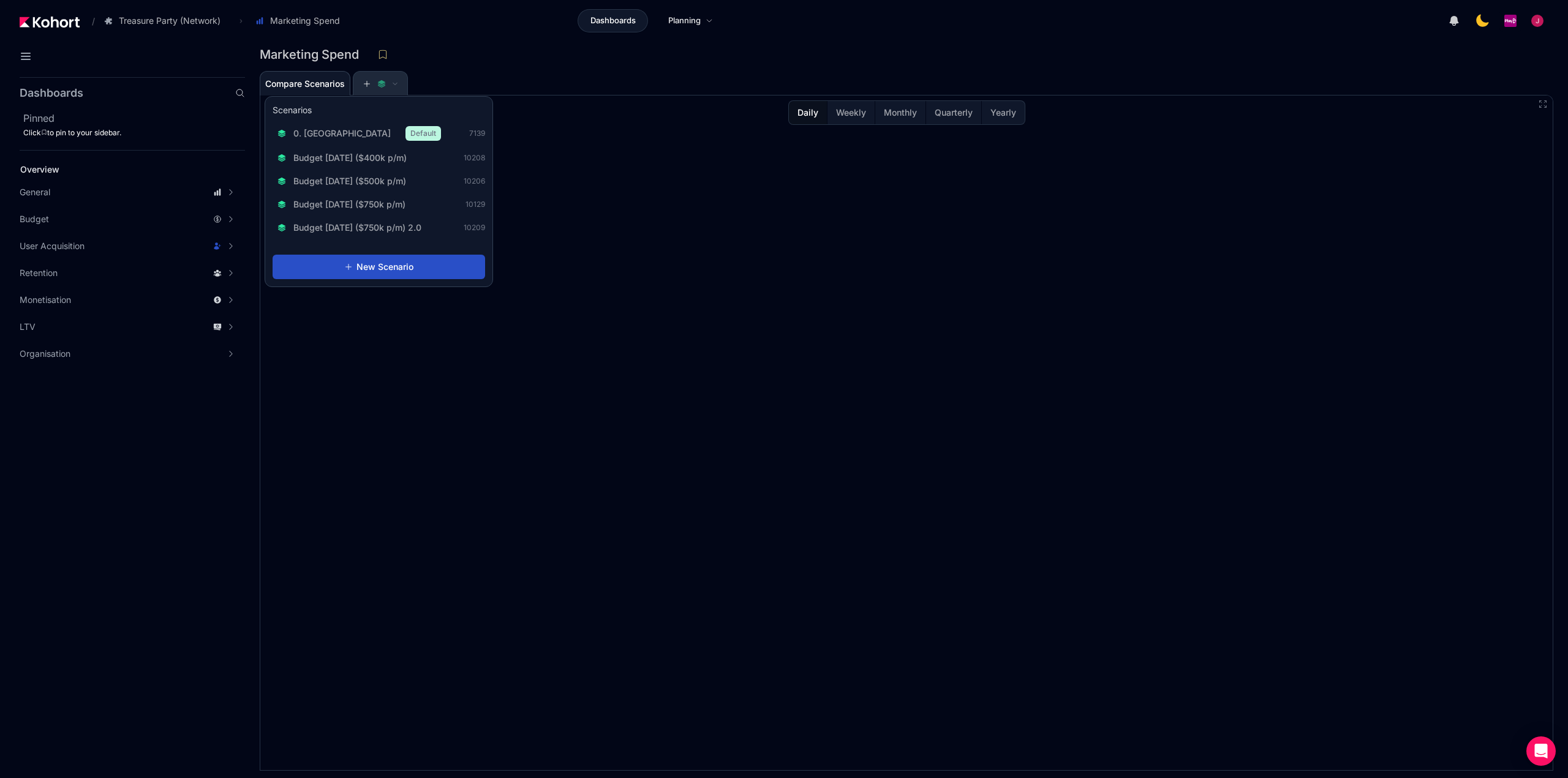
click at [384, 85] on icon at bounding box center [382, 84] width 9 height 9
click at [363, 179] on span "Budget [DATE] ($500k p/m)" at bounding box center [350, 181] width 113 height 12
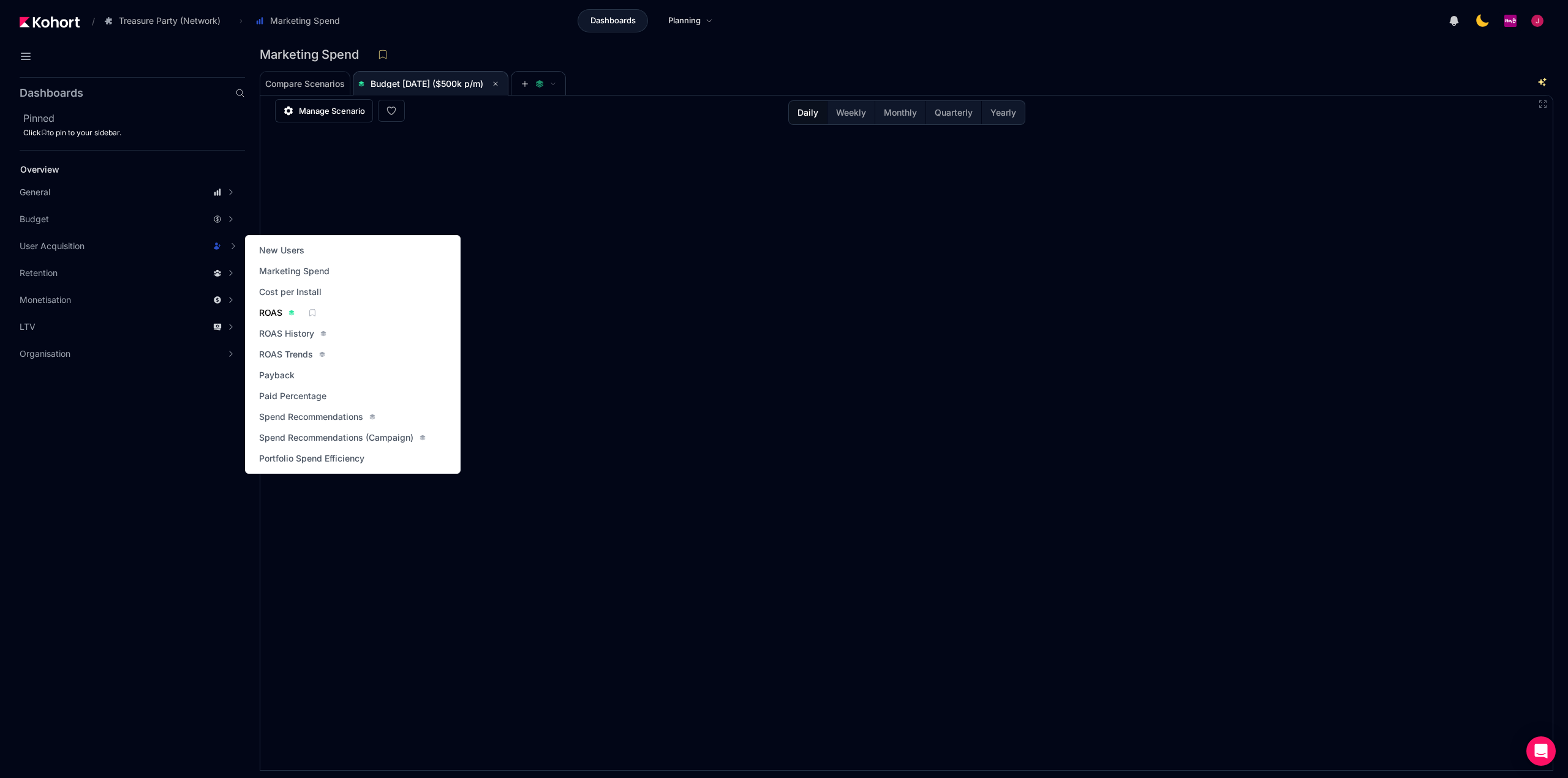
click at [273, 311] on span "ROAS" at bounding box center [270, 312] width 23 height 12
click at [285, 271] on span "Marketing Spend" at bounding box center [294, 271] width 70 height 12
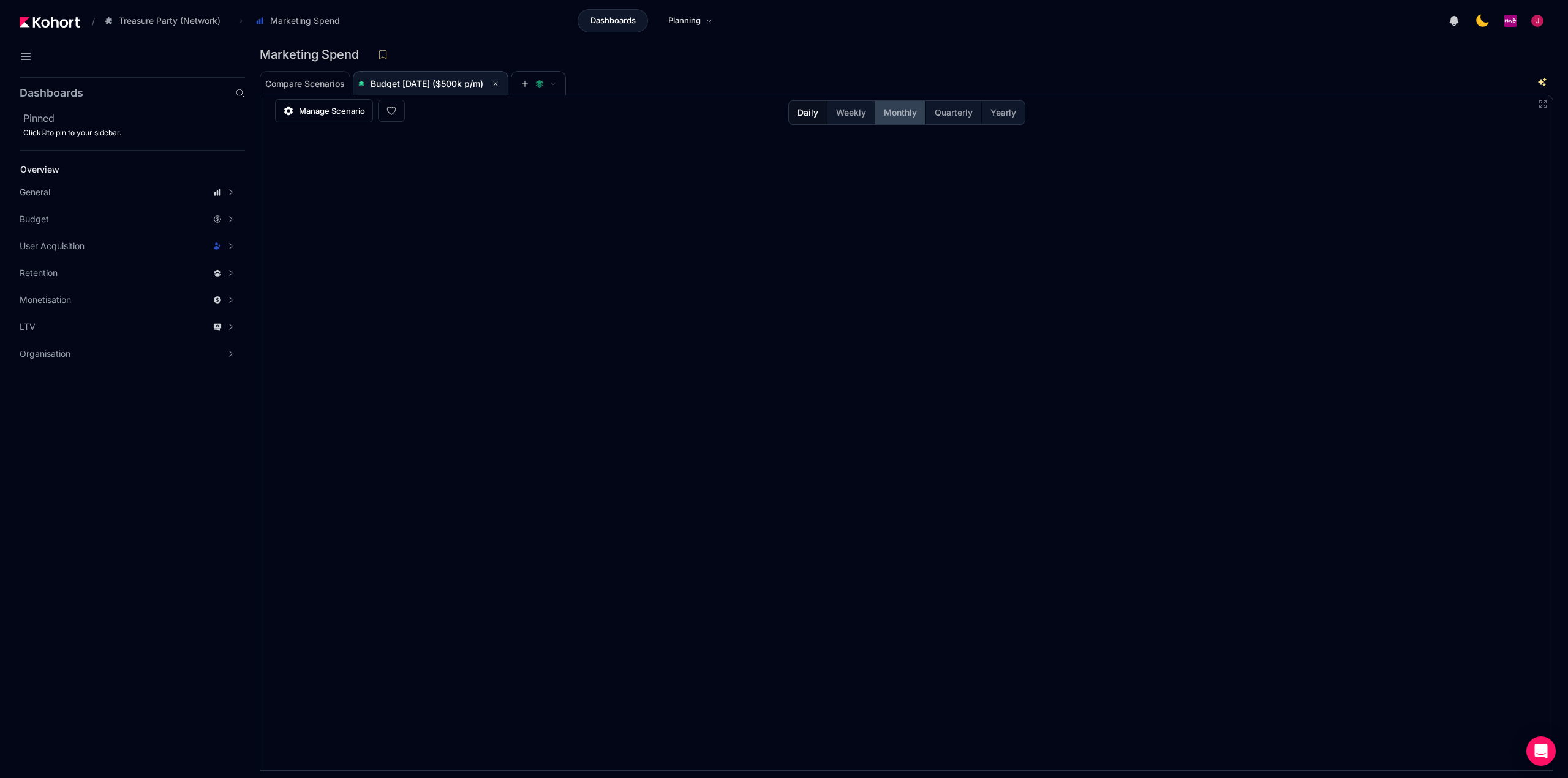
click at [909, 114] on span "Monthly" at bounding box center [900, 112] width 33 height 12
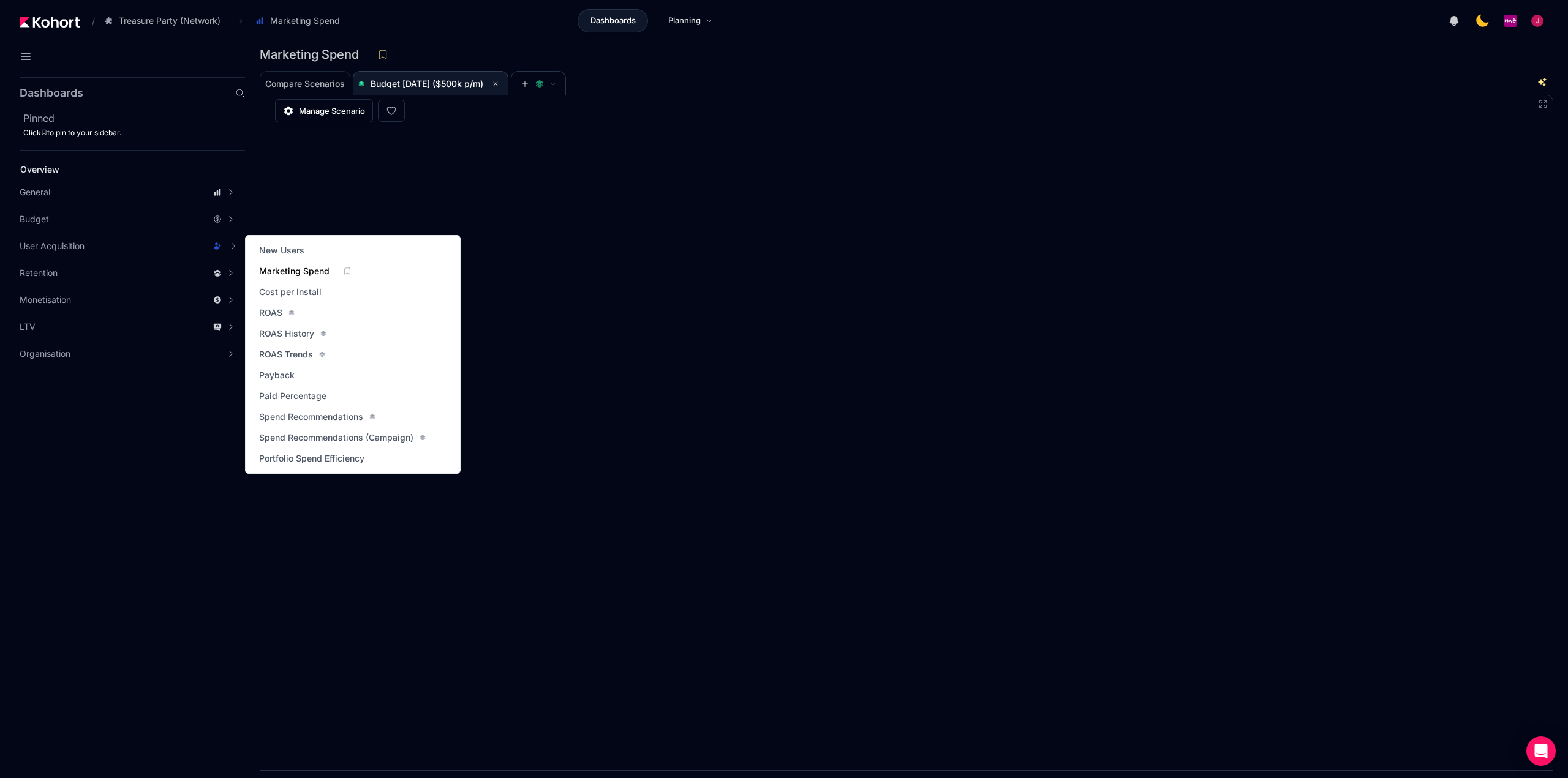
click at [294, 271] on span "Marketing Spend" at bounding box center [294, 271] width 70 height 12
click at [298, 273] on span "Marketing Spend" at bounding box center [294, 271] width 70 height 12
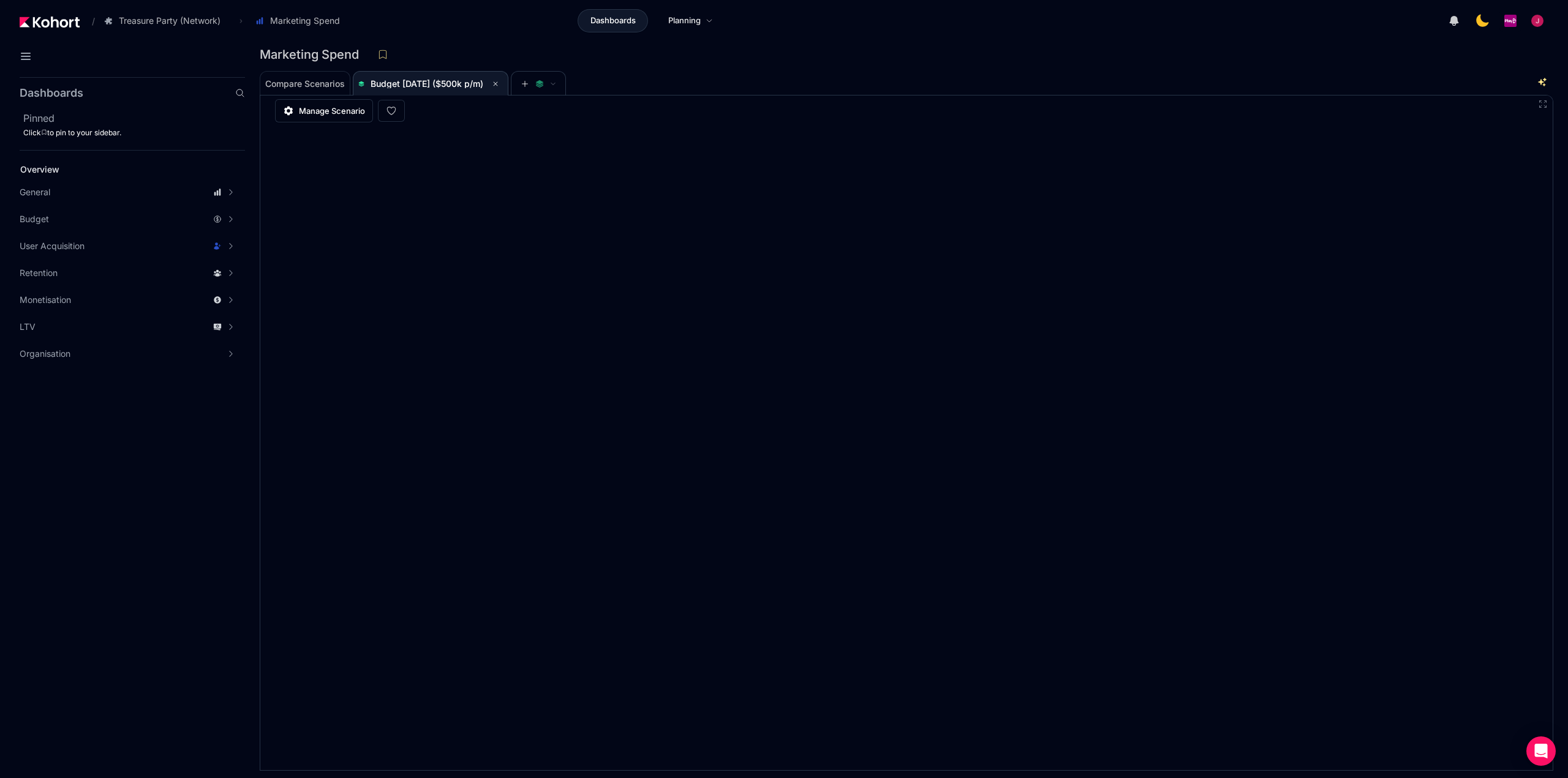
click at [728, 75] on div "Compare Scenarios Budget [DATE] ($500k p/m)" at bounding box center [894, 82] width 1268 height 24
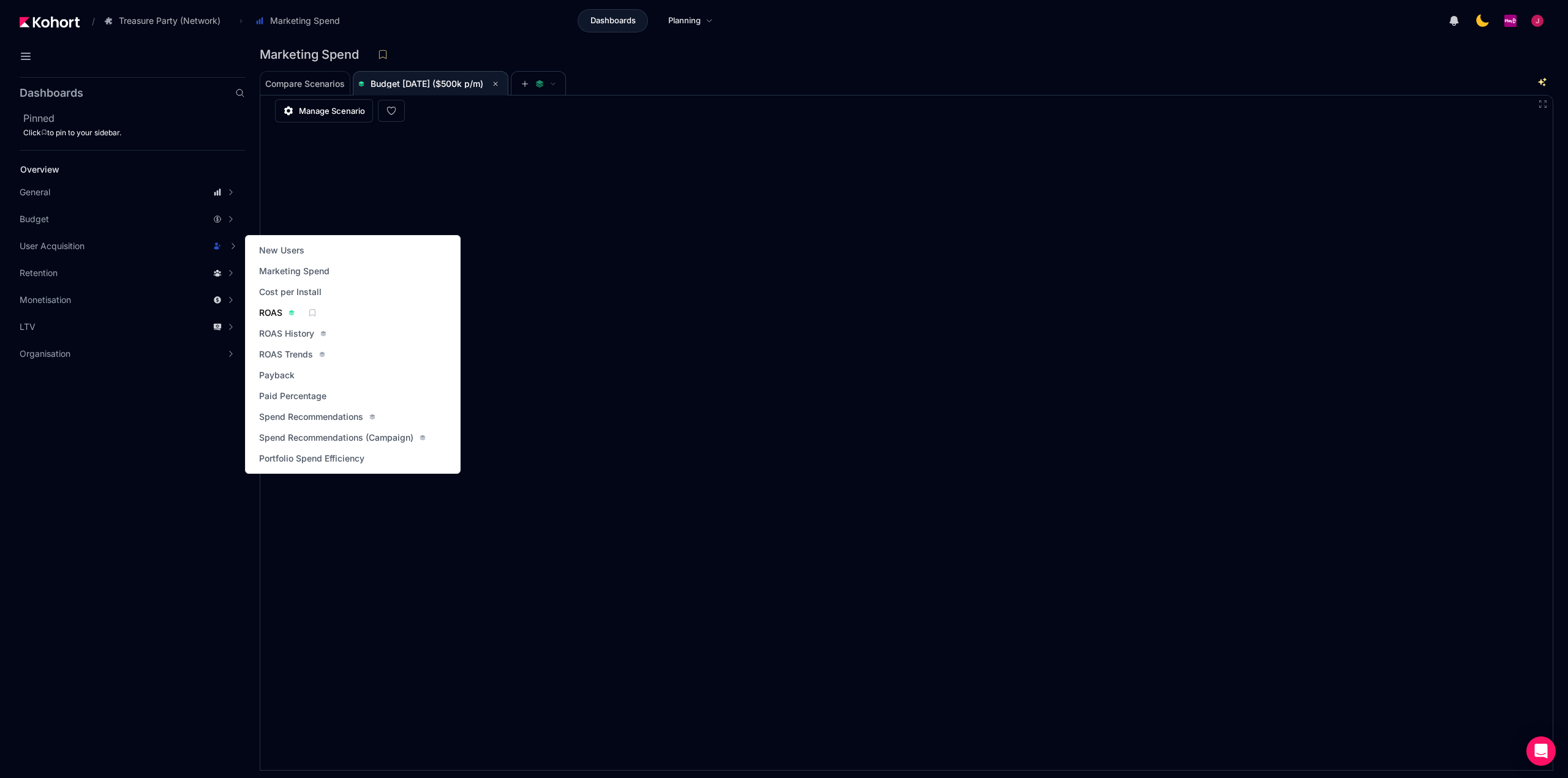
click at [273, 313] on span "ROAS" at bounding box center [270, 312] width 23 height 12
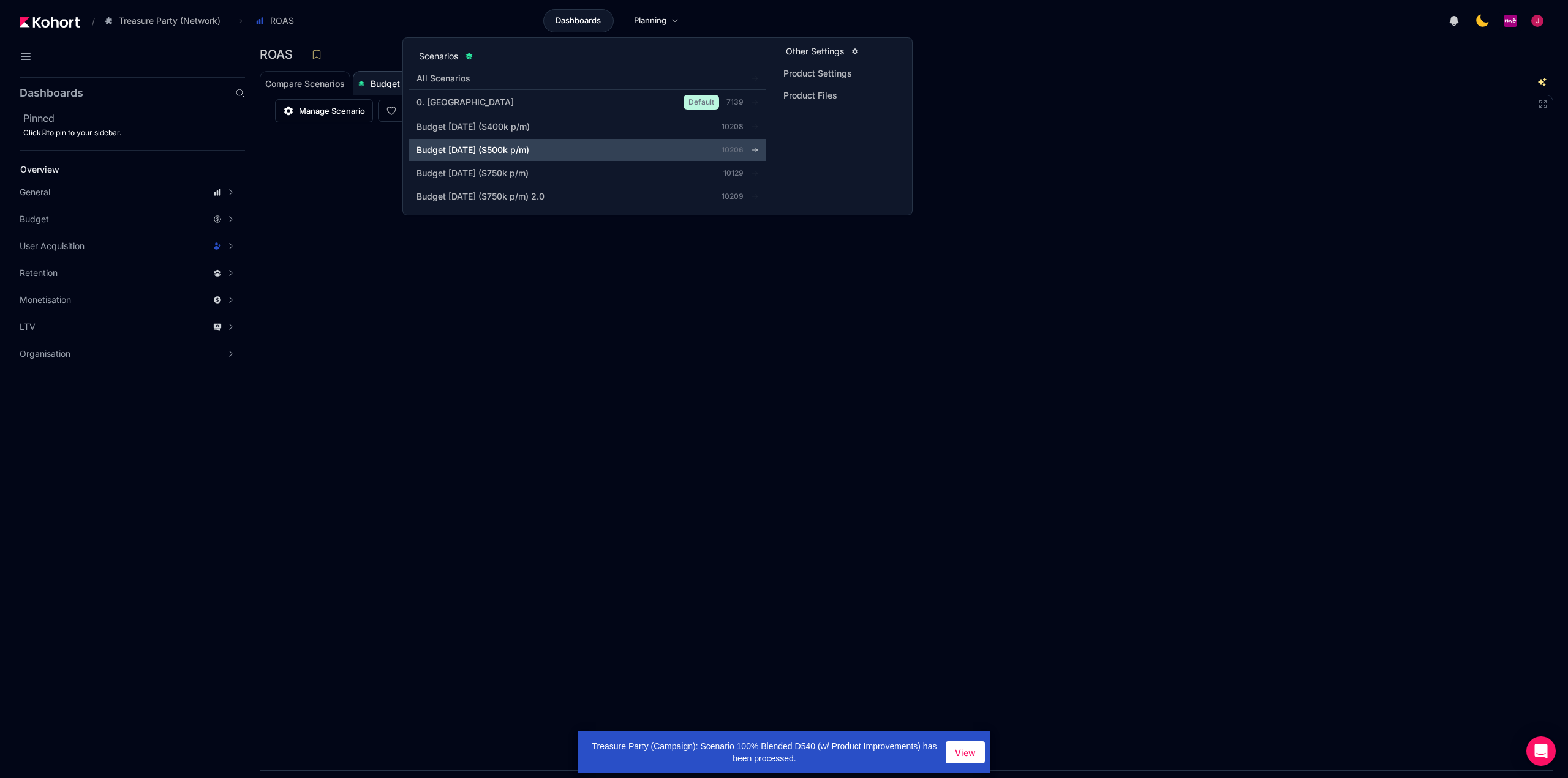
click at [557, 149] on div "Budget [DATE] ($500k p/m)" at bounding box center [548, 149] width 265 height 12
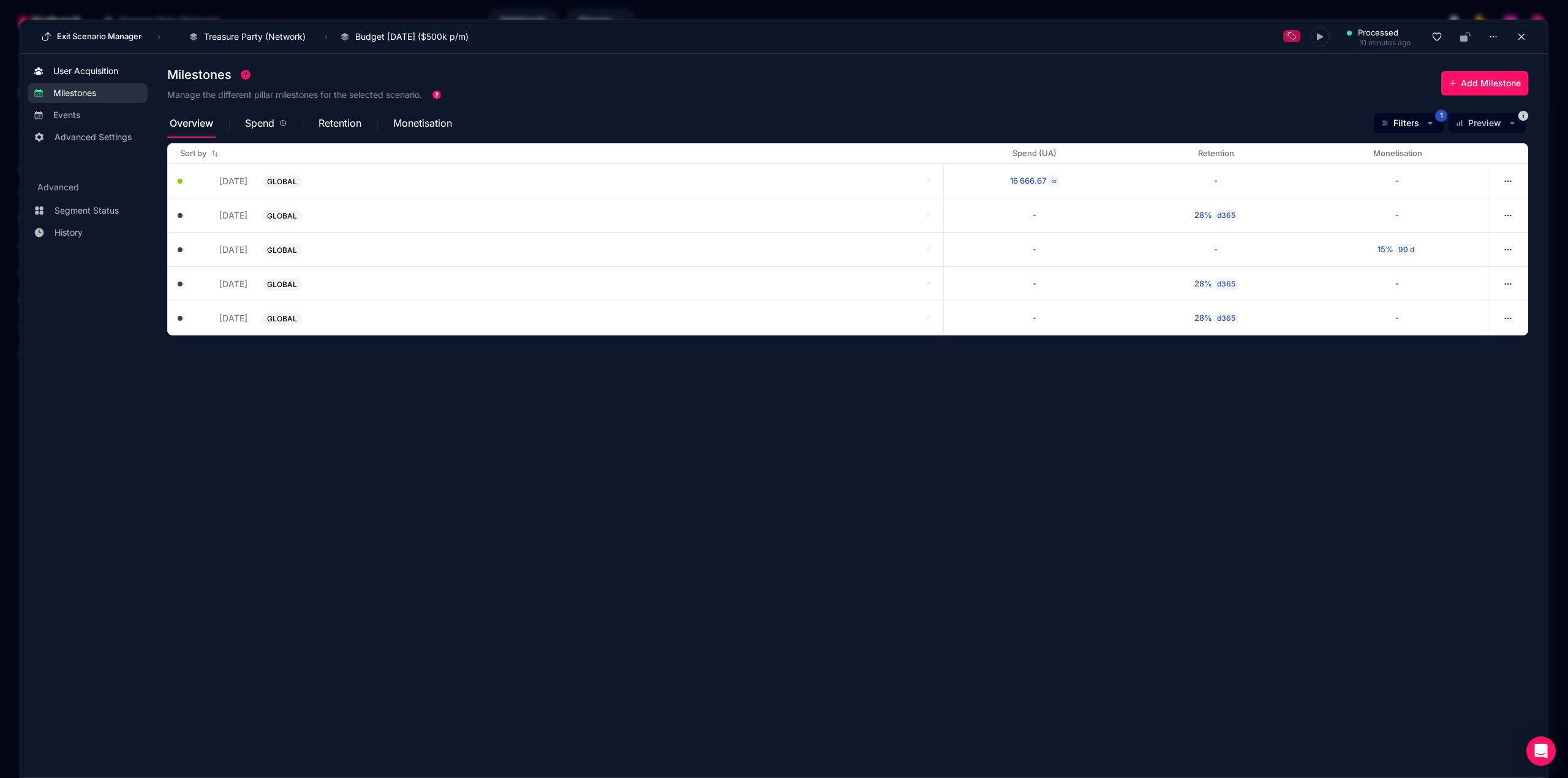
click at [88, 75] on span "User Acquisition" at bounding box center [85, 70] width 65 height 12
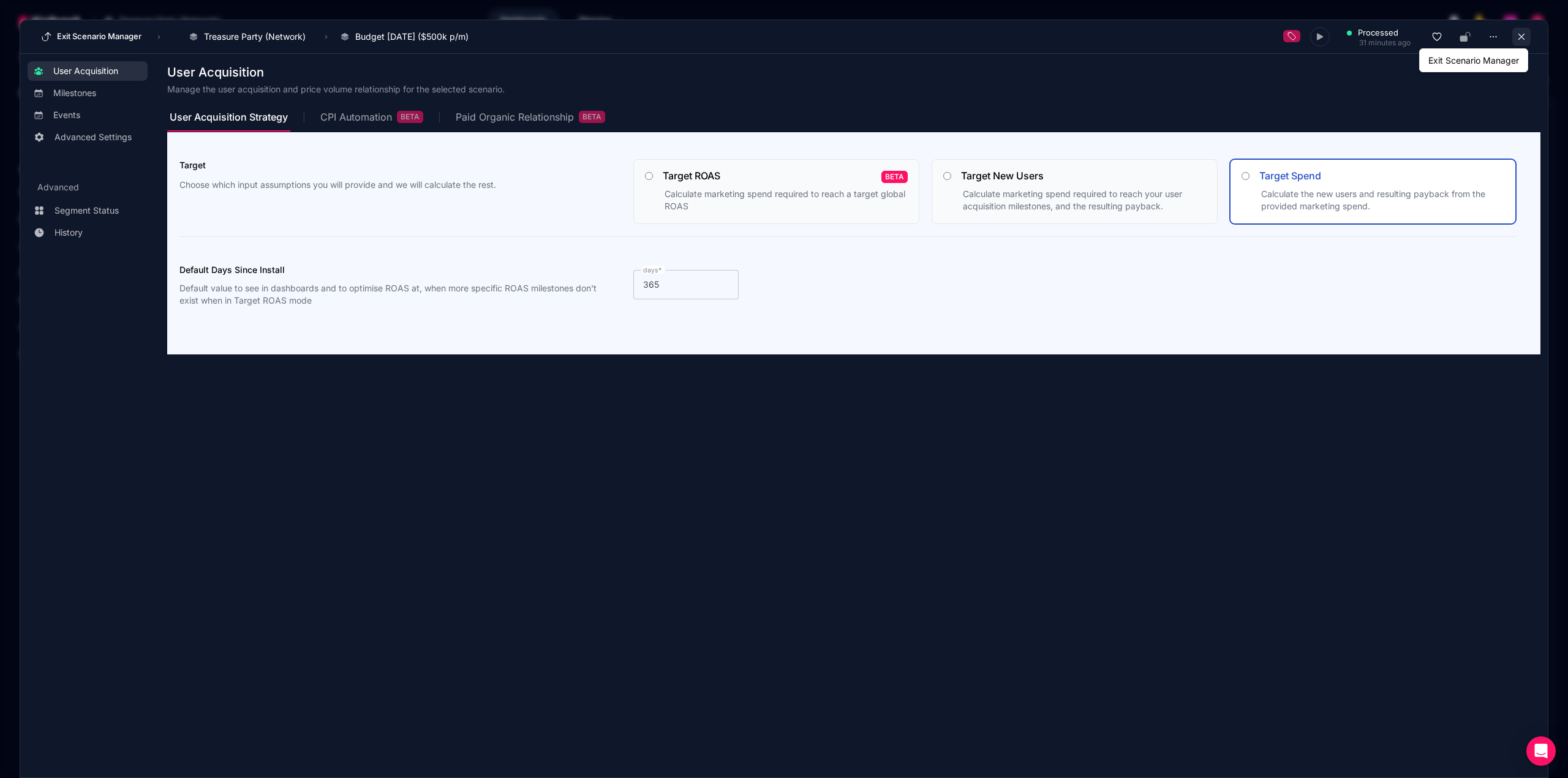
click at [1524, 35] on icon at bounding box center [1521, 37] width 11 height 11
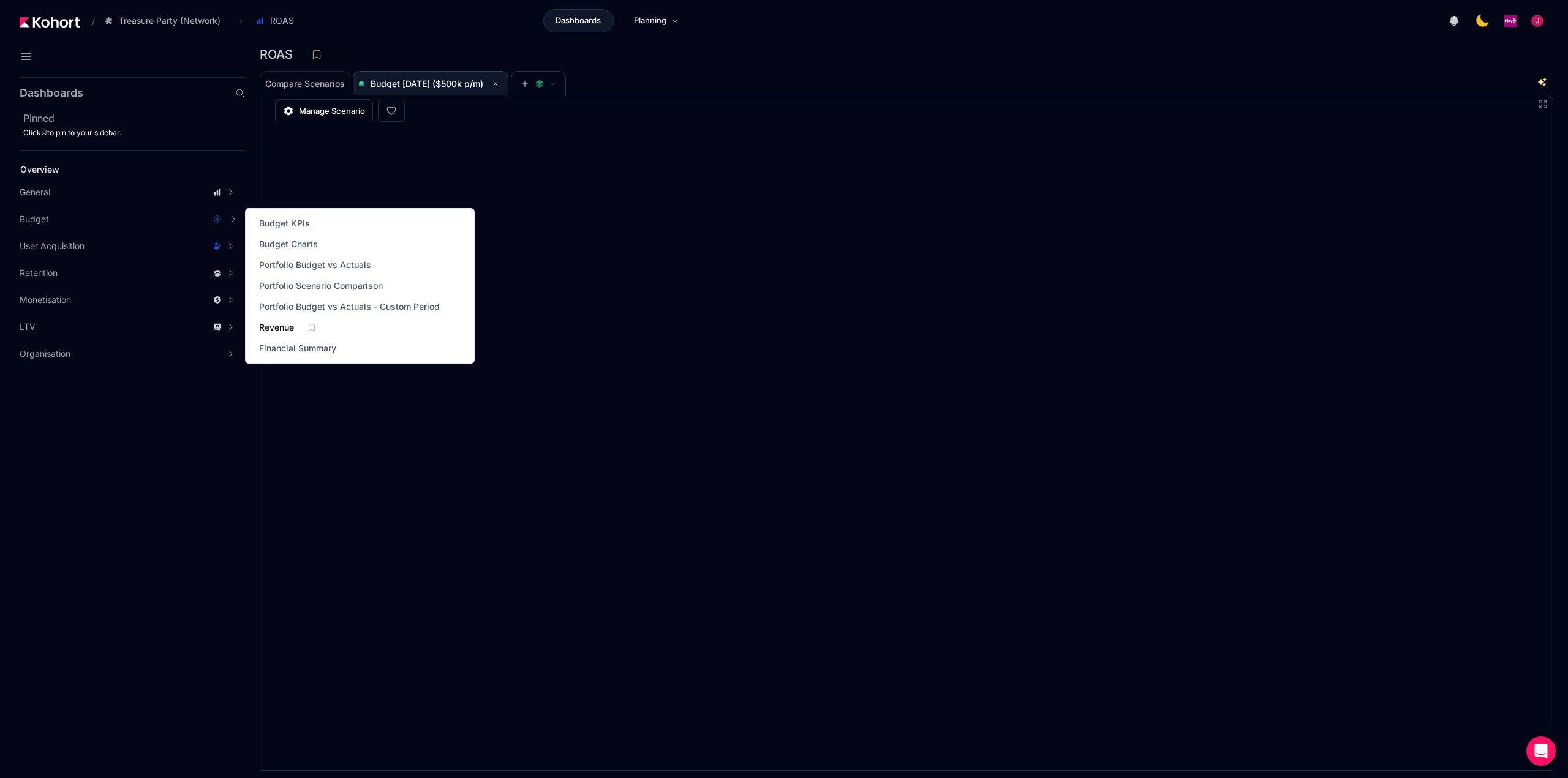
click at [276, 327] on span "Revenue" at bounding box center [276, 327] width 35 height 12
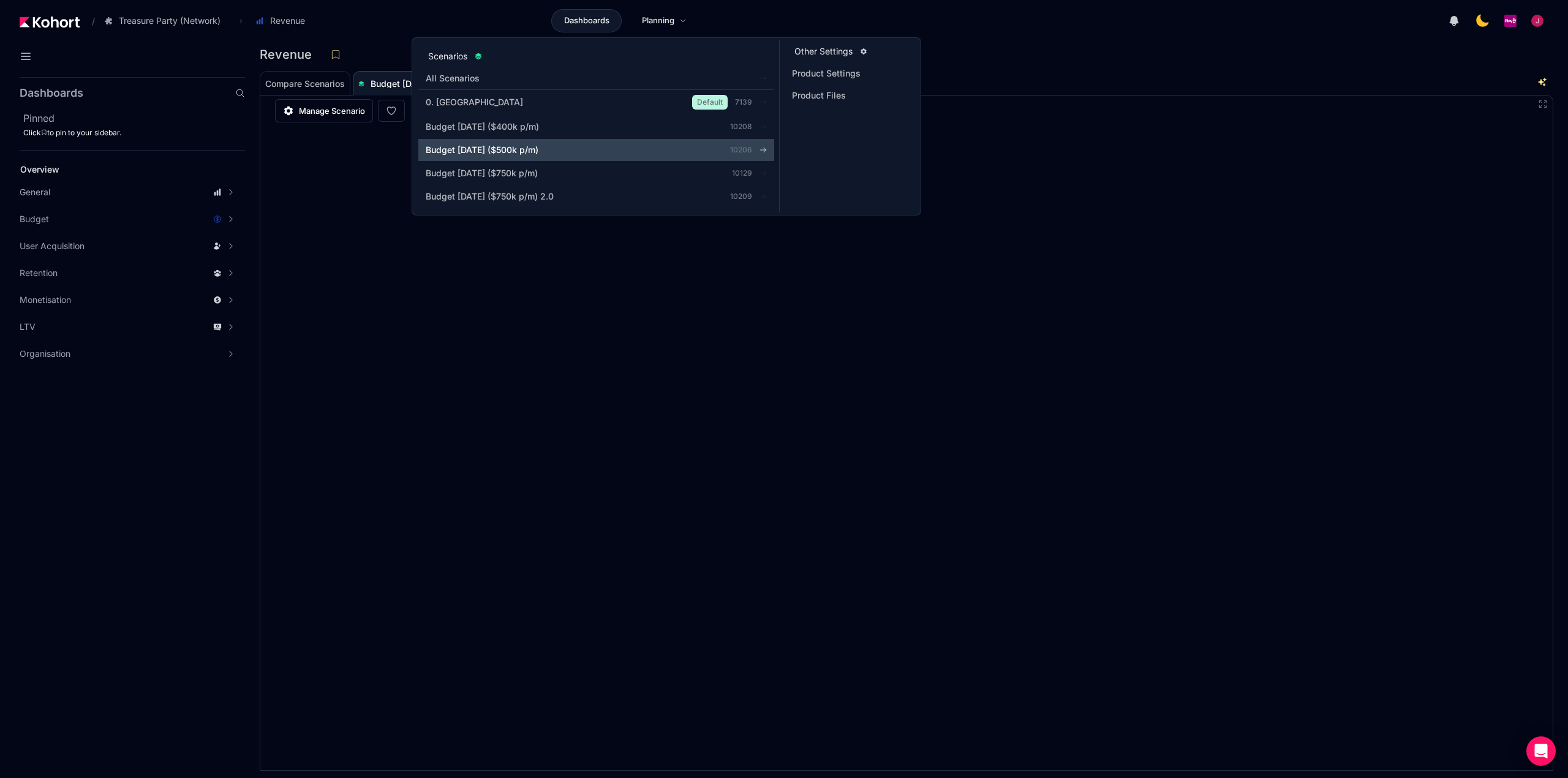
click at [603, 148] on div "Budget [DATE] ($500k p/m)" at bounding box center [558, 149] width 265 height 12
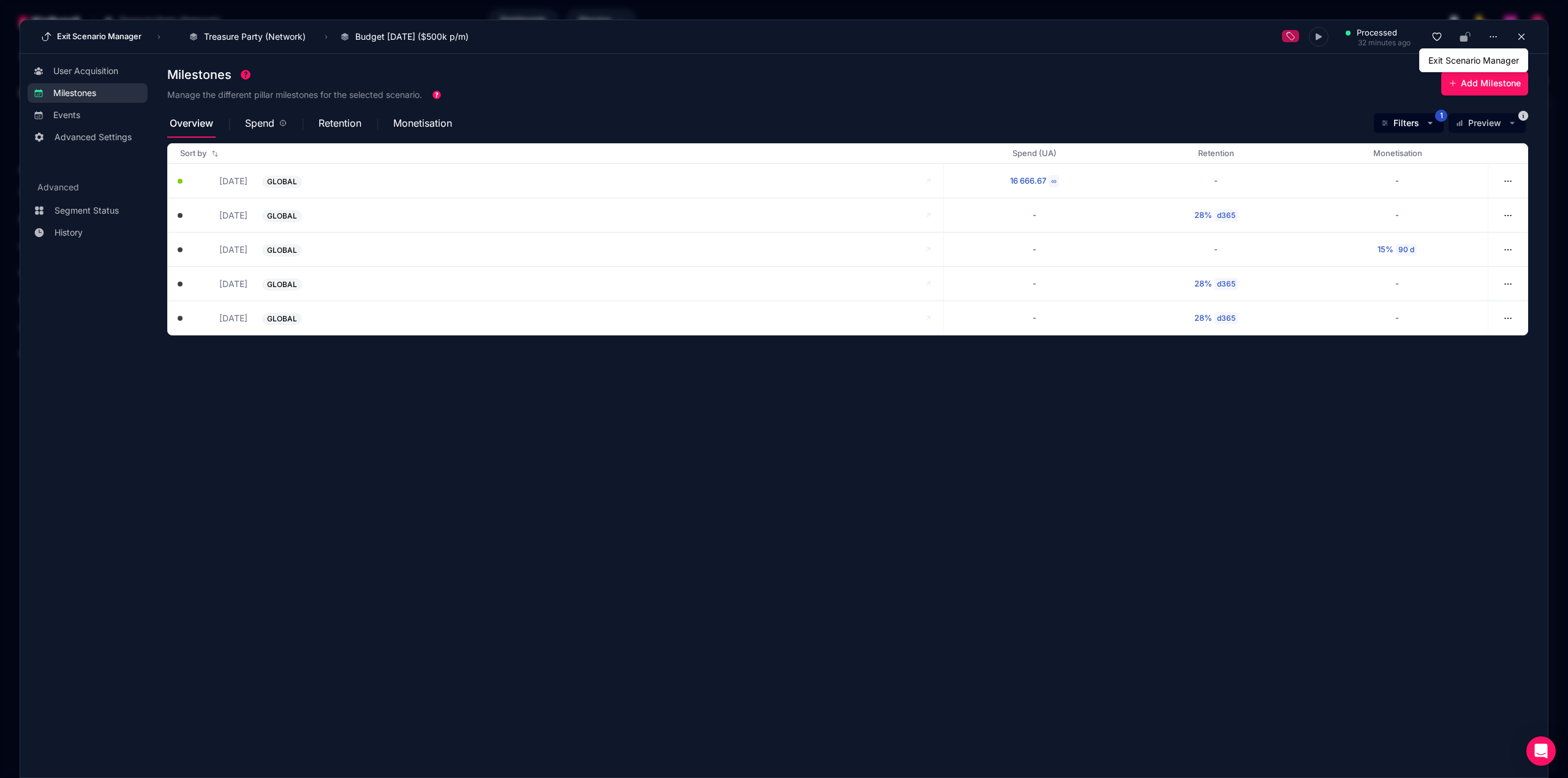
click at [1517, 35] on icon at bounding box center [1521, 37] width 11 height 11
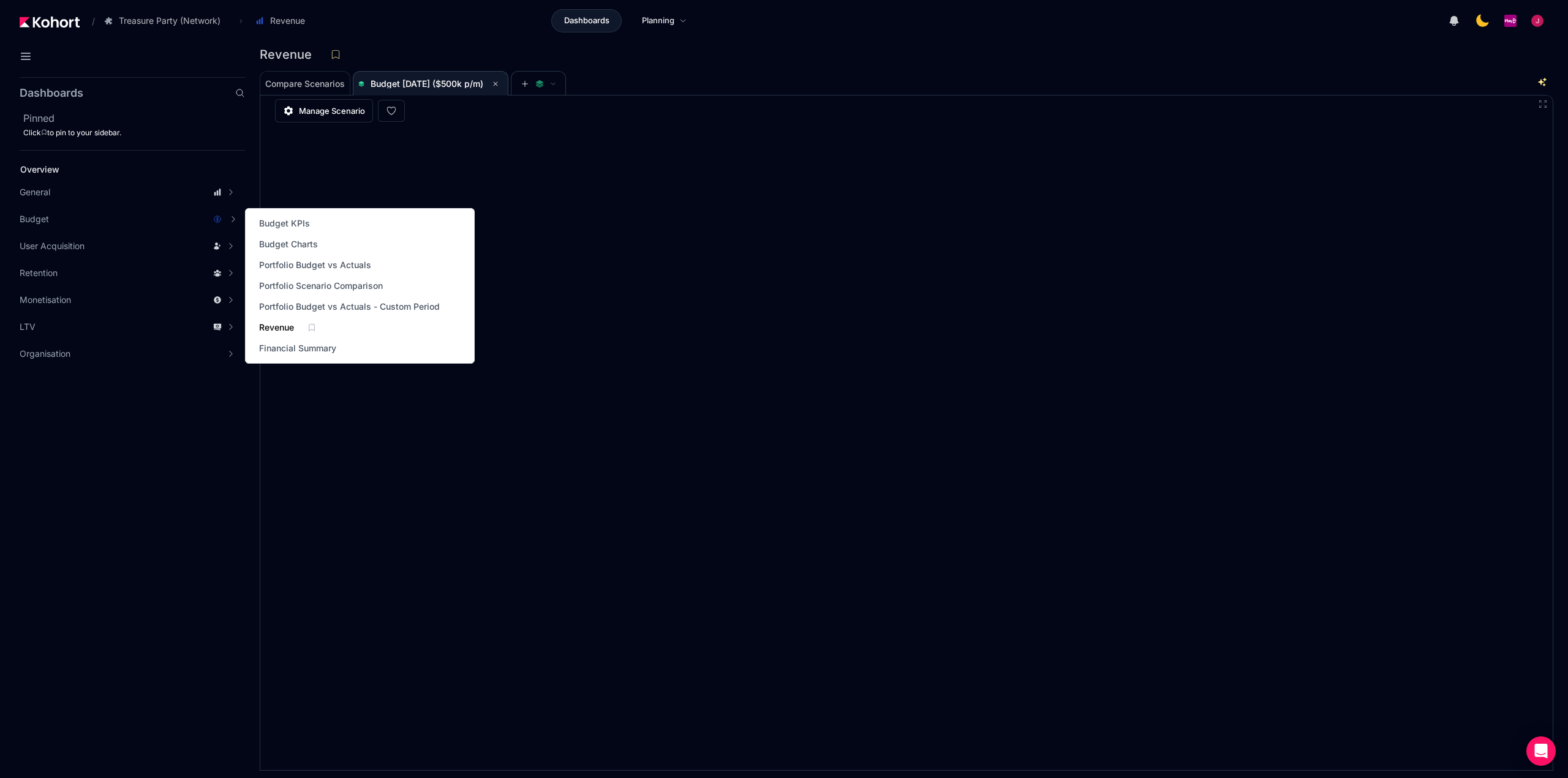
click at [273, 327] on span "Revenue" at bounding box center [276, 327] width 35 height 12
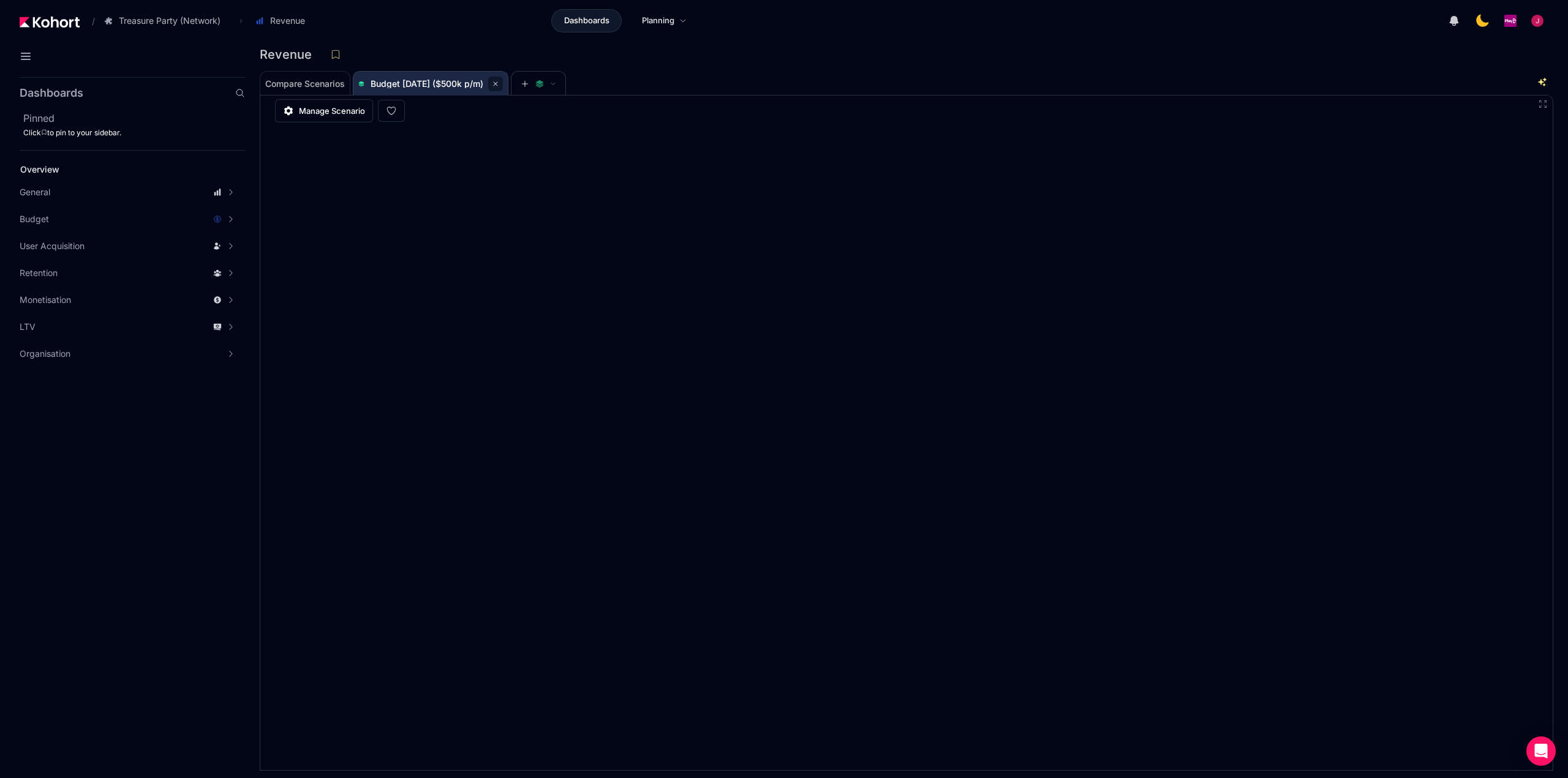
click at [499, 82] on icon at bounding box center [495, 83] width 7 height 7
click at [892, 119] on button "Monthly" at bounding box center [899, 112] width 51 height 23
drag, startPoint x: 503, startPoint y: 57, endPoint x: 446, endPoint y: 80, distance: 61.5
click at [503, 57] on div "Revenue" at bounding box center [901, 54] width 1283 height 19
